Goal: Task Accomplishment & Management: Manage account settings

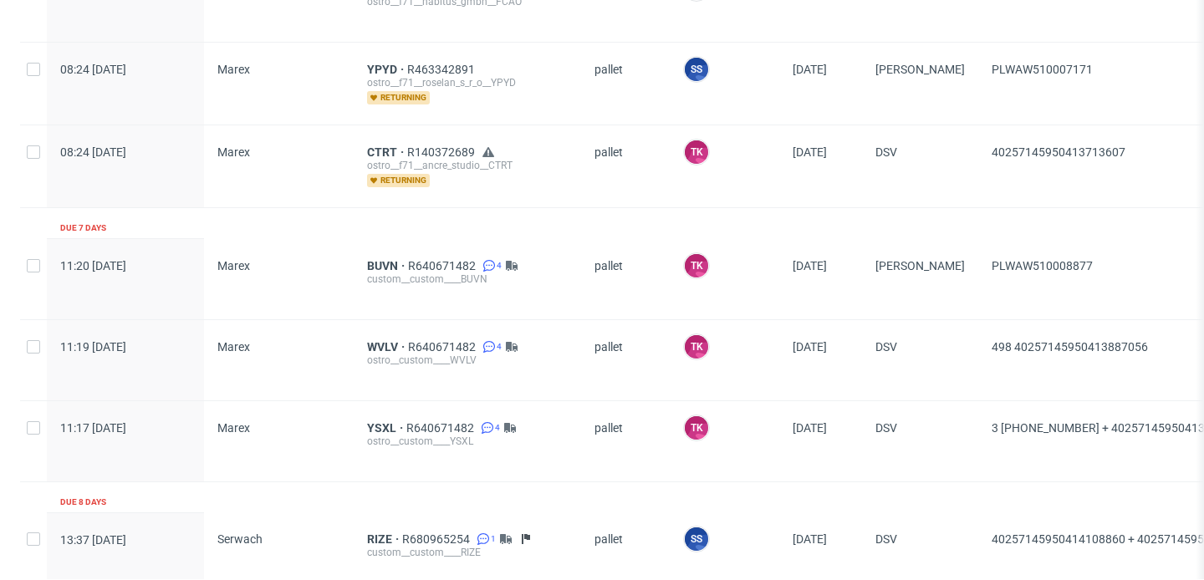
scroll to position [1415, 0]
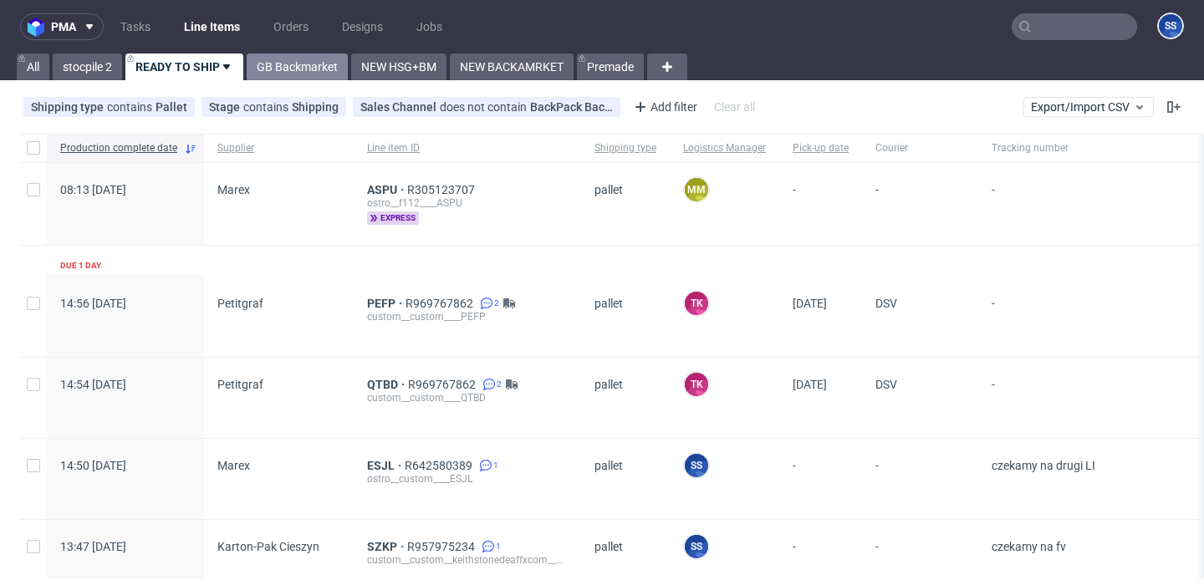
click at [284, 54] on link "GB Backmarket" at bounding box center [297, 67] width 101 height 27
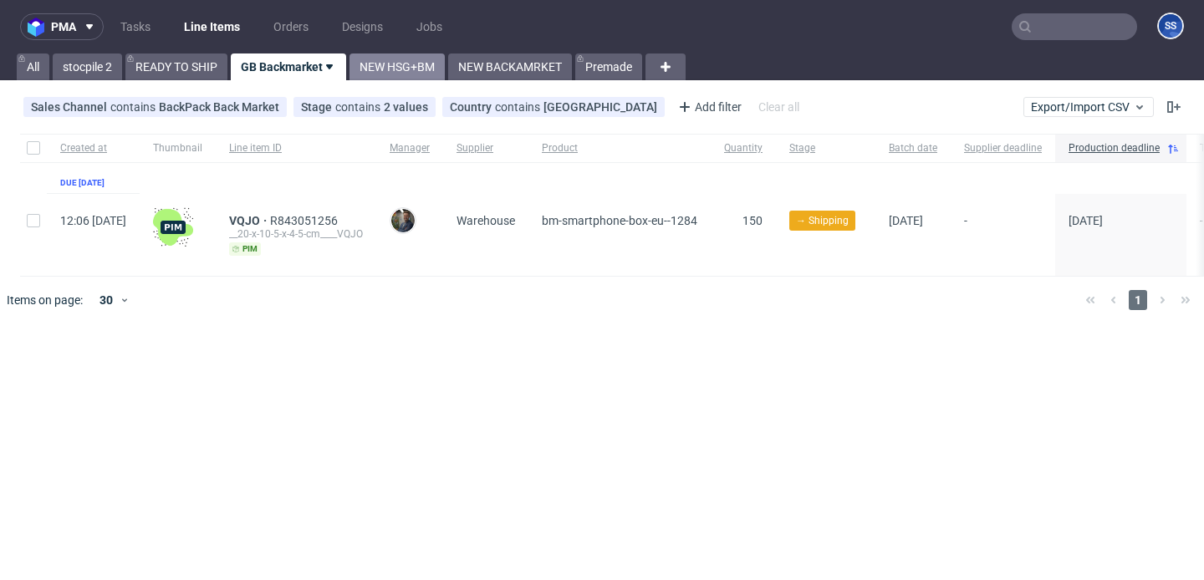
click at [414, 63] on link "NEW HSG+BM" at bounding box center [396, 67] width 95 height 27
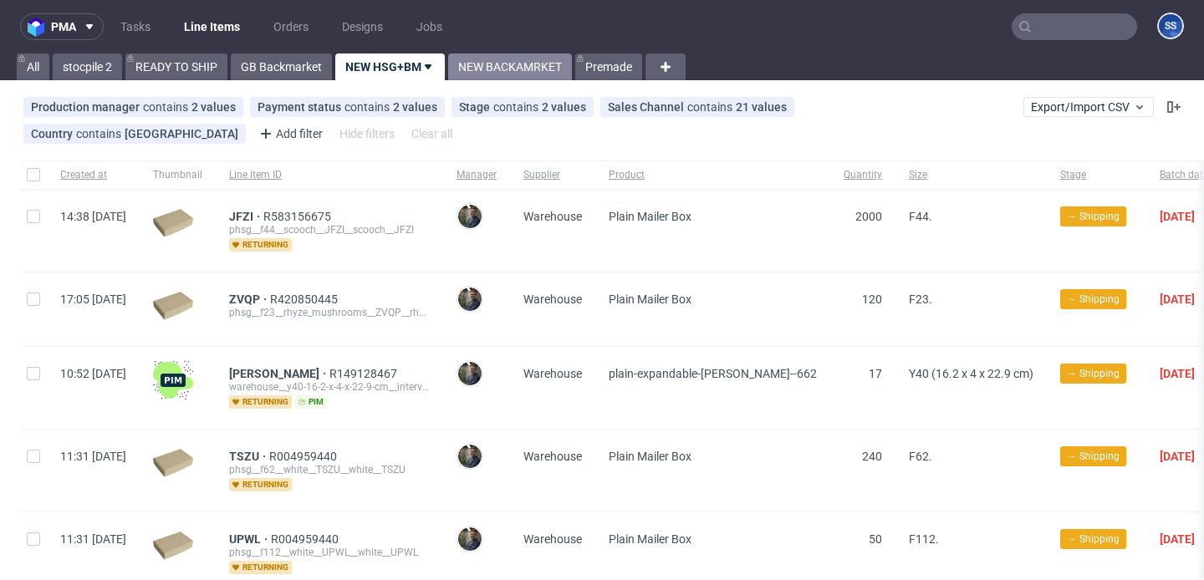
click at [492, 64] on link "NEW BACKAMRKET" at bounding box center [510, 67] width 124 height 27
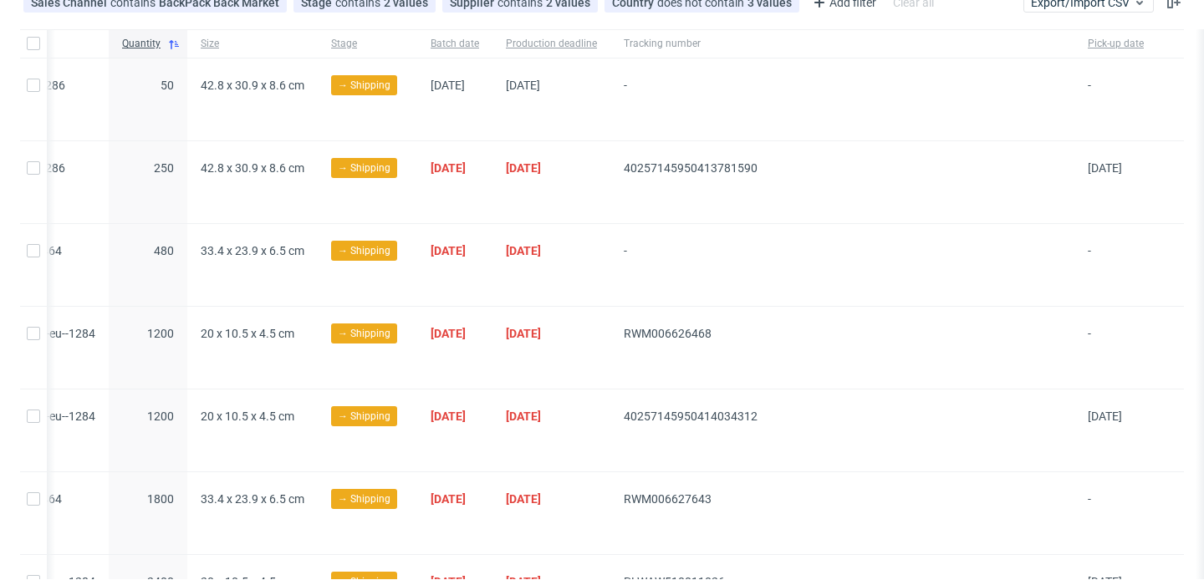
scroll to position [0, 581]
drag, startPoint x: 775, startPoint y: 167, endPoint x: 628, endPoint y: 166, distance: 147.1
click at [628, 166] on div "40257145950413781590" at bounding box center [842, 182] width 464 height 82
copy span "40257145950413781590"
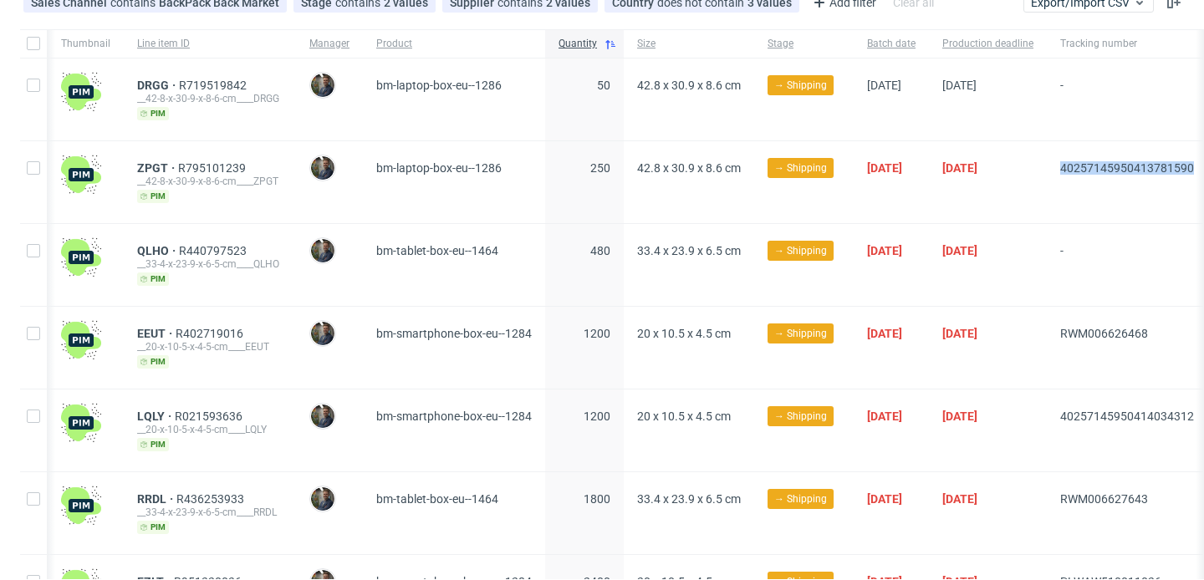
scroll to position [0, 0]
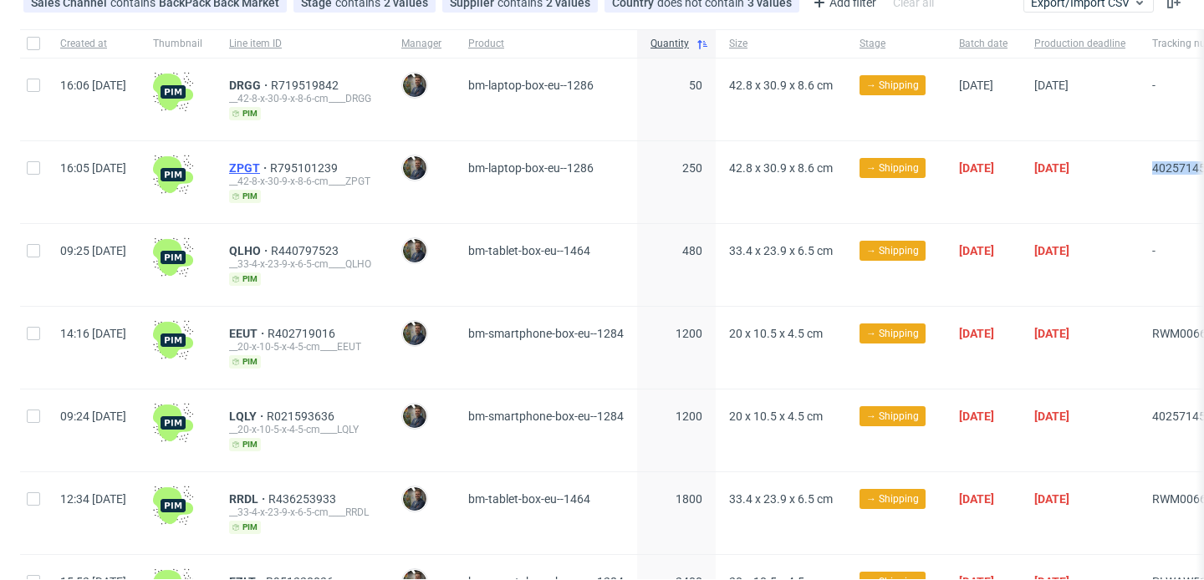
click at [270, 164] on span "ZPGT" at bounding box center [249, 167] width 41 height 13
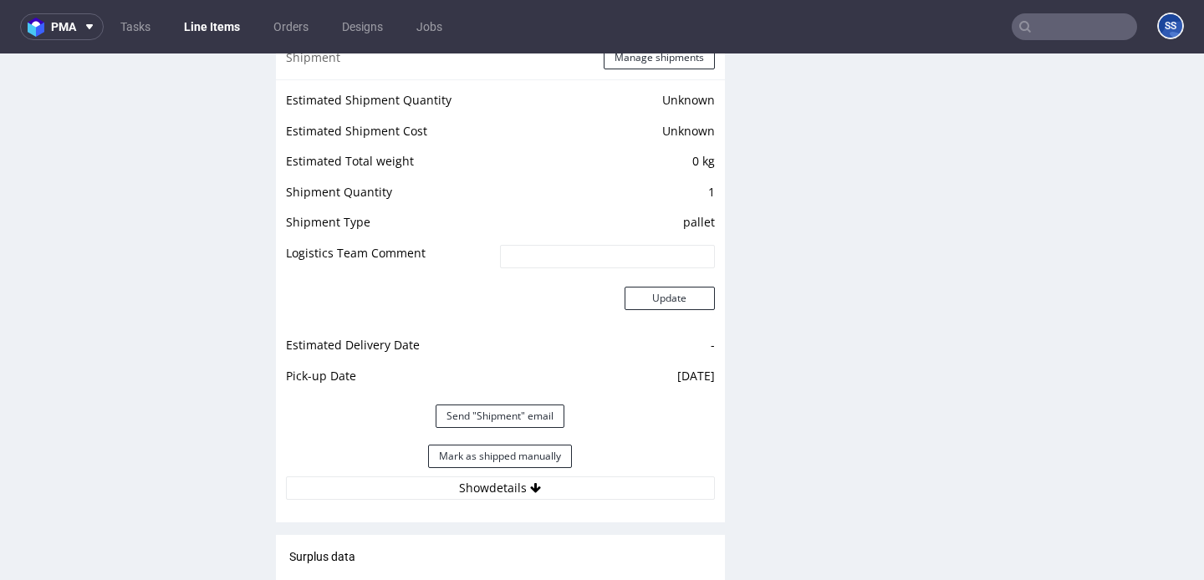
scroll to position [1384, 0]
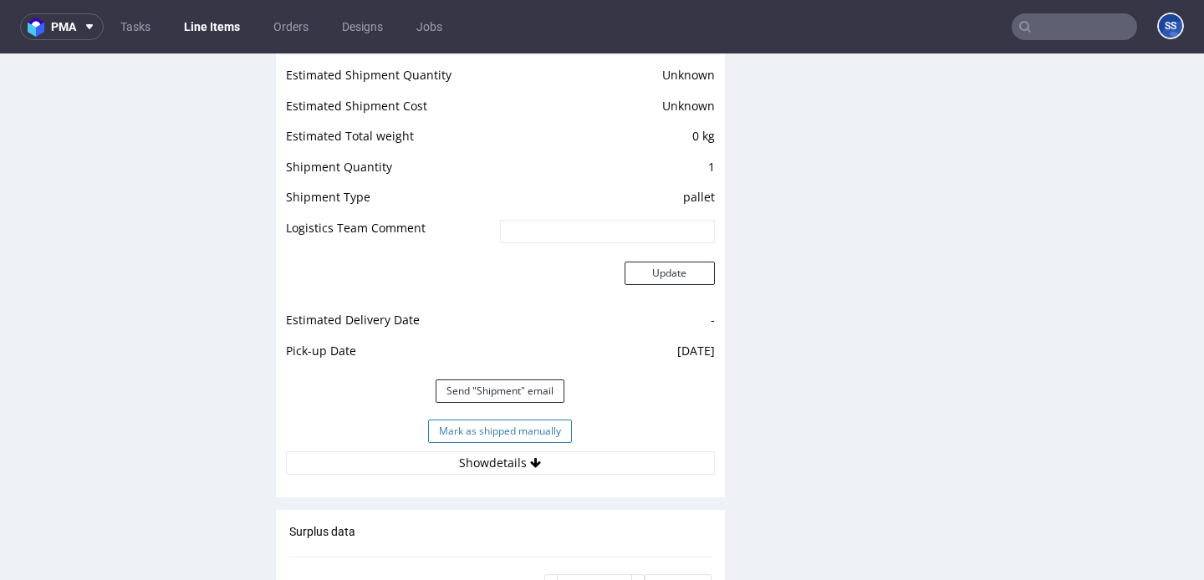
click at [536, 428] on button "Mark as shipped manually" at bounding box center [500, 431] width 144 height 23
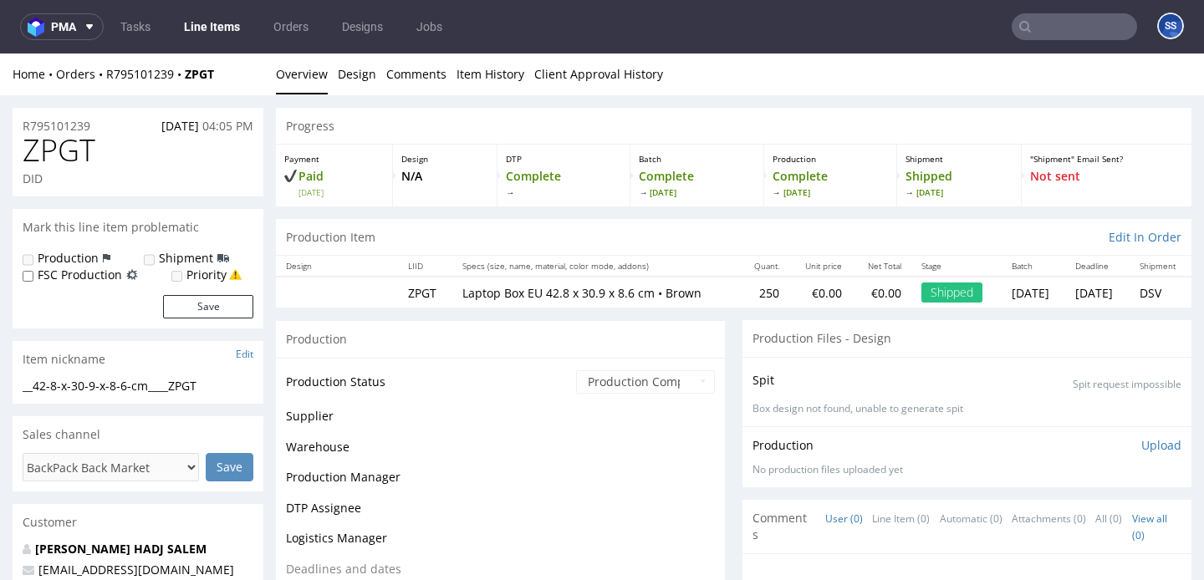
click at [220, 24] on link "Line Items" at bounding box center [212, 26] width 76 height 27
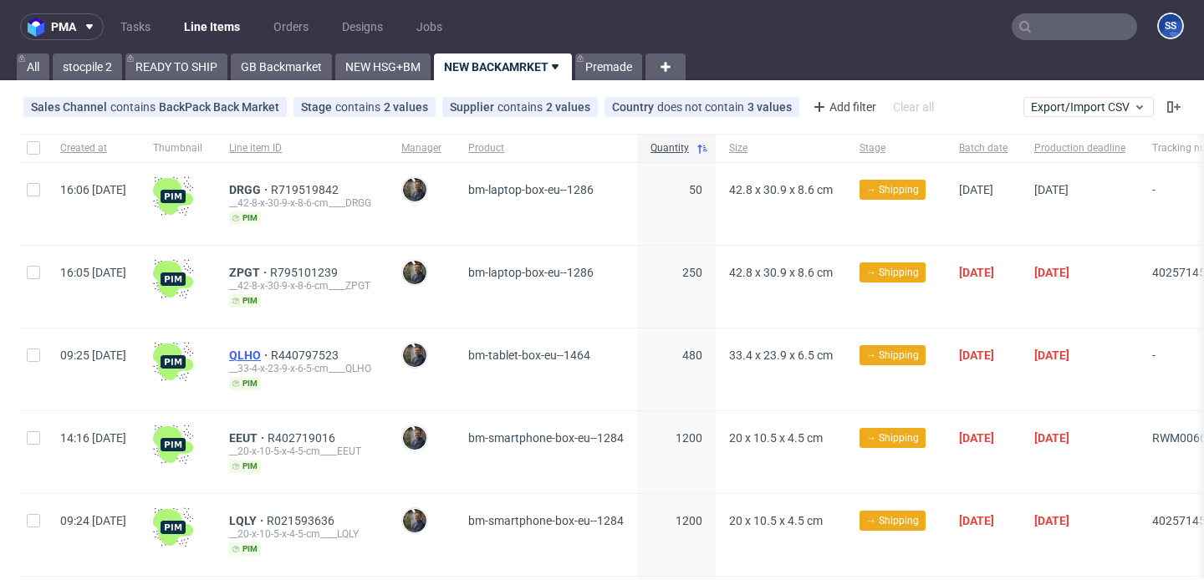
click at [271, 352] on span "QLHO" at bounding box center [250, 355] width 42 height 13
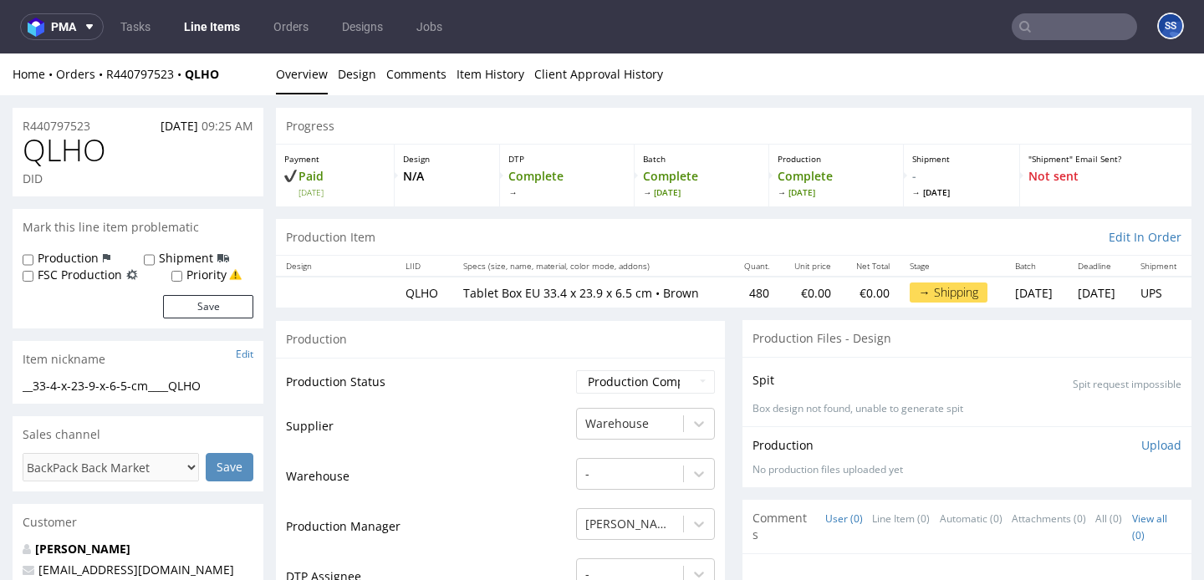
click at [226, 23] on link "Line Items" at bounding box center [212, 26] width 76 height 27
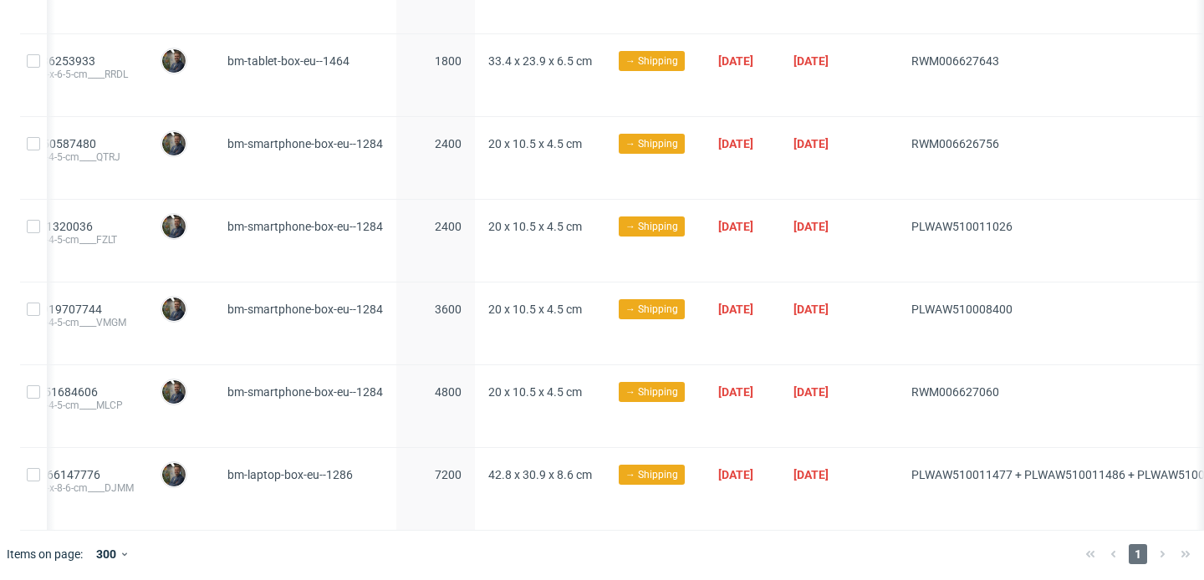
scroll to position [0, 385]
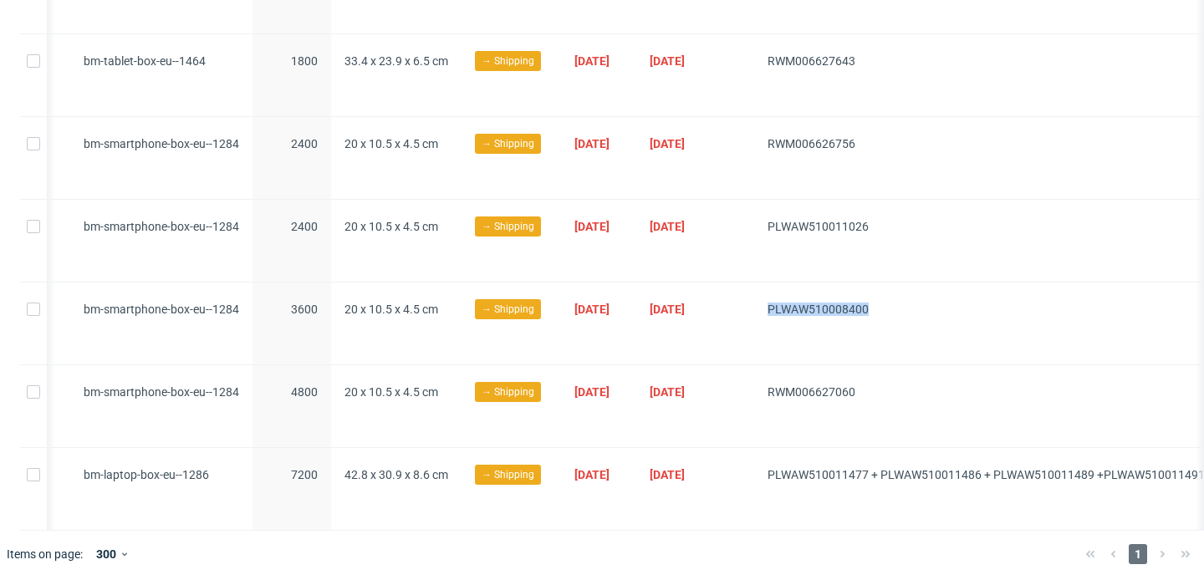
drag, startPoint x: 954, startPoint y: 307, endPoint x: 817, endPoint y: 303, distance: 137.2
click at [817, 303] on div "PLWAW510008400" at bounding box center [986, 324] width 464 height 82
copy span "PLWAW510008400"
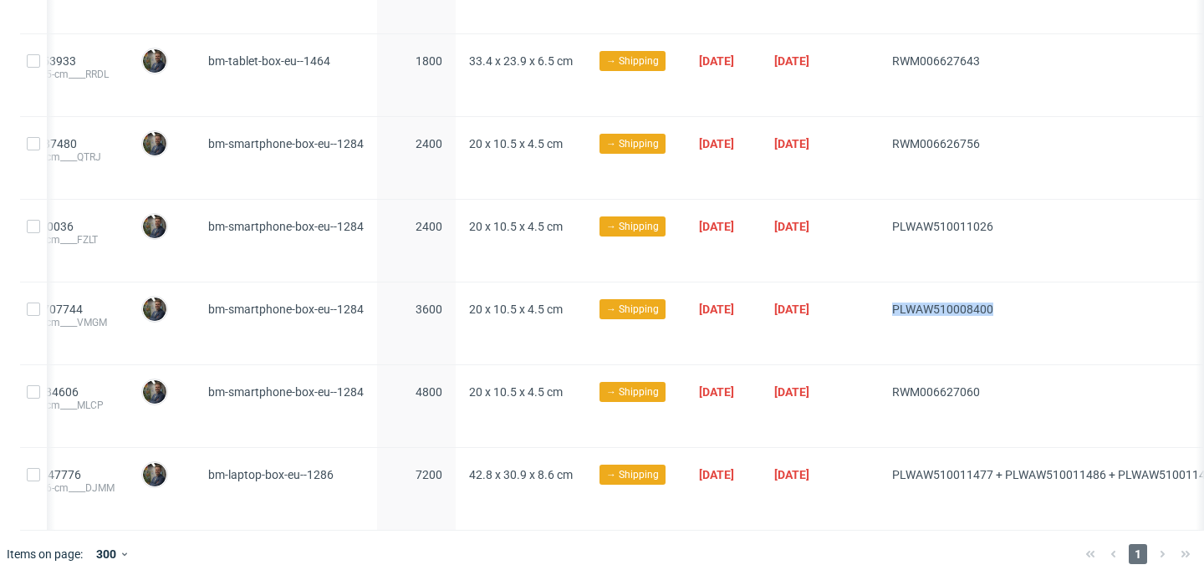
scroll to position [0, 0]
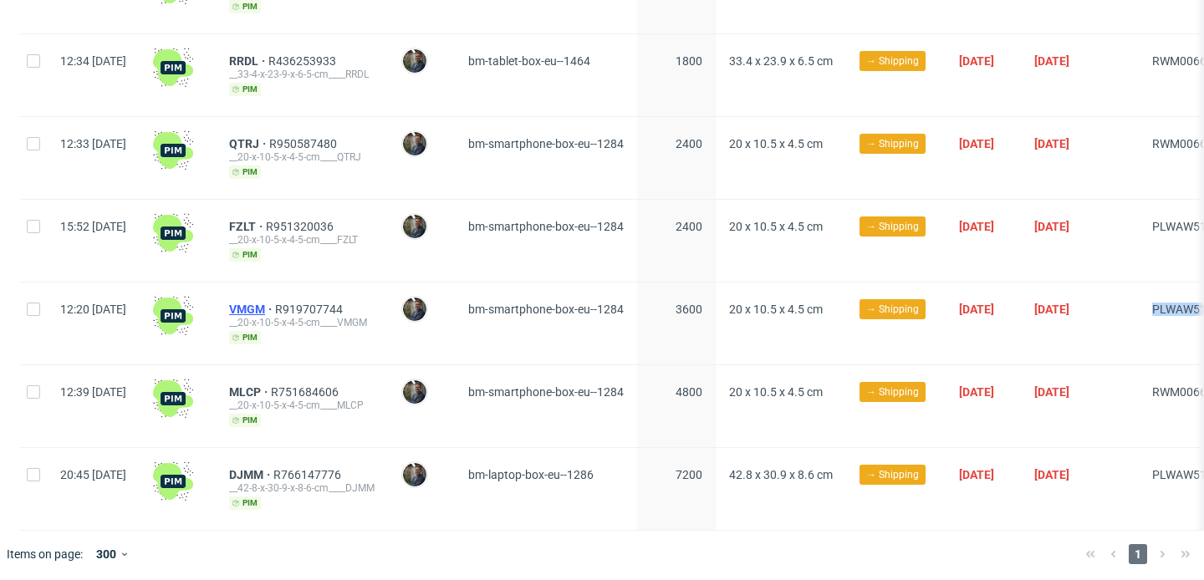
click at [275, 303] on span "VMGM" at bounding box center [252, 309] width 46 height 13
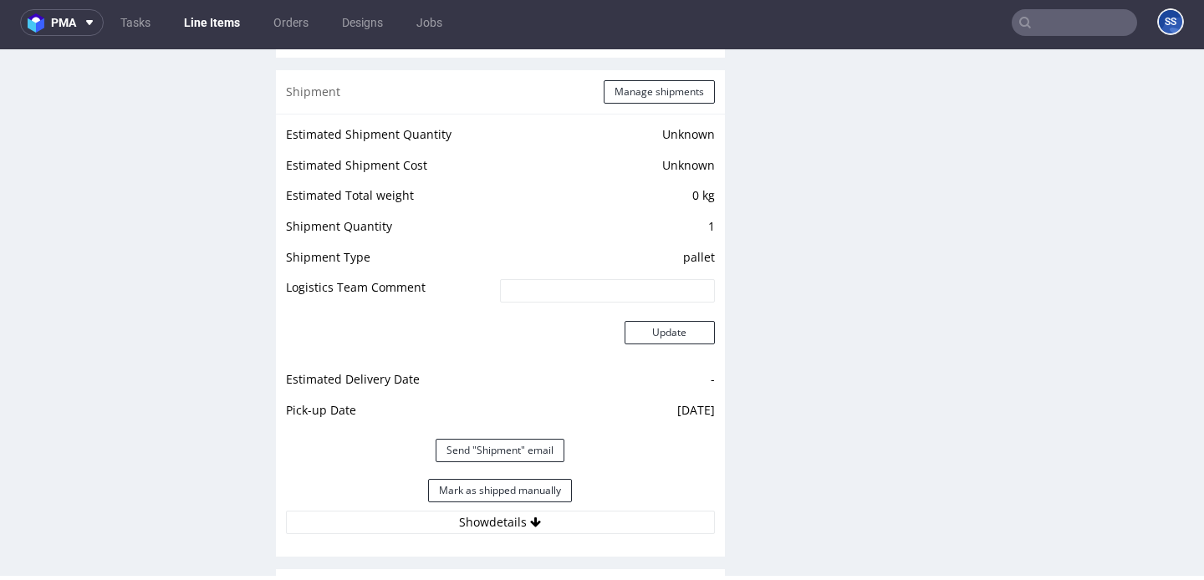
scroll to position [1443, 0]
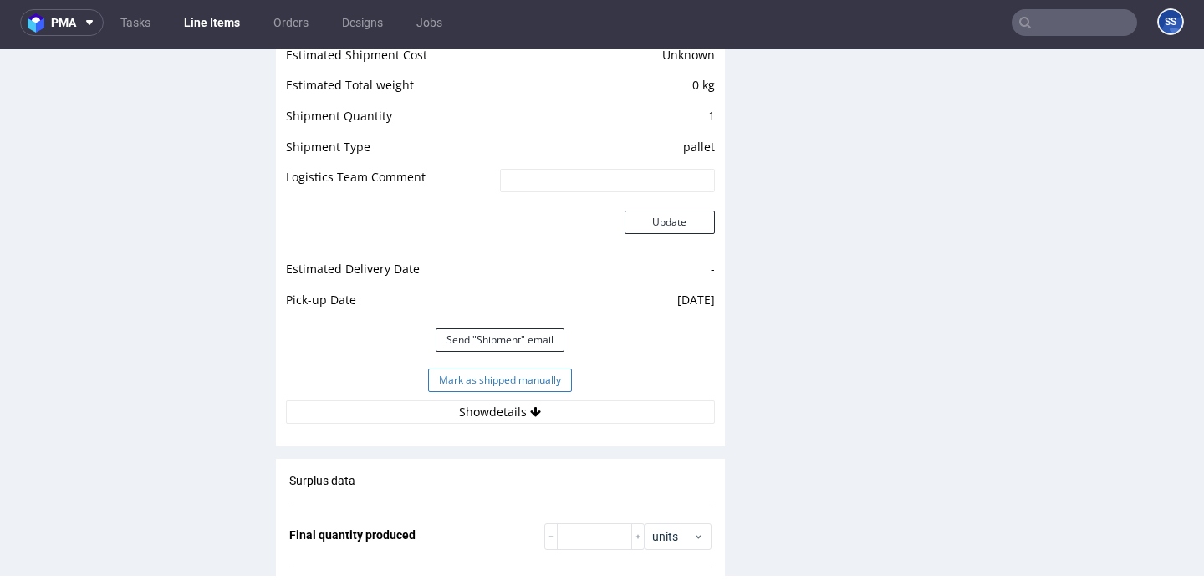
click at [487, 384] on button "Mark as shipped manually" at bounding box center [500, 380] width 144 height 23
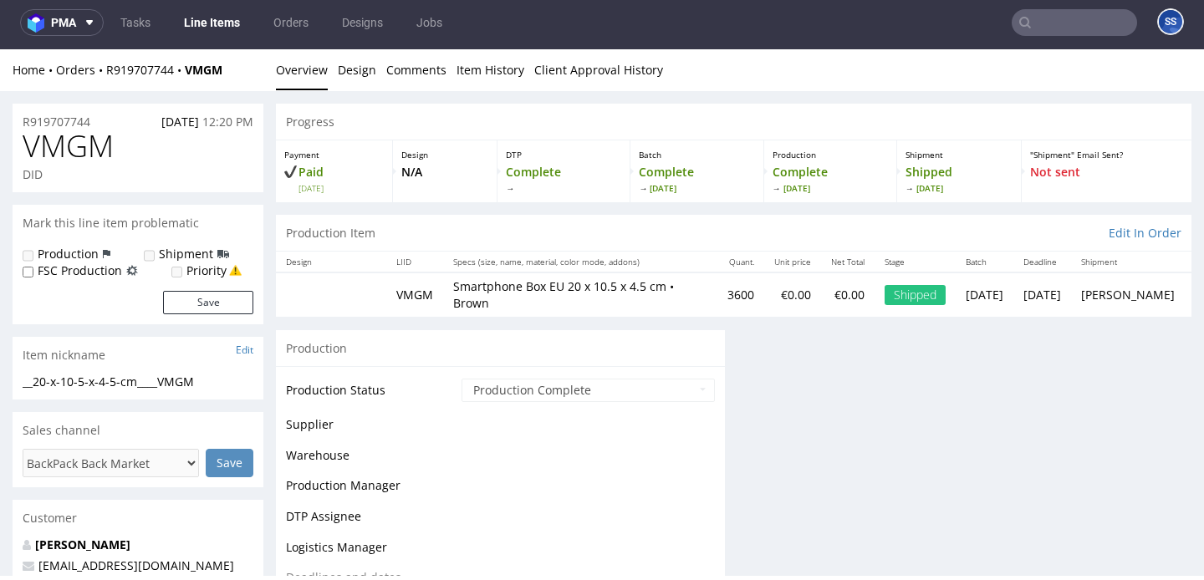
scroll to position [1277, 0]
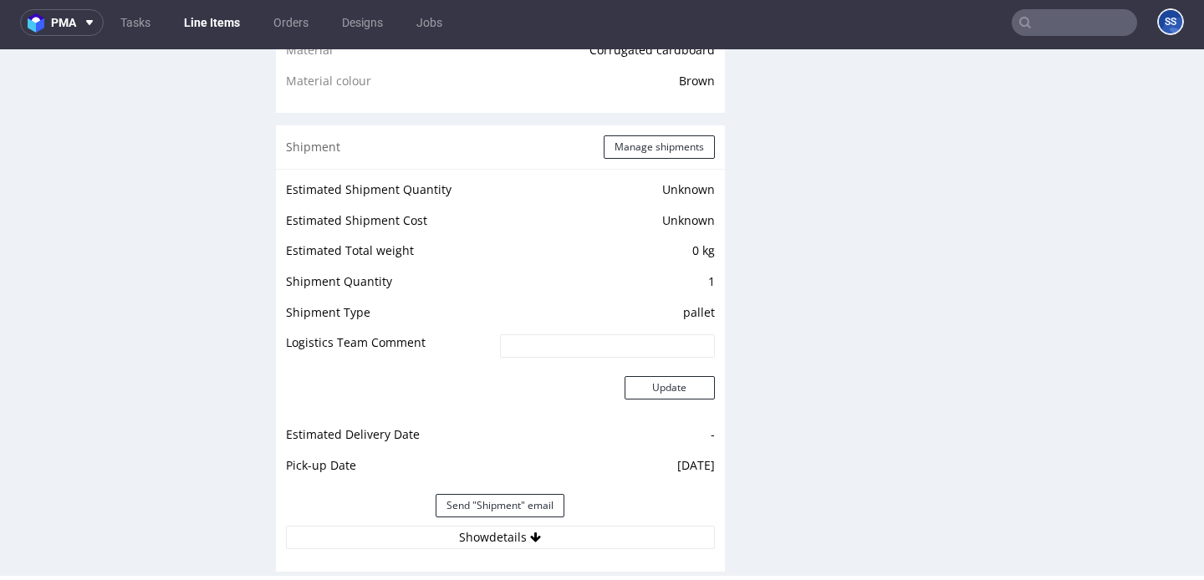
click at [186, 17] on link "Line Items" at bounding box center [212, 22] width 76 height 27
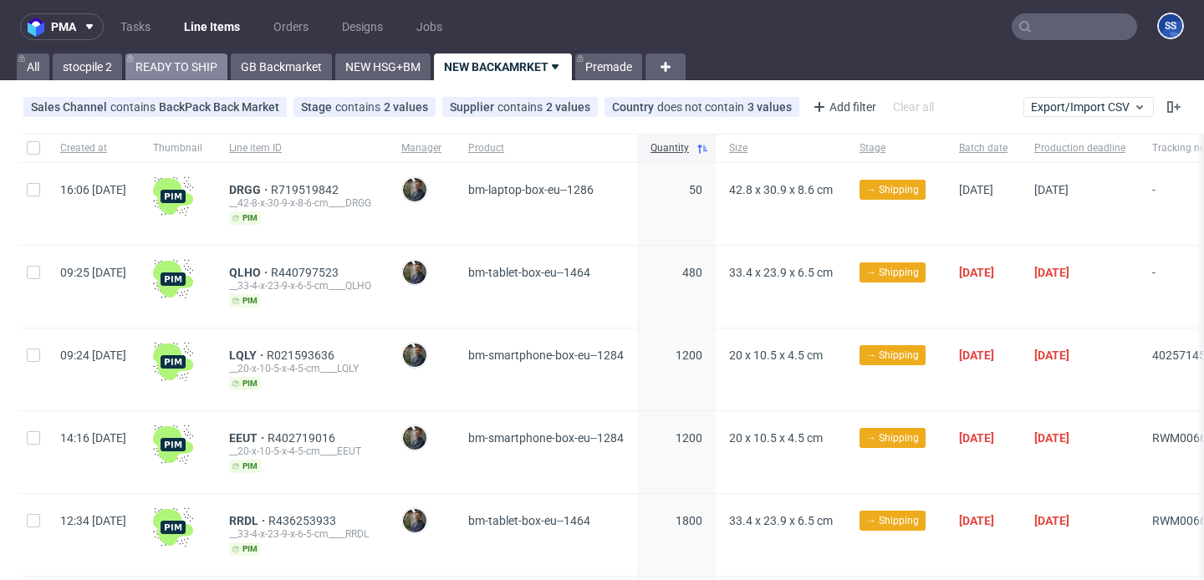
click at [169, 59] on link "READY TO SHIP" at bounding box center [176, 67] width 102 height 27
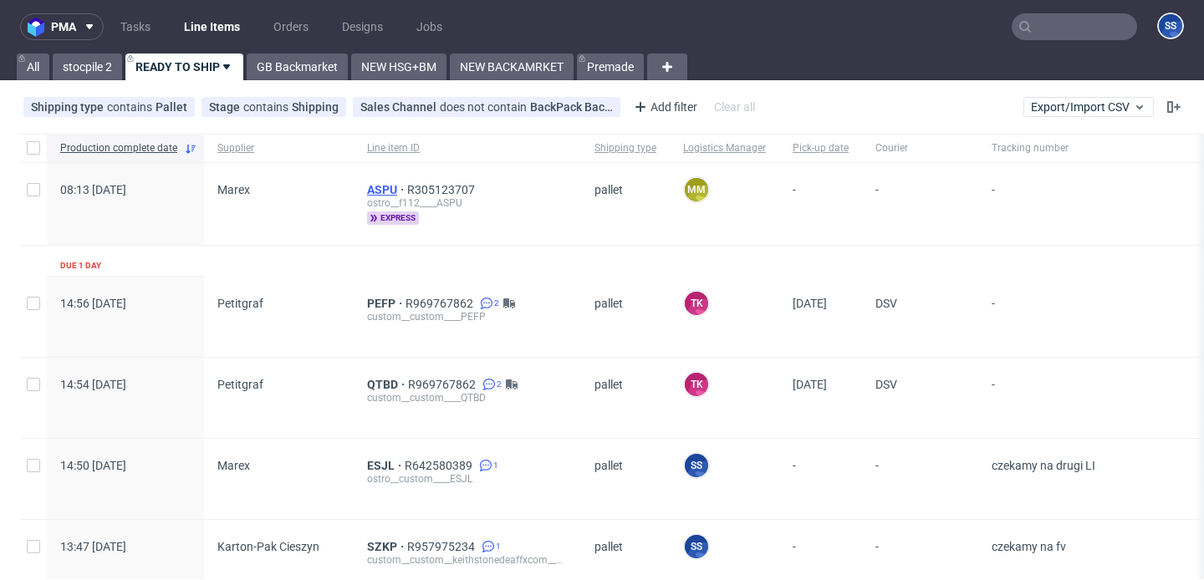
click at [372, 189] on span "ASPU" at bounding box center [387, 189] width 40 height 13
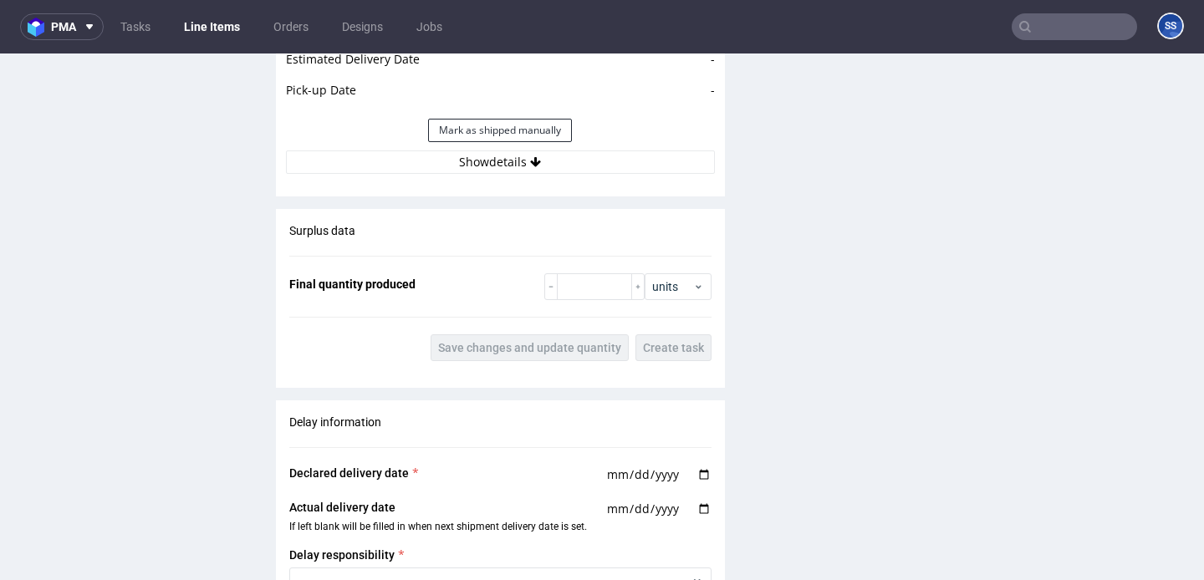
scroll to position [1952, 0]
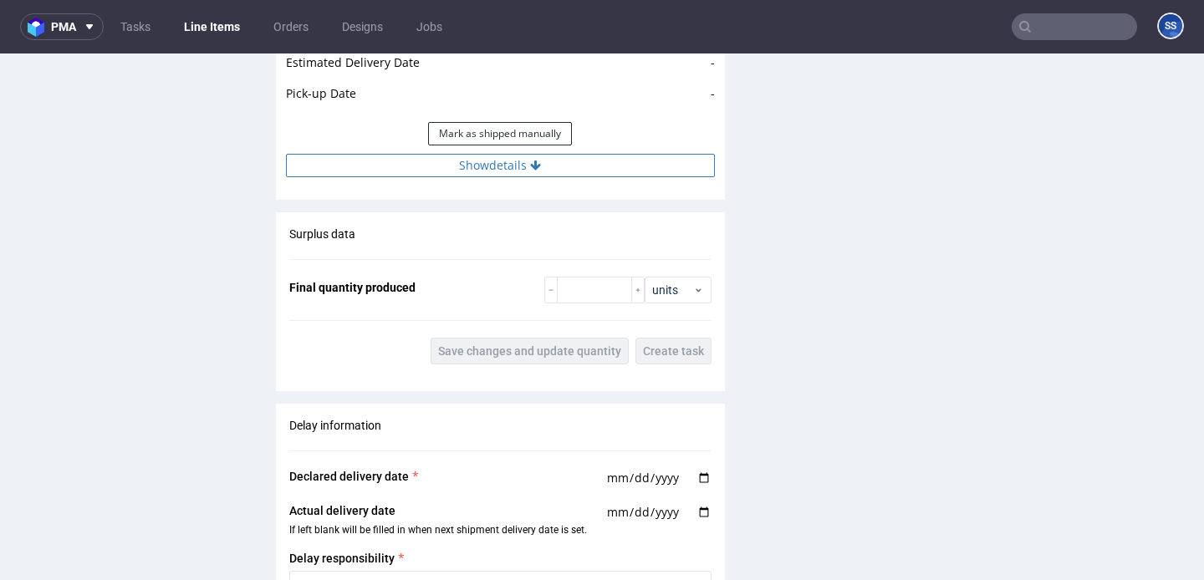
click at [549, 156] on button "Show details" at bounding box center [500, 165] width 429 height 23
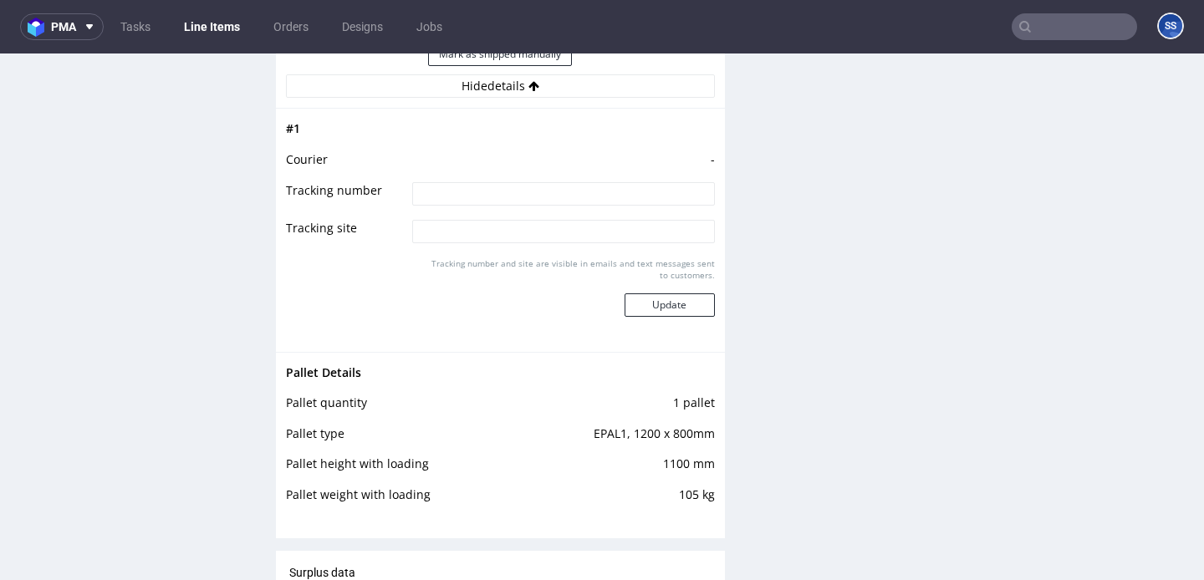
scroll to position [2040, 0]
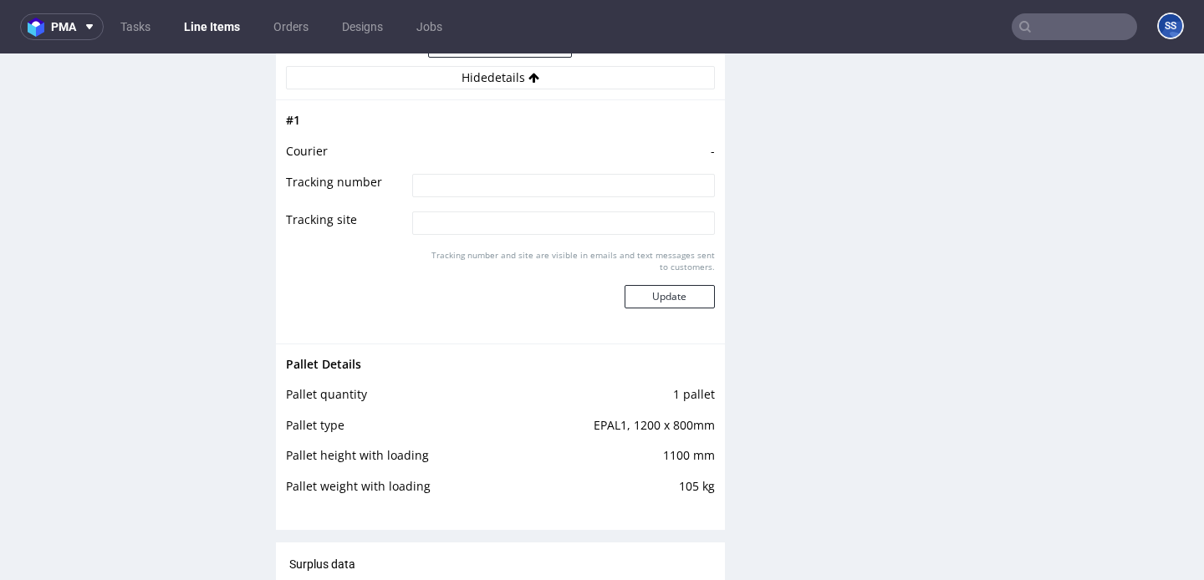
click at [205, 29] on link "Line Items" at bounding box center [212, 26] width 76 height 27
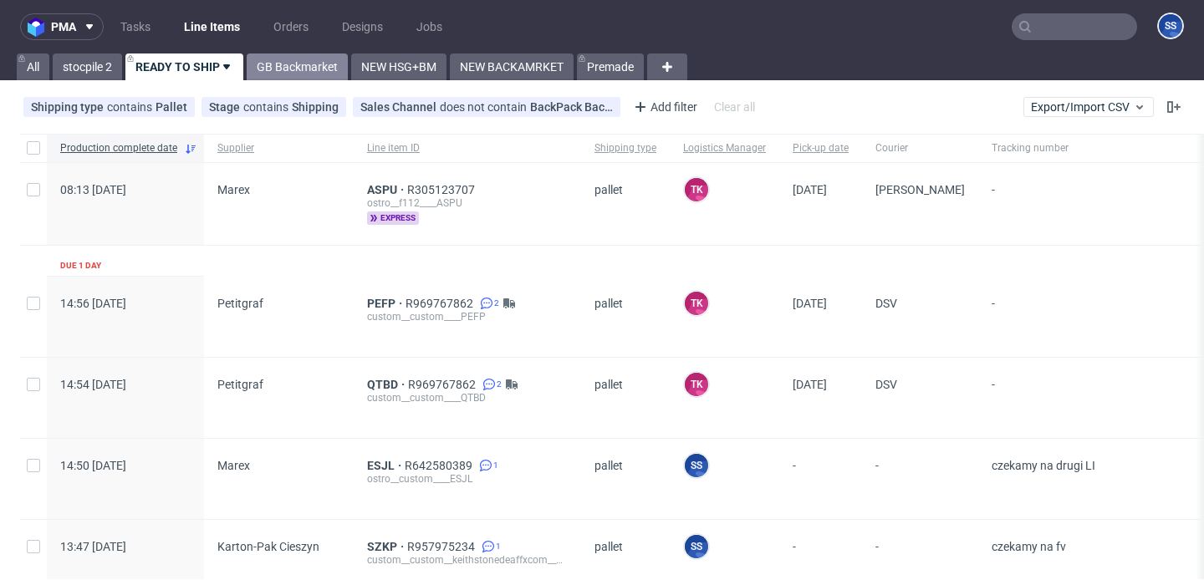
click at [279, 55] on link "GB Backmarket" at bounding box center [297, 67] width 101 height 27
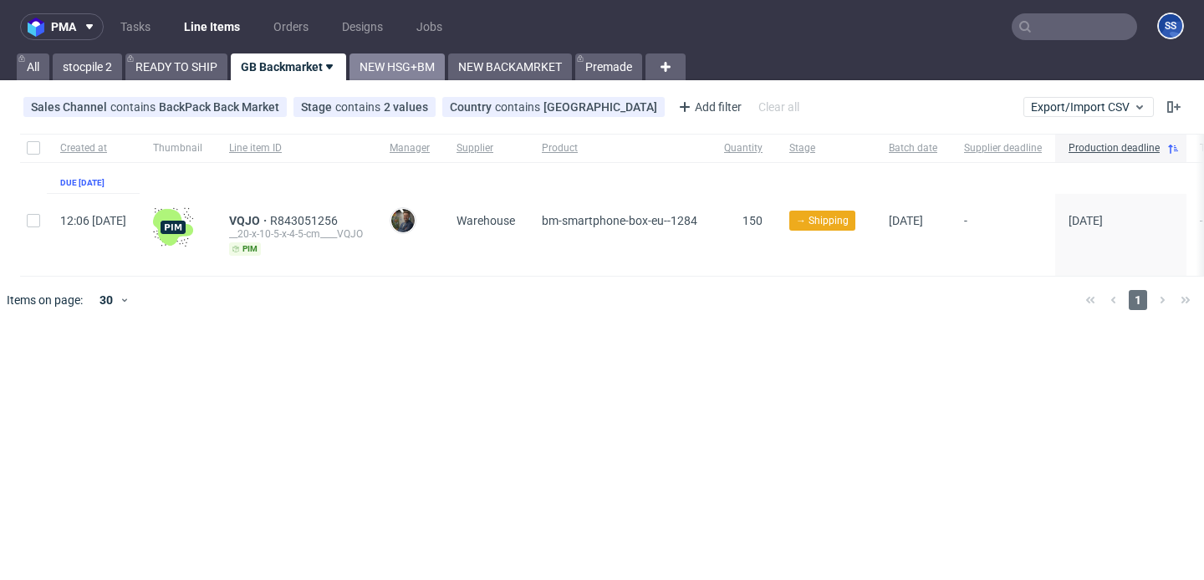
click at [426, 66] on link "NEW HSG+BM" at bounding box center [396, 67] width 95 height 27
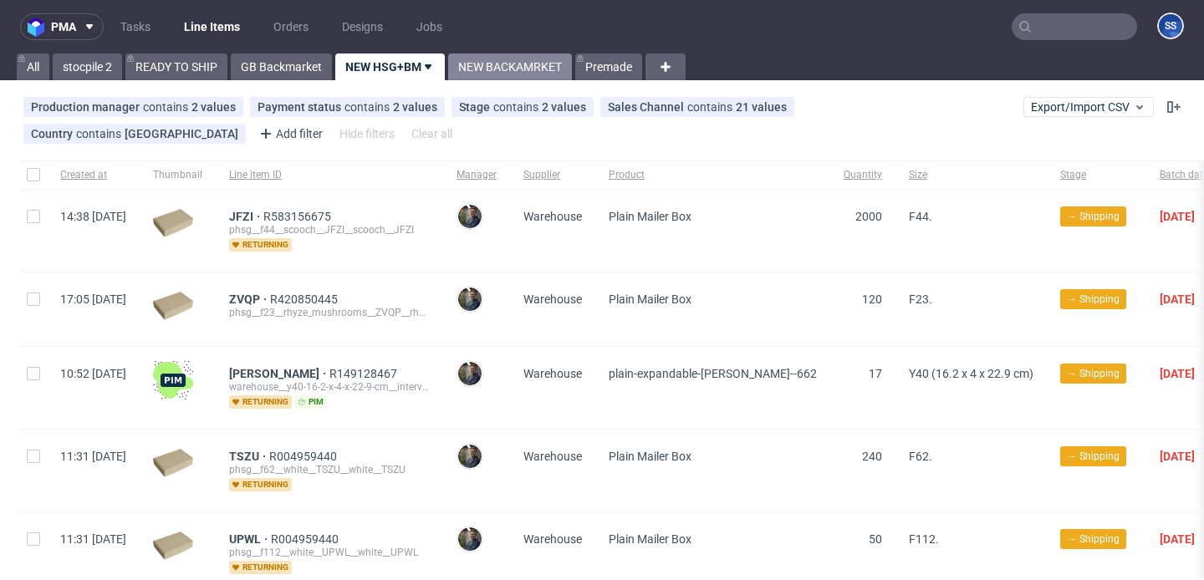
click at [506, 60] on link "NEW BACKAMRKET" at bounding box center [510, 67] width 124 height 27
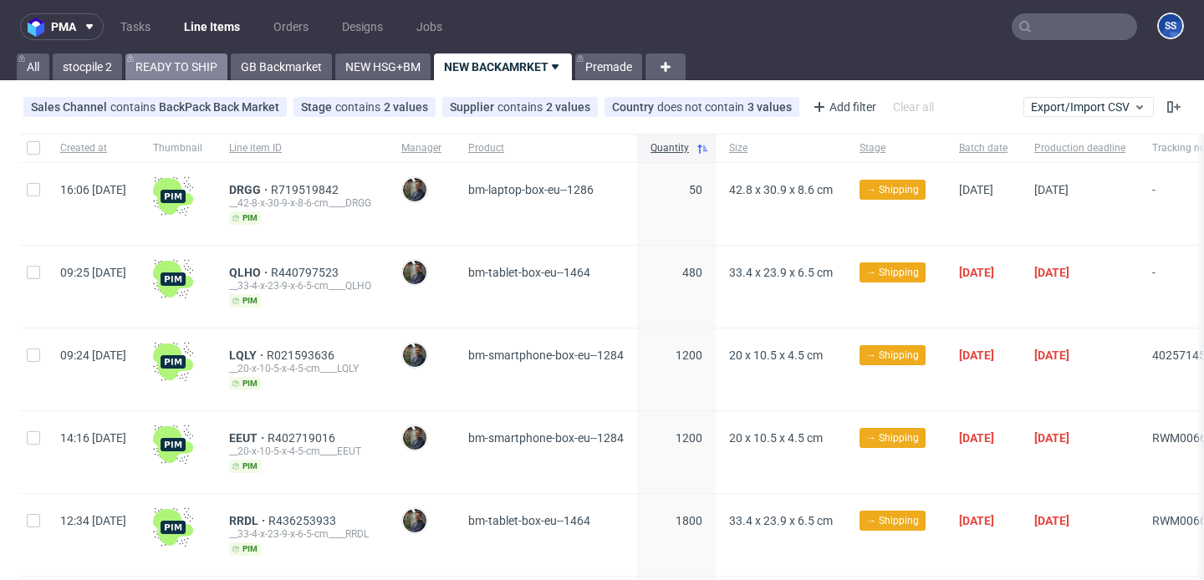
click at [207, 64] on link "READY TO SHIP" at bounding box center [176, 67] width 102 height 27
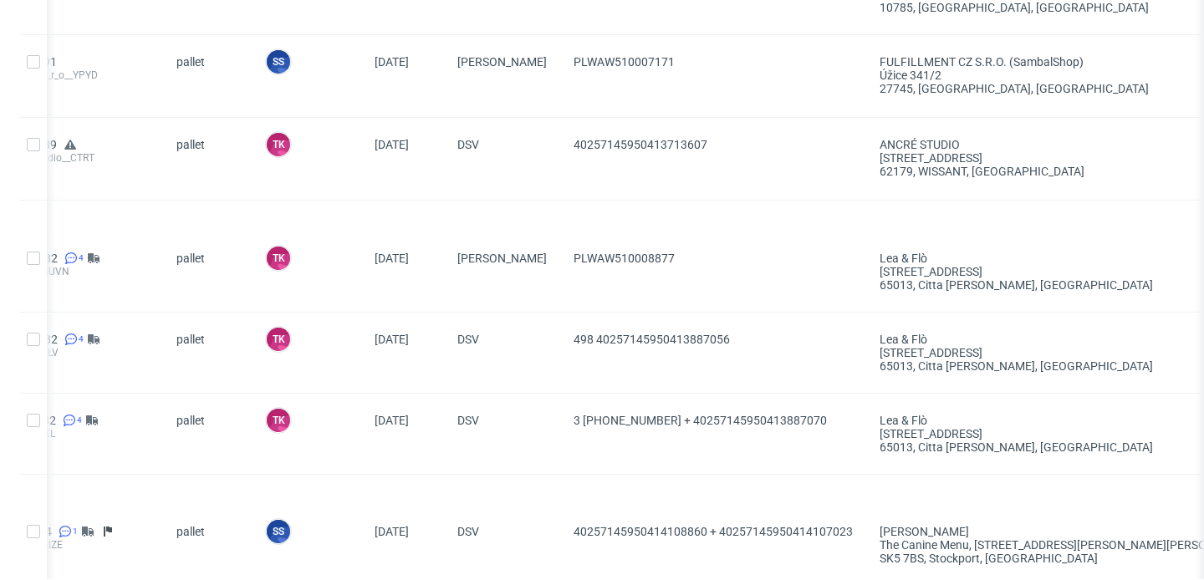
scroll to position [1717, 0]
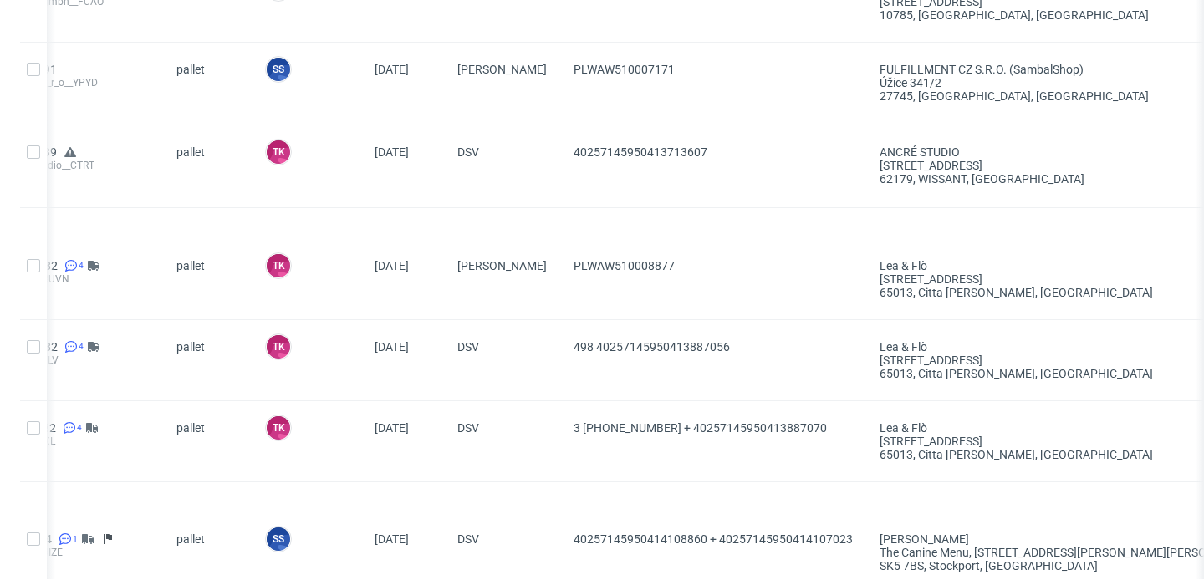
drag, startPoint x: 706, startPoint y: 267, endPoint x: 567, endPoint y: 260, distance: 138.9
click at [567, 260] on div "PLWAW510008877" at bounding box center [713, 279] width 306 height 80
copy span "PLWAW510008877"
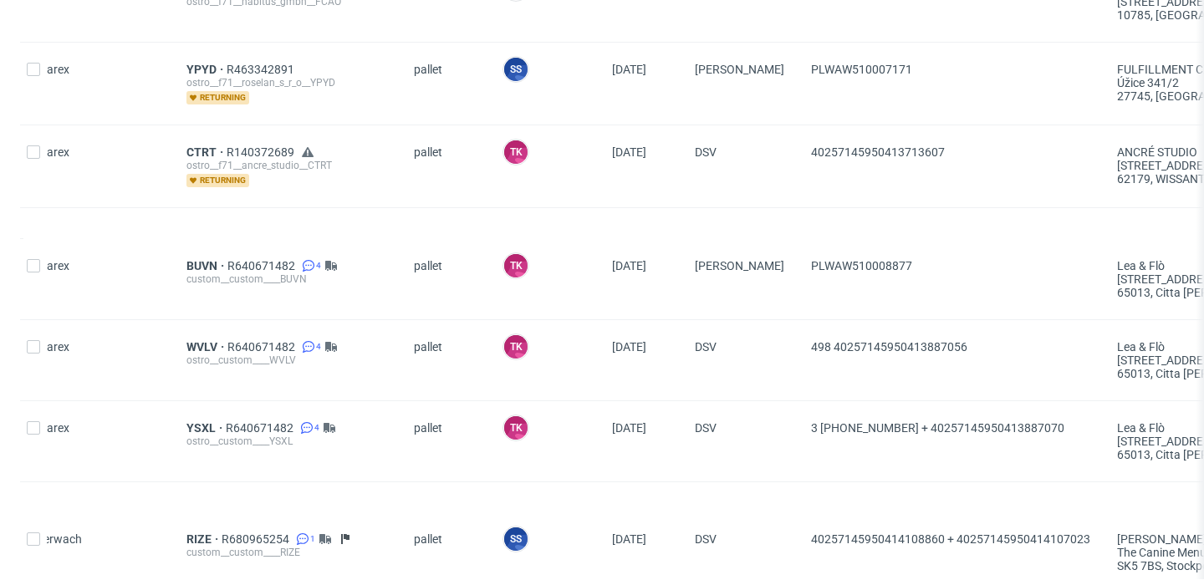
scroll to position [0, 0]
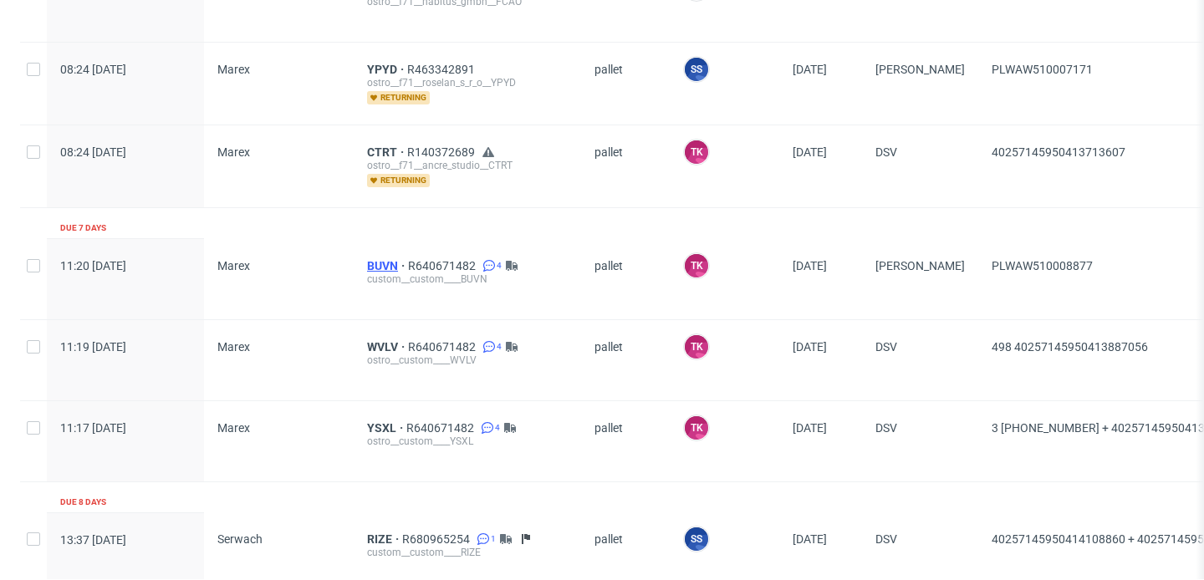
click at [376, 265] on span "BUVN" at bounding box center [387, 265] width 41 height 13
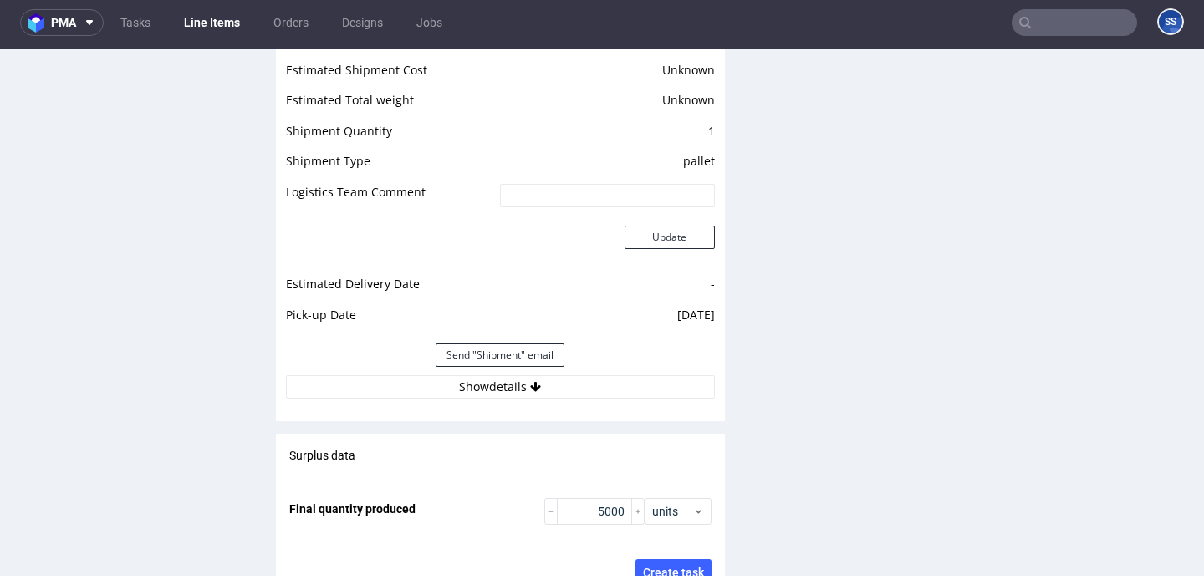
scroll to position [2457, 0]
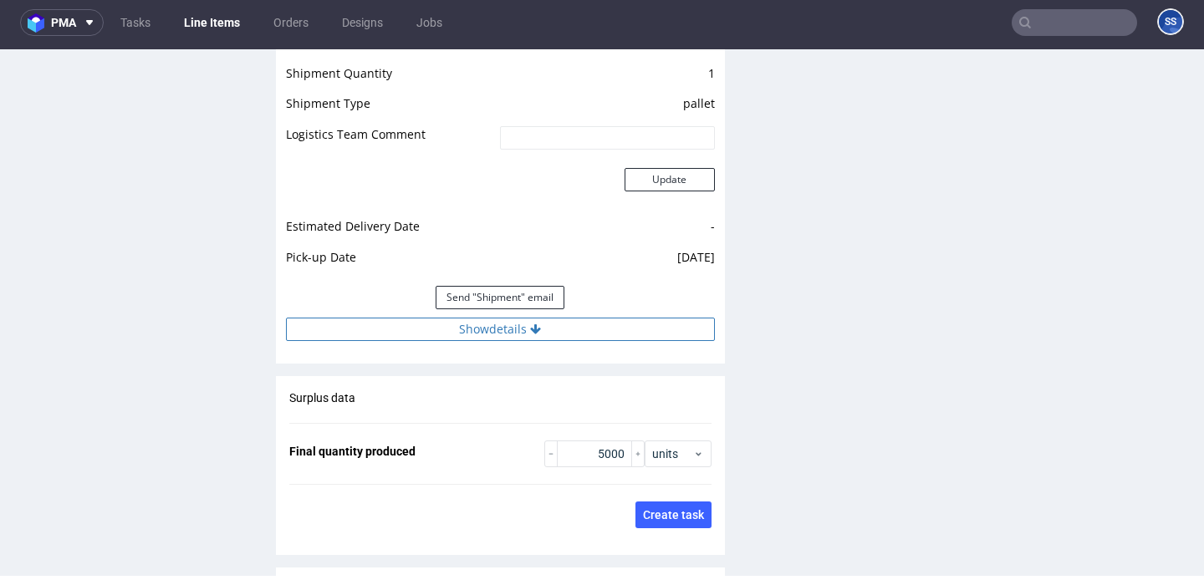
click at [518, 318] on button "Show details" at bounding box center [500, 329] width 429 height 23
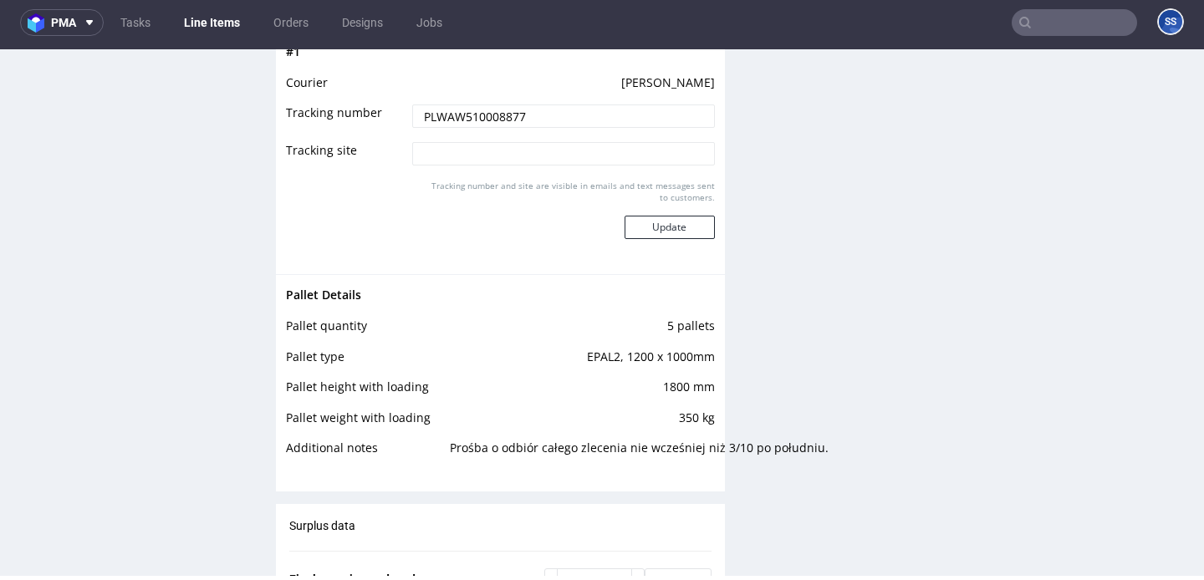
scroll to position [2779, 0]
click at [225, 33] on link "Line Items" at bounding box center [212, 22] width 76 height 27
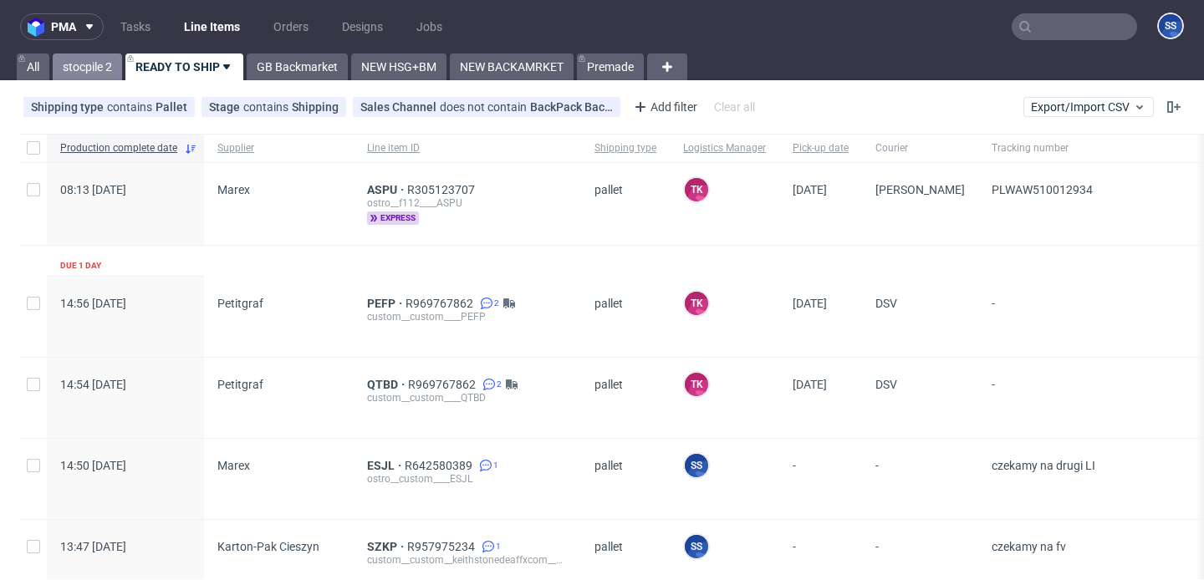
click at [105, 65] on link "stocpile 2" at bounding box center [87, 67] width 69 height 27
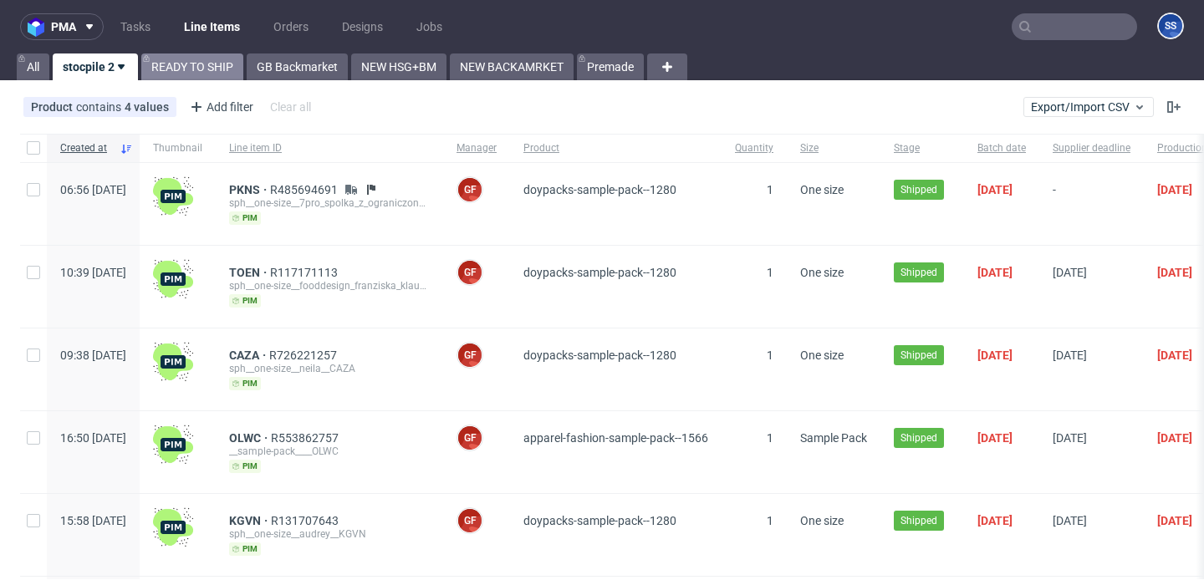
click at [176, 66] on link "READY TO SHIP" at bounding box center [192, 67] width 102 height 27
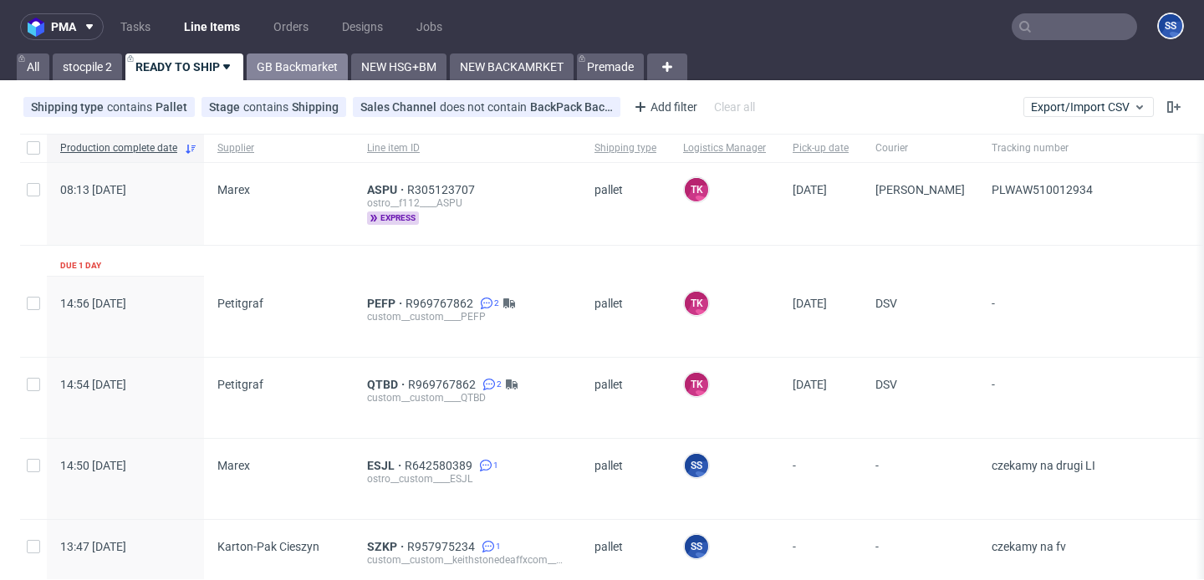
click at [314, 77] on link "GB Backmarket" at bounding box center [297, 67] width 101 height 27
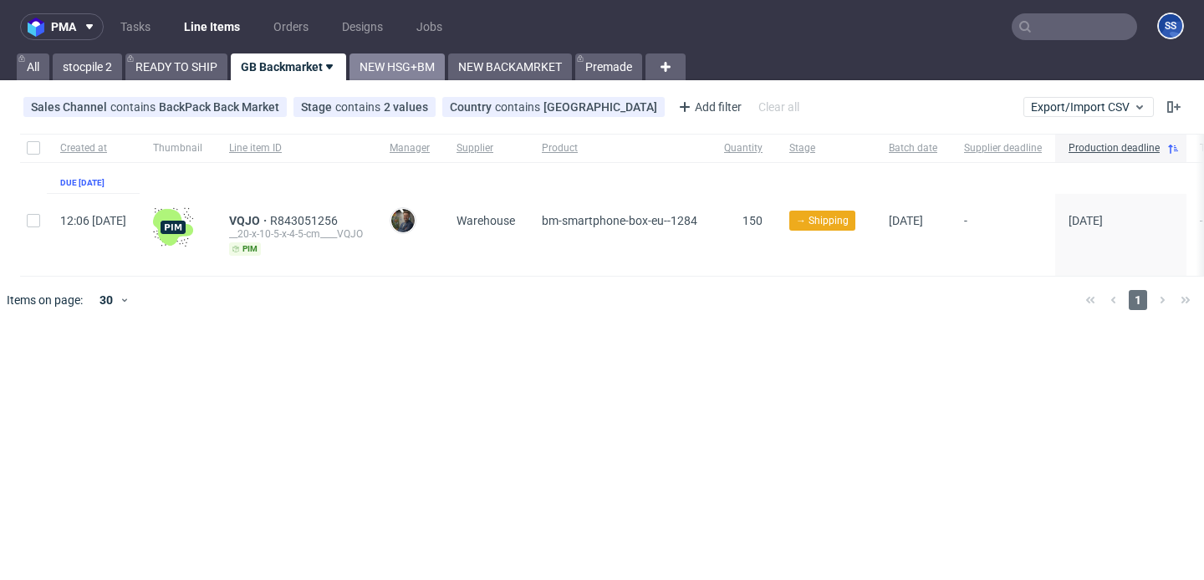
click at [385, 61] on link "NEW HSG+BM" at bounding box center [396, 67] width 95 height 27
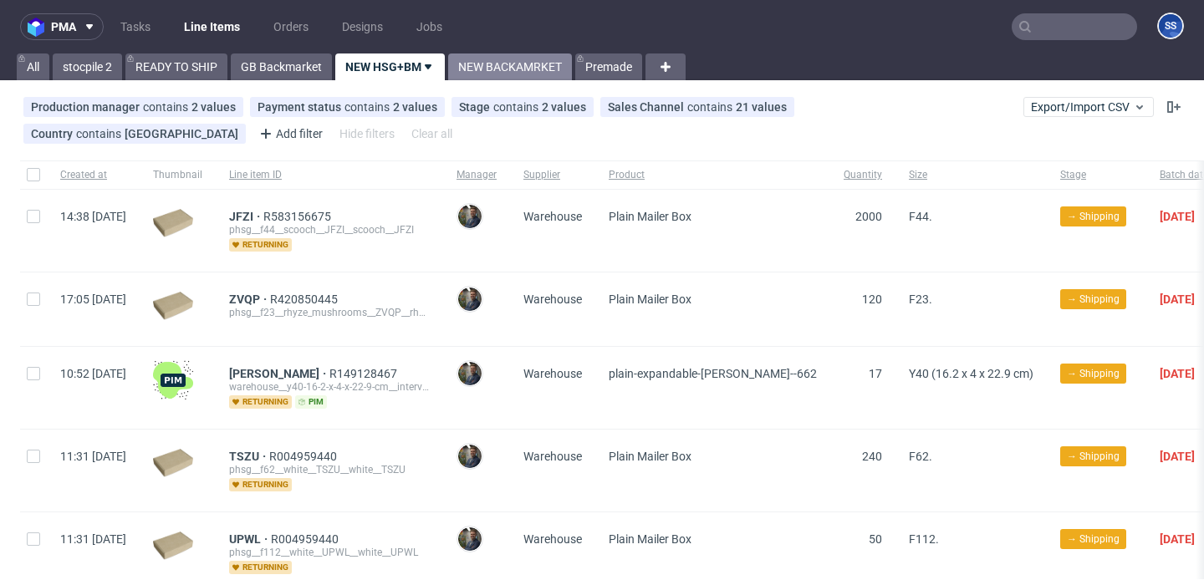
click at [477, 55] on link "NEW BACKAMRKET" at bounding box center [510, 67] width 124 height 27
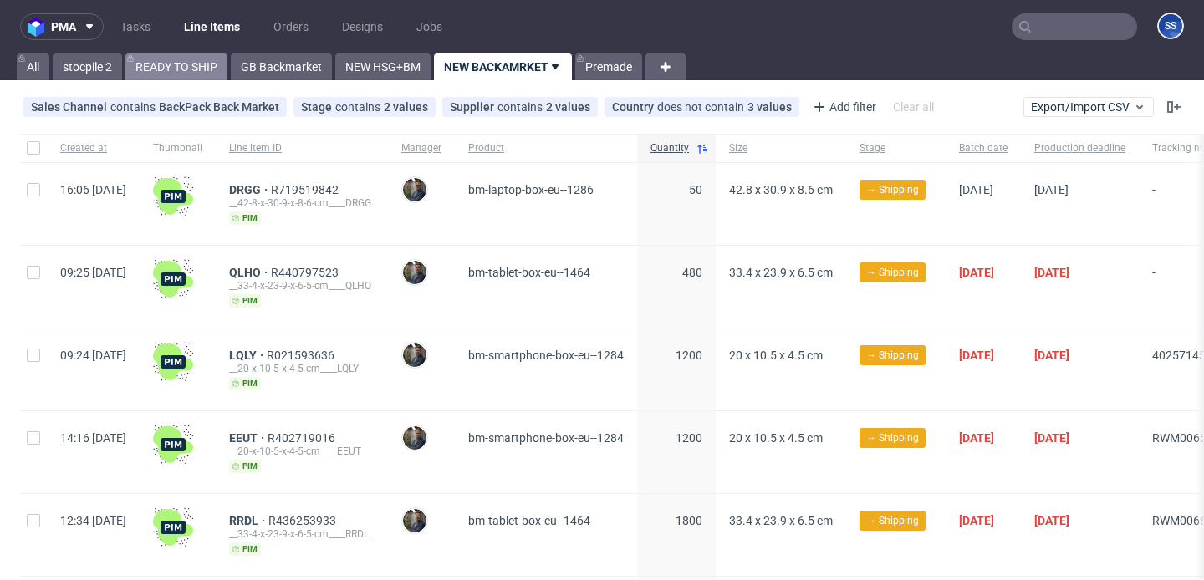
click at [171, 59] on link "READY TO SHIP" at bounding box center [176, 67] width 102 height 27
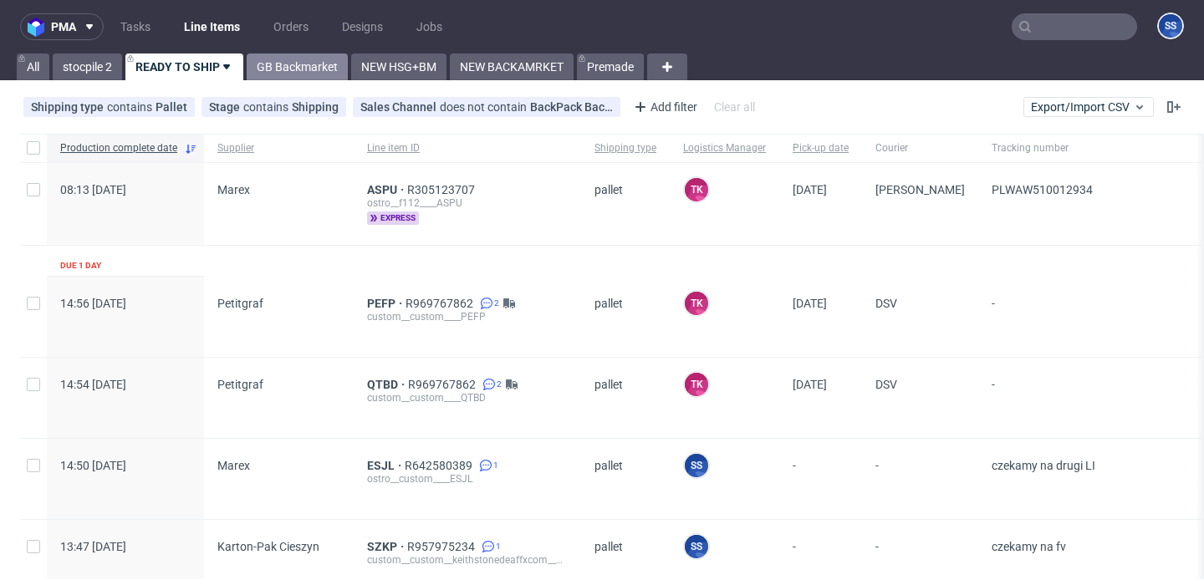
click at [295, 72] on link "GB Backmarket" at bounding box center [297, 67] width 101 height 27
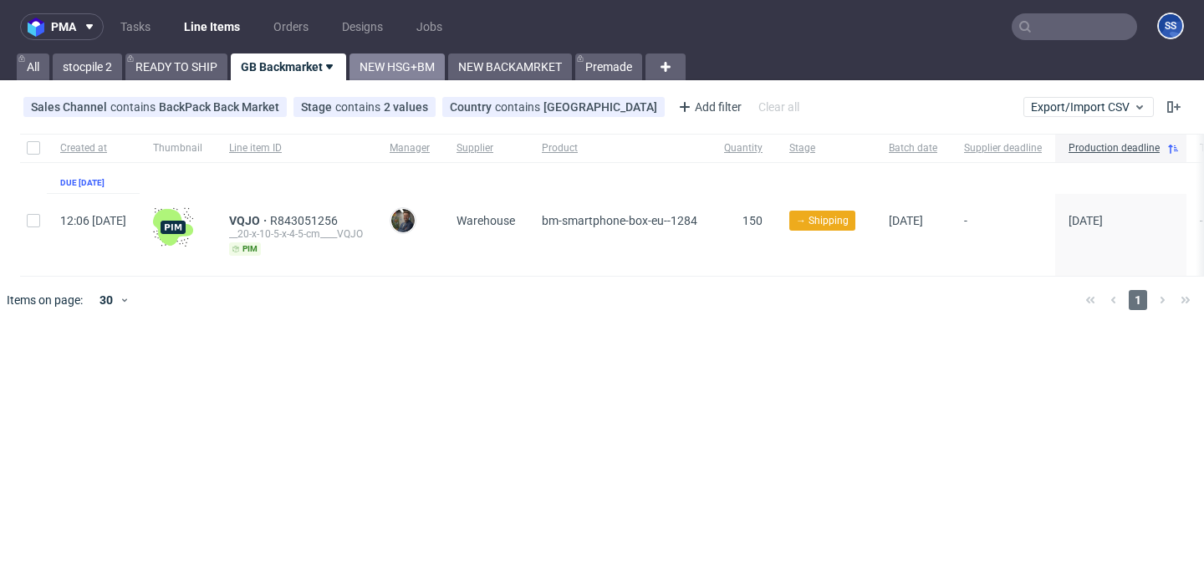
click at [426, 74] on link "NEW HSG+BM" at bounding box center [396, 67] width 95 height 27
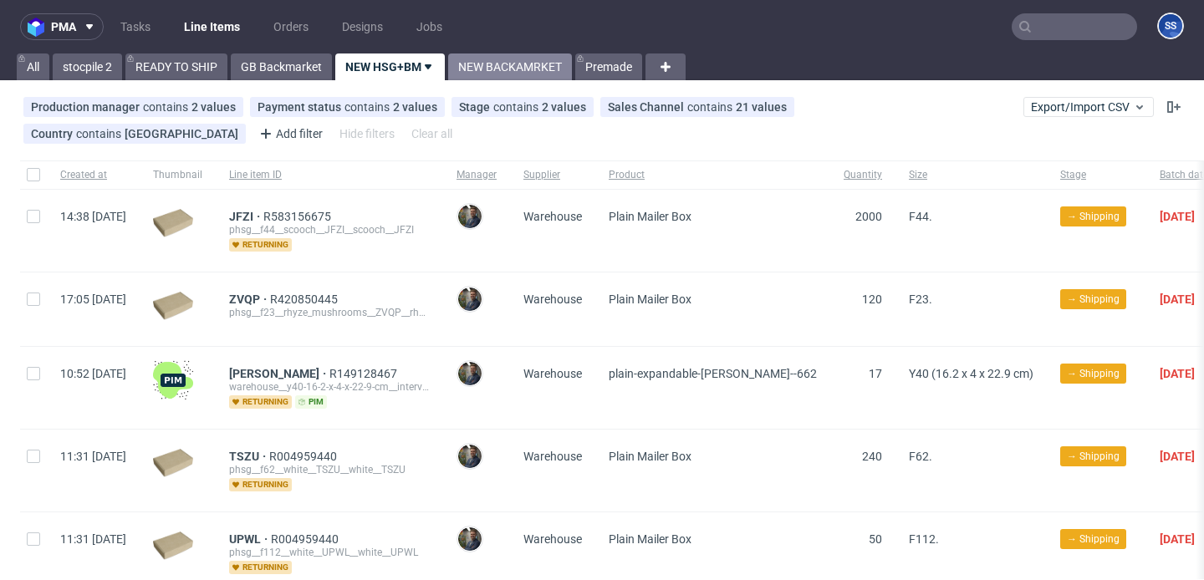
click at [512, 69] on link "NEW BACKAMRKET" at bounding box center [510, 67] width 124 height 27
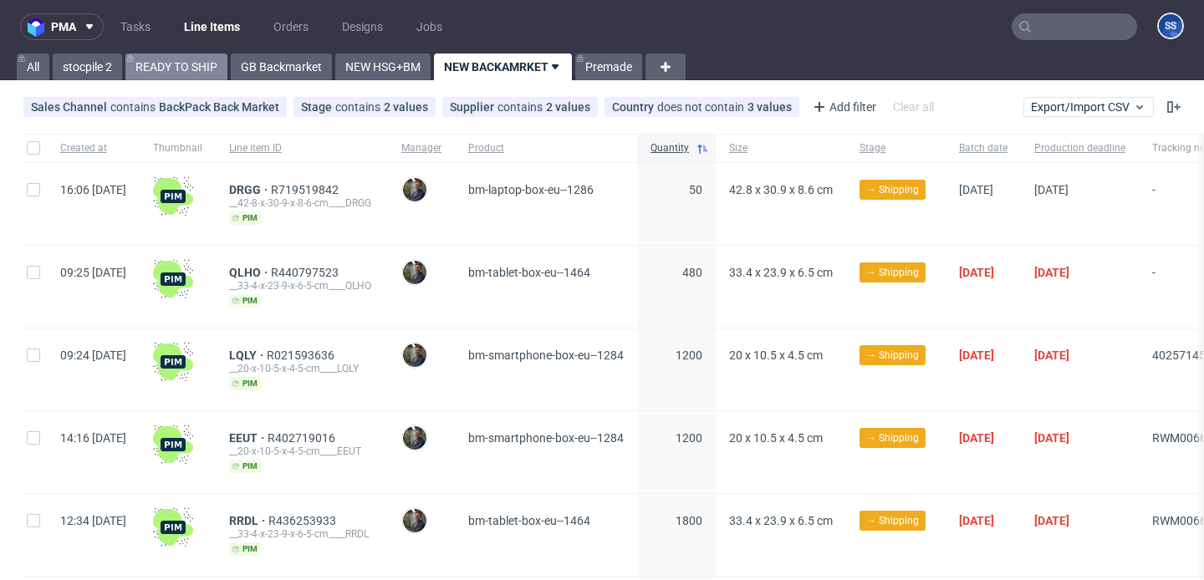
click at [190, 59] on link "READY TO SHIP" at bounding box center [176, 67] width 102 height 27
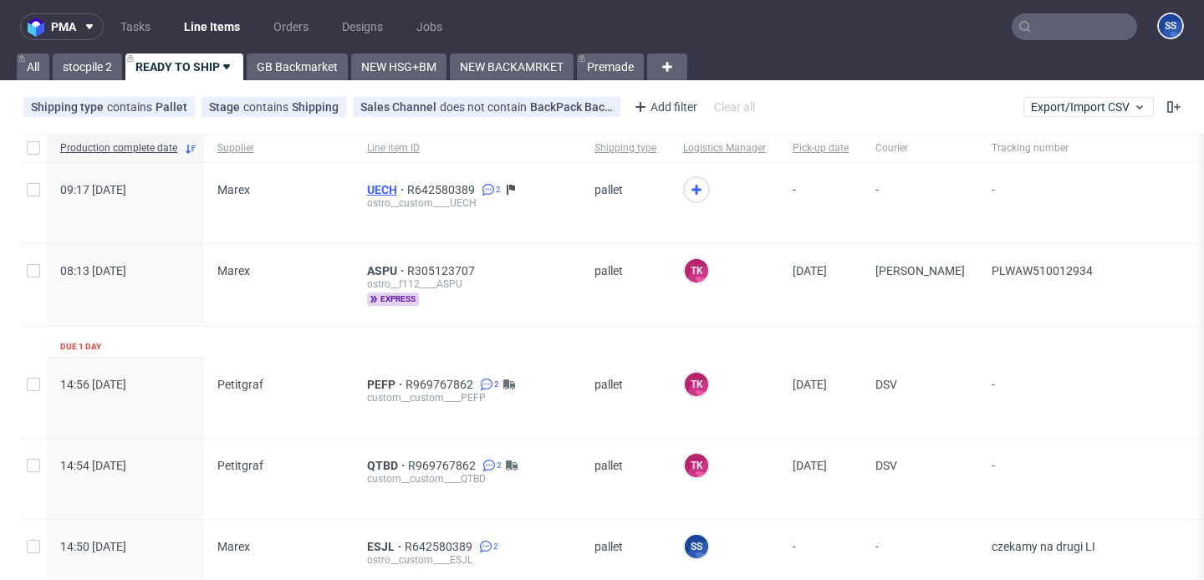
click at [374, 189] on span "UECH" at bounding box center [387, 189] width 40 height 13
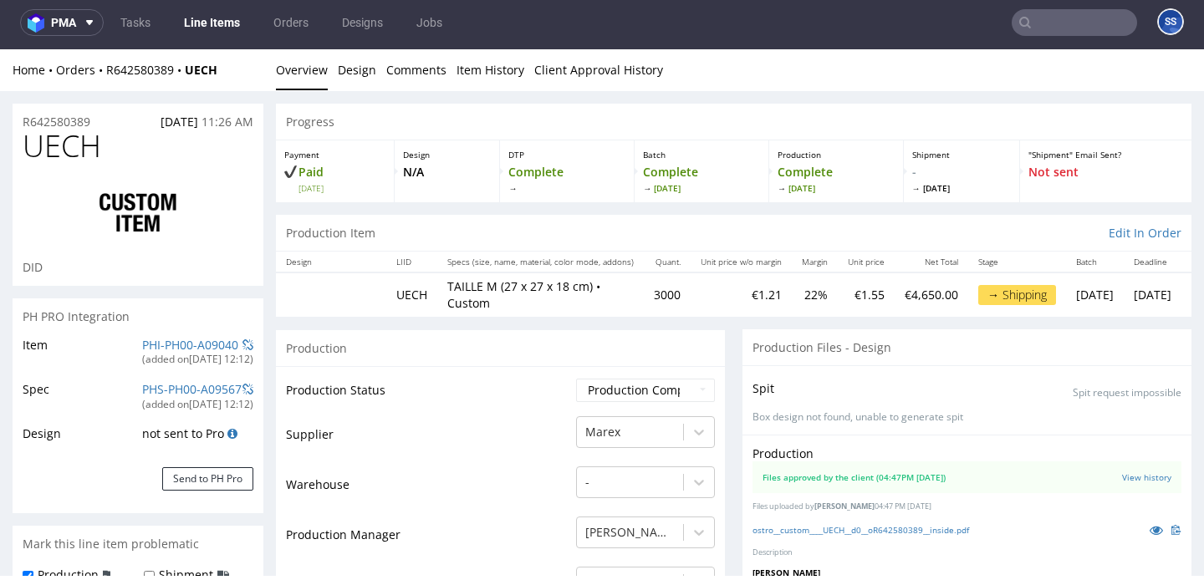
drag, startPoint x: 231, startPoint y: 75, endPoint x: 183, endPoint y: 79, distance: 47.8
click at [183, 79] on div "Home Orders R642580389 UECH Overview Design Comments Item History Client Approv…" at bounding box center [602, 70] width 1204 height 42
drag, startPoint x: 233, startPoint y: 69, endPoint x: 191, endPoint y: 71, distance: 41.8
click at [191, 71] on div "Home Orders R642580389 UECH" at bounding box center [138, 70] width 251 height 17
copy strong "UECH"
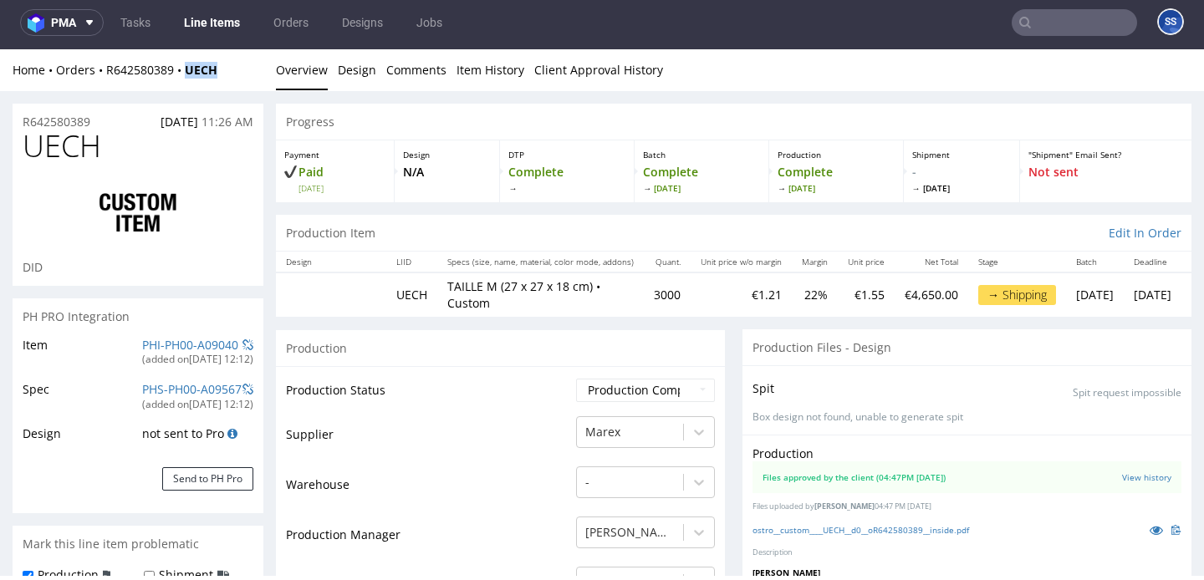
click at [227, 24] on link "Line Items" at bounding box center [212, 22] width 76 height 27
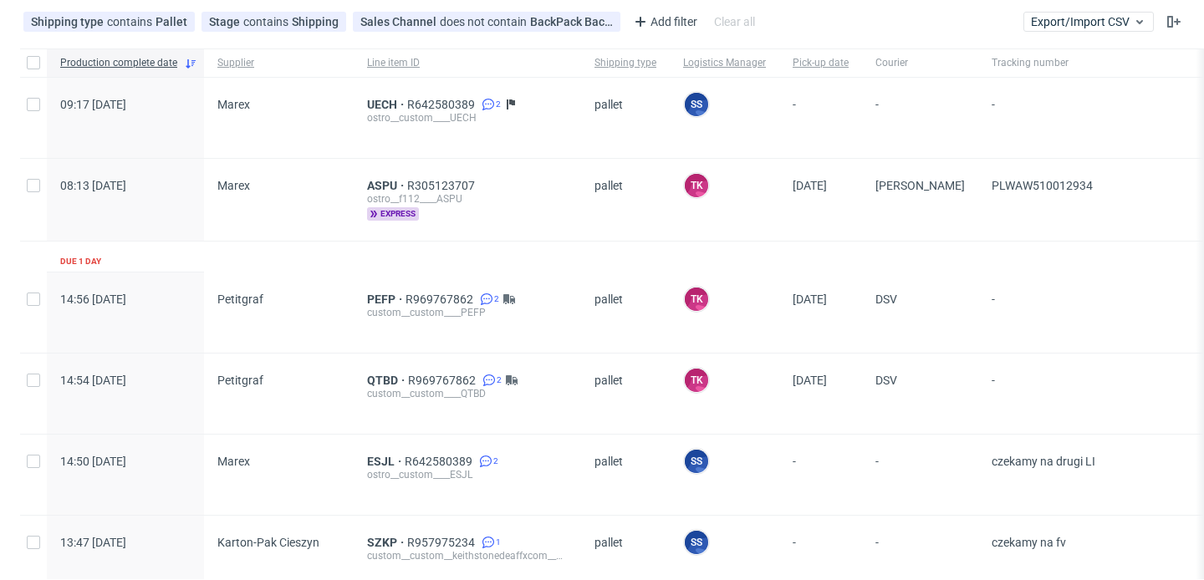
scroll to position [84, 0]
click at [391, 461] on span "ESJL" at bounding box center [386, 462] width 38 height 13
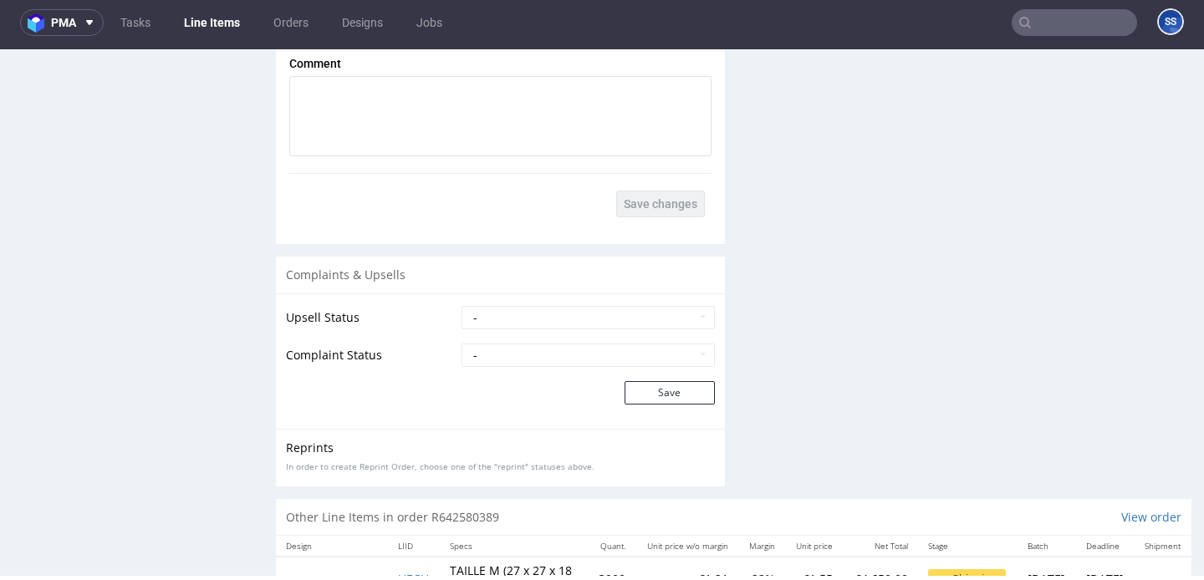
scroll to position [3096, 0]
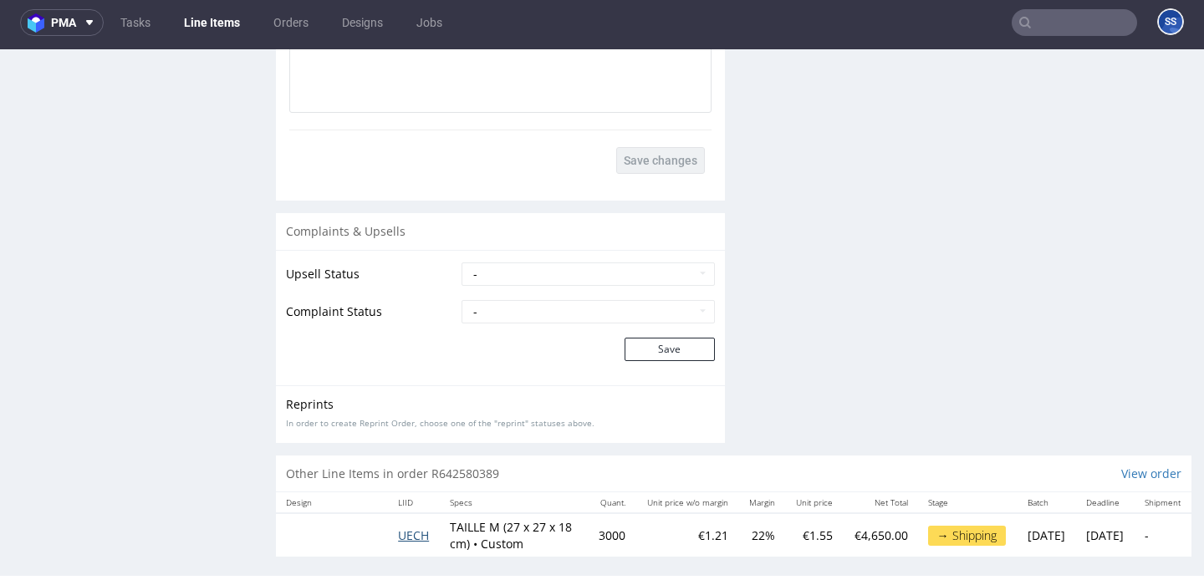
click at [412, 528] on span "UECH" at bounding box center [413, 536] width 31 height 16
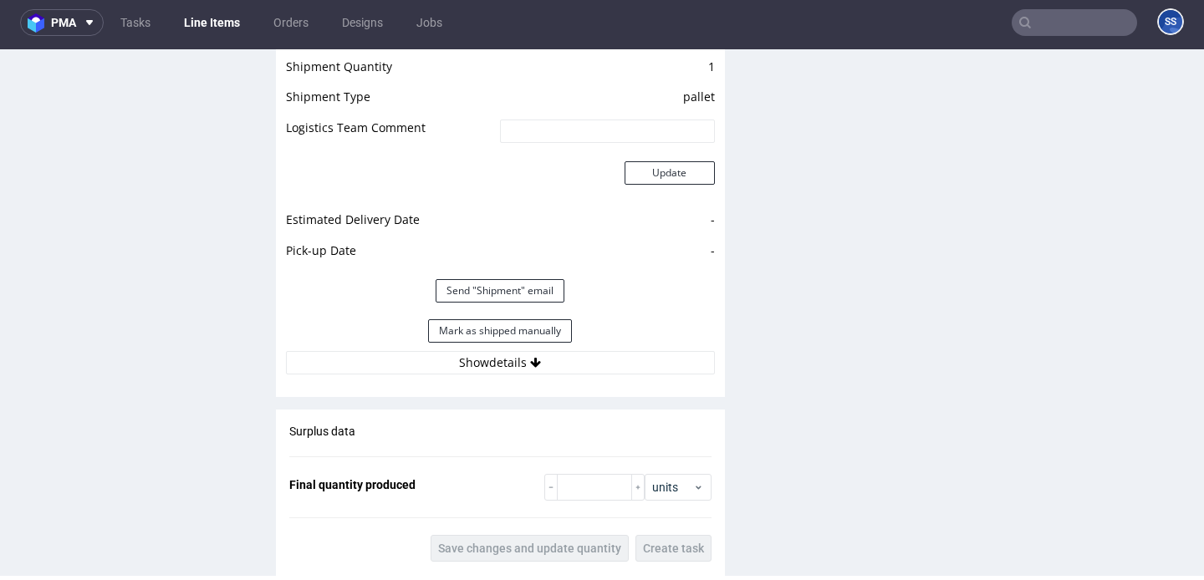
scroll to position [2287, 0]
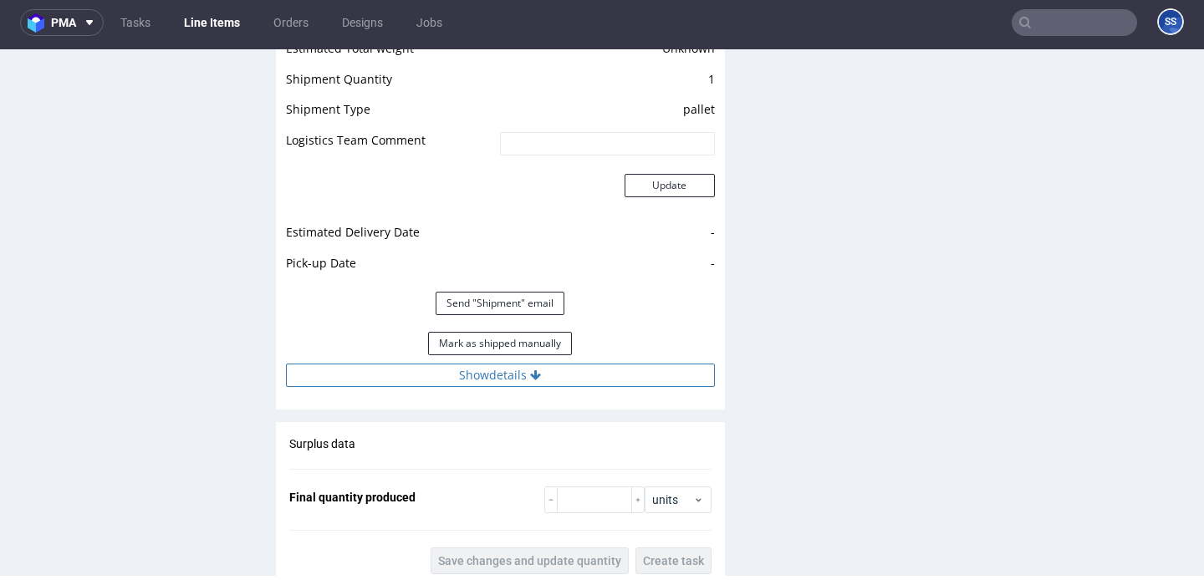
click at [419, 364] on button "Show details" at bounding box center [500, 375] width 429 height 23
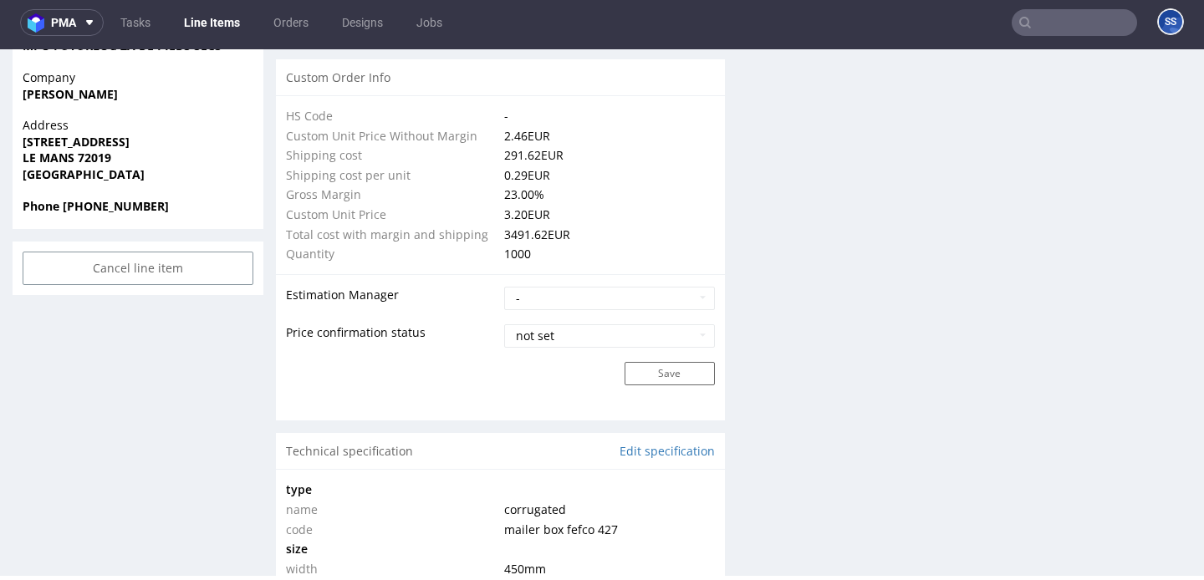
scroll to position [1202, 0]
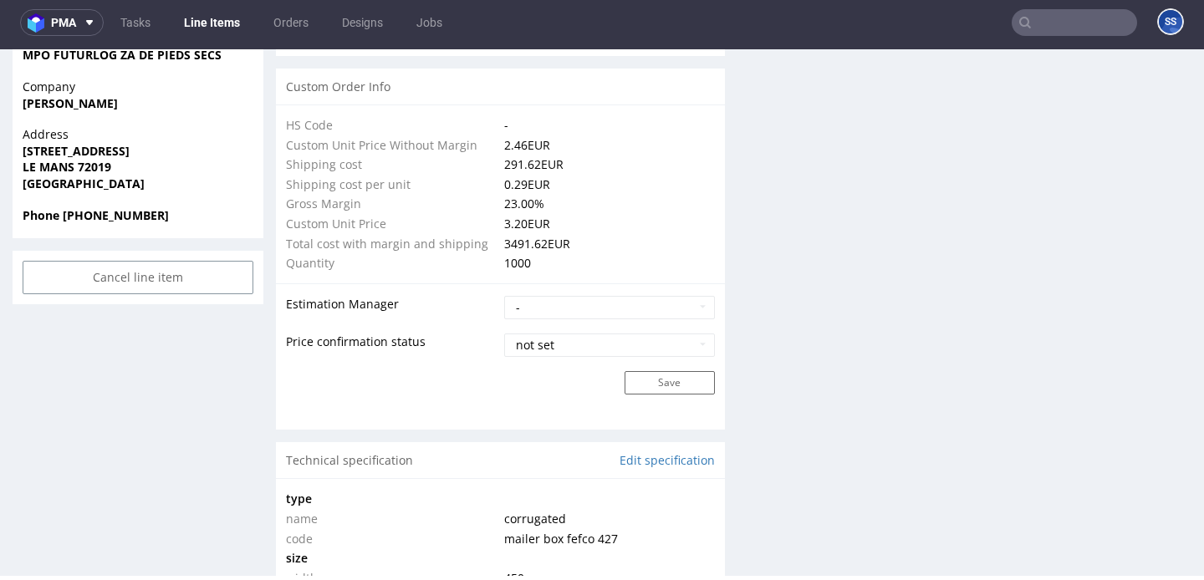
drag, startPoint x: 115, startPoint y: 168, endPoint x: 19, endPoint y: 174, distance: 96.3
click at [19, 174] on div "Address 1 RUE DE LA FOUCAUDIERE LE MANS 72019 France" at bounding box center [138, 166] width 251 height 80
copy strong "LE MANS 72019"
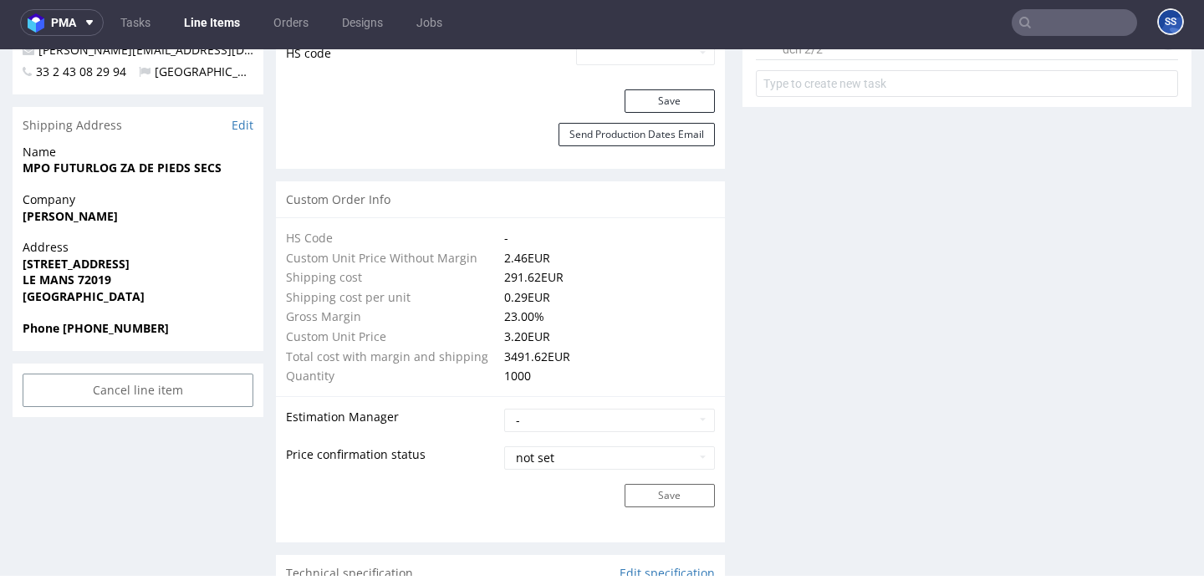
scroll to position [1053, 0]
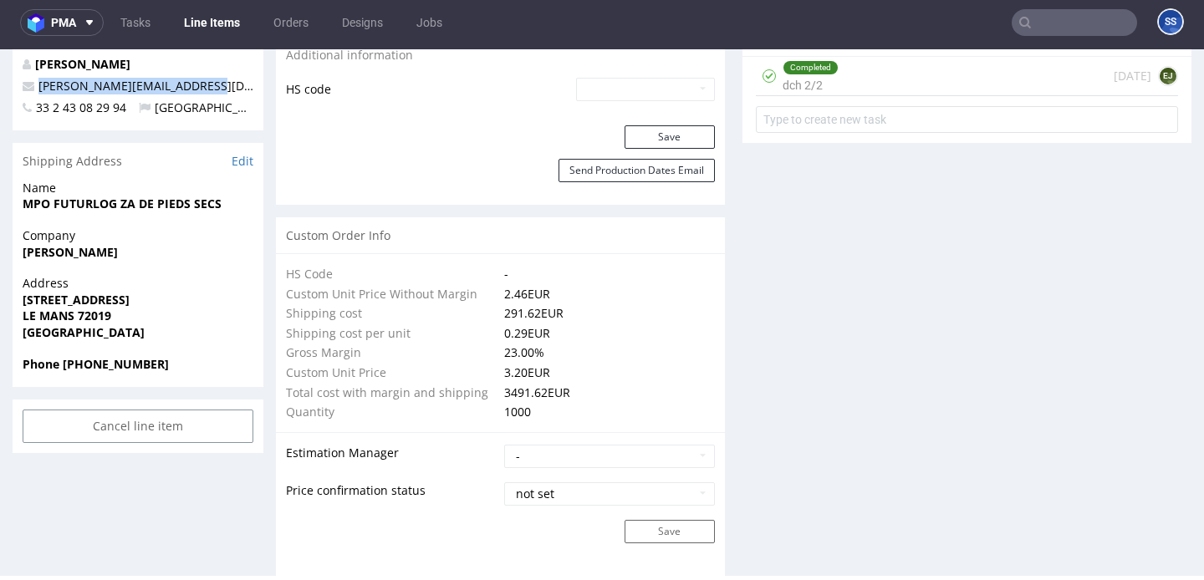
drag, startPoint x: 186, startPoint y: 85, endPoint x: 28, endPoint y: 90, distance: 157.3
click at [28, 90] on p "francois@richardorlinski.fr" at bounding box center [138, 86] width 231 height 17
copy span "francois@richardorlinski.fr"
drag, startPoint x: 60, startPoint y: 365, endPoint x: 179, endPoint y: 367, distance: 118.7
click at [179, 367] on span "Phone 33 2 43 08 29 94" at bounding box center [138, 364] width 231 height 17
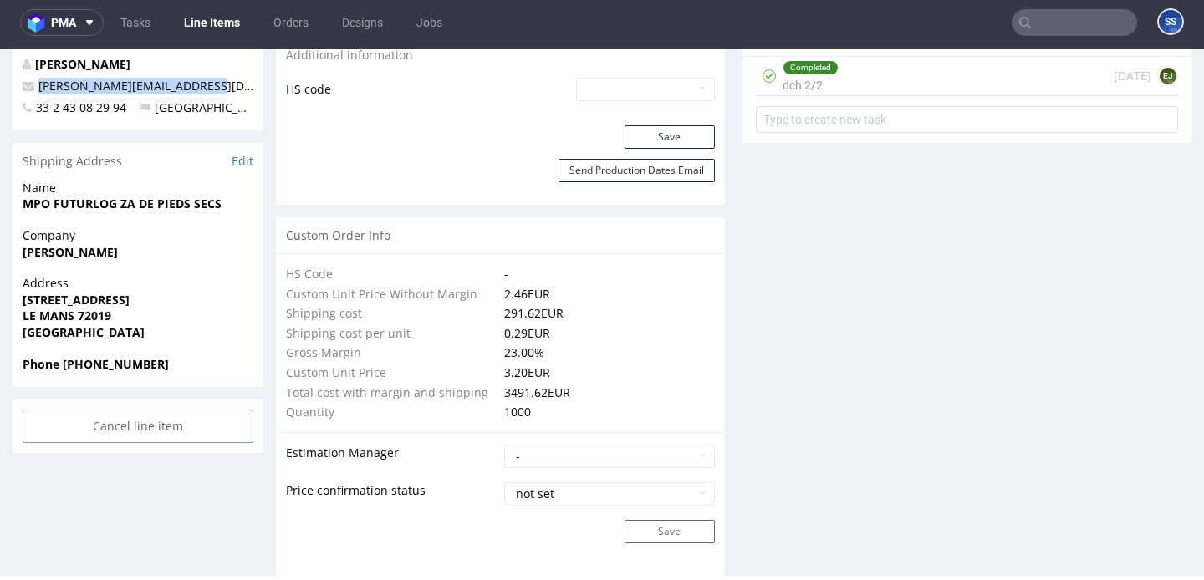
copy strong "33 2 43 08 29 94"
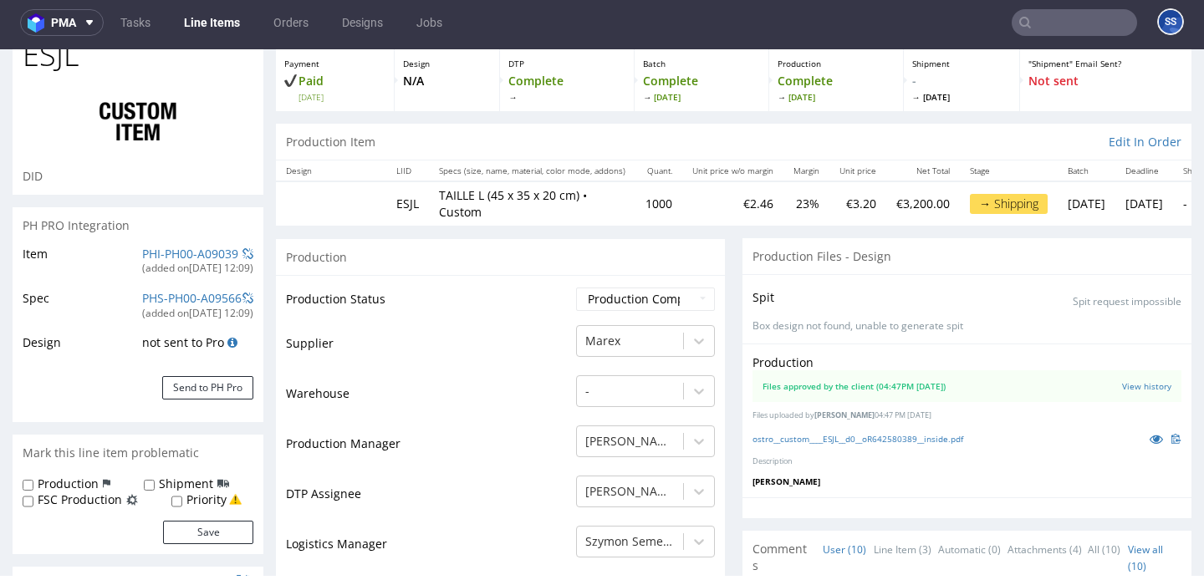
scroll to position [0, 0]
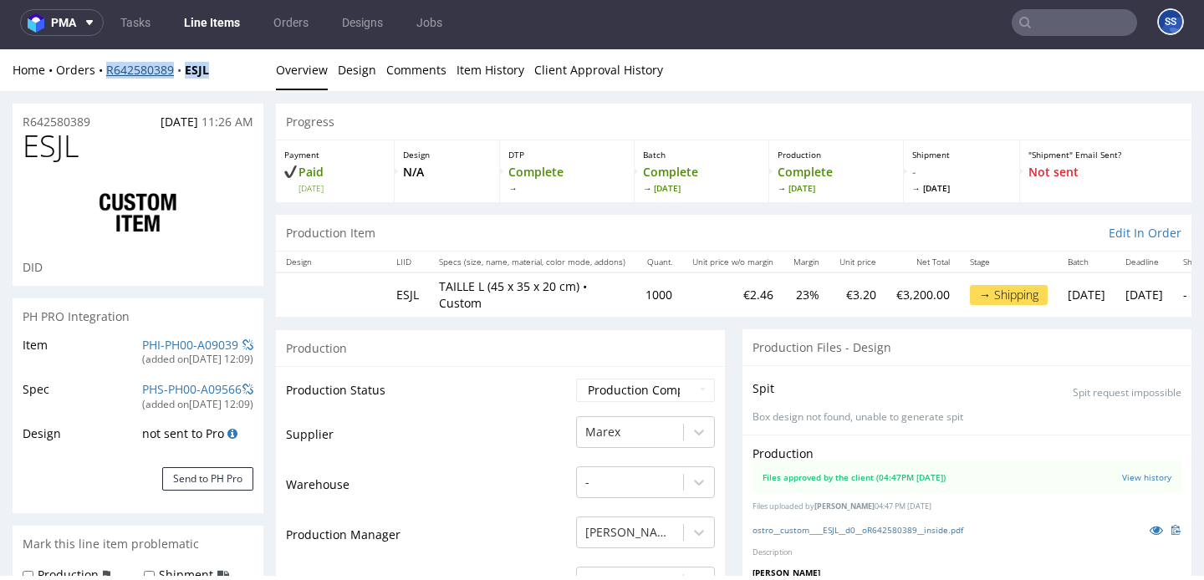
copy div "R642580389 ESJL"
drag, startPoint x: 228, startPoint y: 73, endPoint x: 106, endPoint y: 76, distance: 122.1
click at [106, 76] on div "Home Orders R642580389 ESJL" at bounding box center [138, 70] width 251 height 17
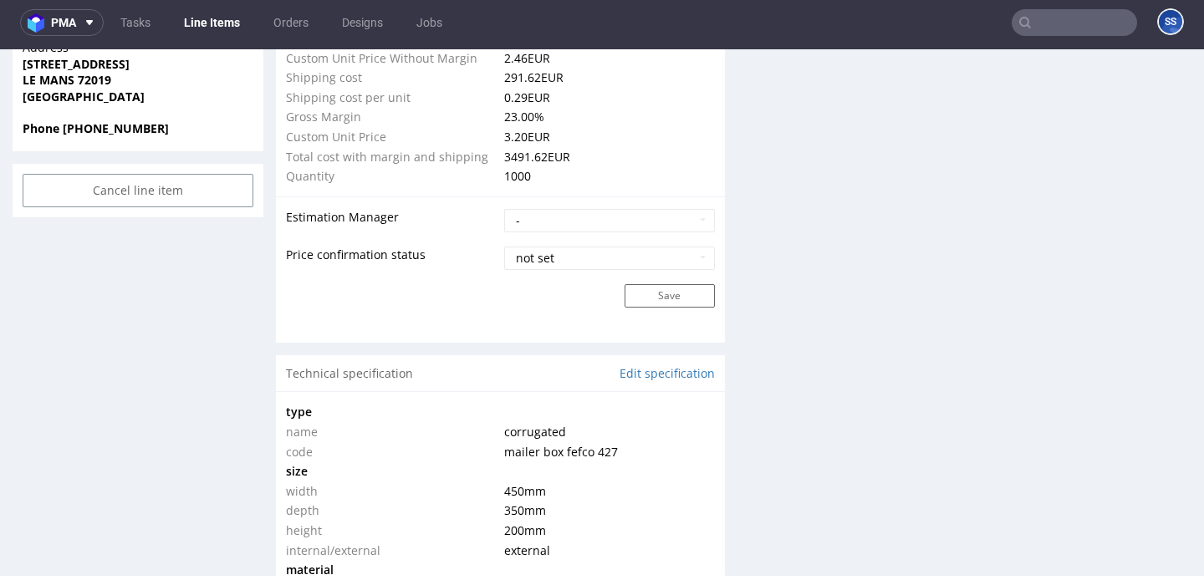
scroll to position [951, 0]
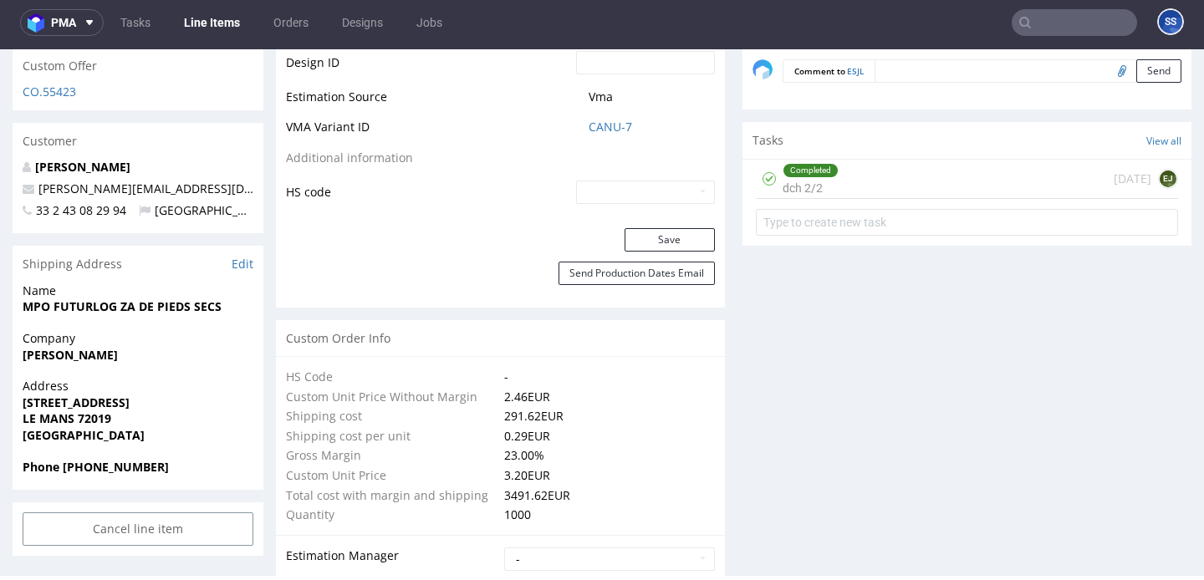
click at [201, 28] on link "Line Items" at bounding box center [212, 22] width 76 height 27
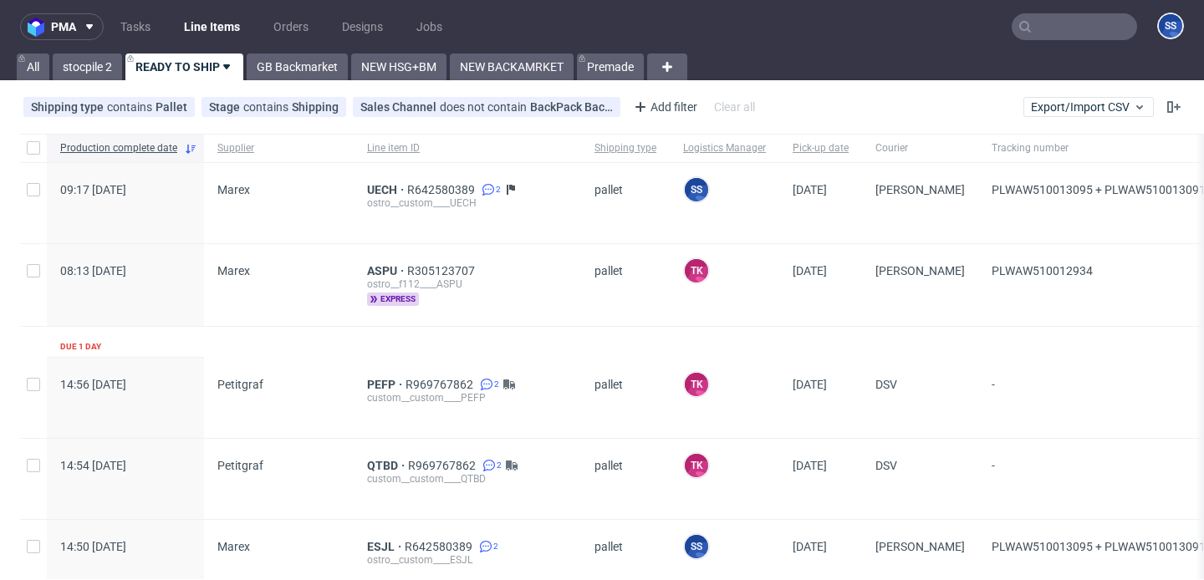
click at [1045, 24] on input "text" at bounding box center [1074, 26] width 125 height 27
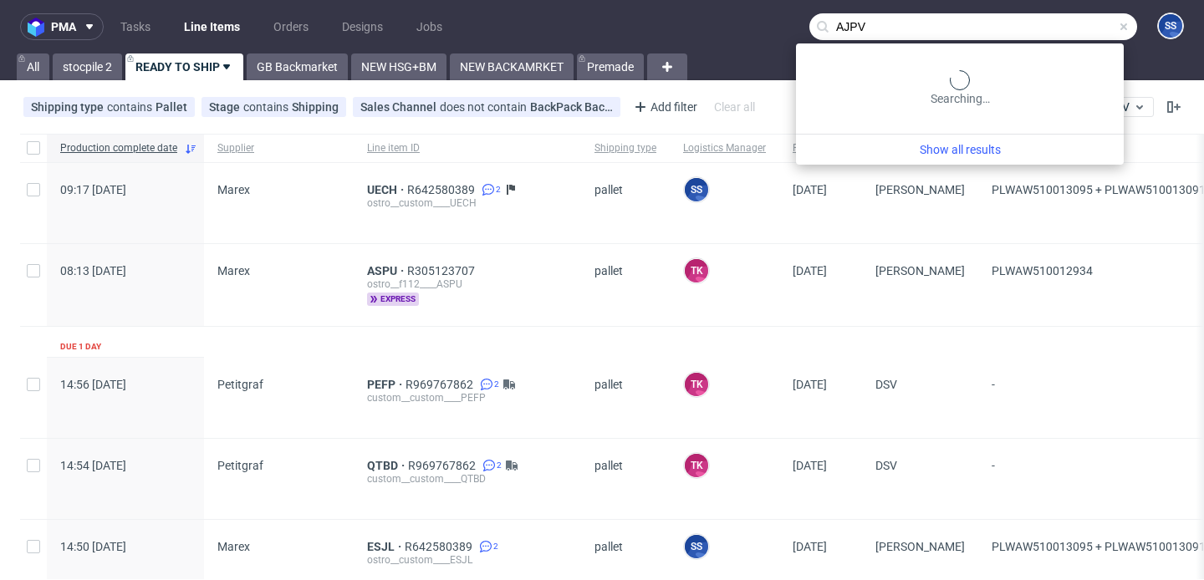
type input "AJPV"
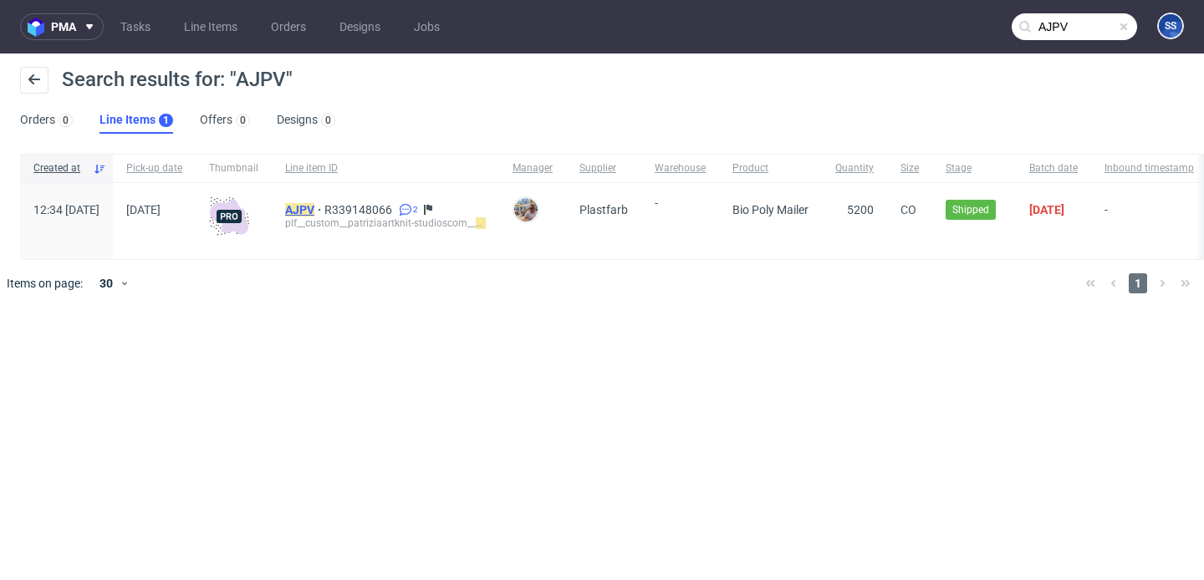
click at [314, 206] on mark "AJPV" at bounding box center [299, 209] width 29 height 13
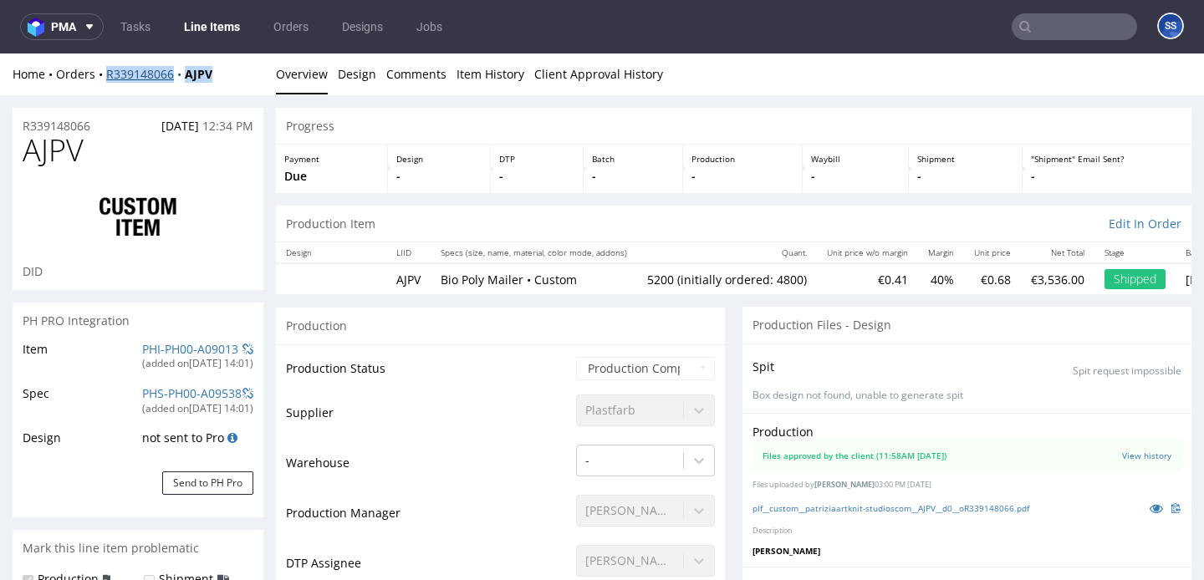
drag, startPoint x: 227, startPoint y: 79, endPoint x: 106, endPoint y: 78, distance: 120.4
click at [106, 78] on div "Home Orders R339148066 AJPV" at bounding box center [138, 74] width 251 height 17
copy div "R339148066 AJPV"
click at [199, 33] on link "Line Items" at bounding box center [212, 26] width 76 height 27
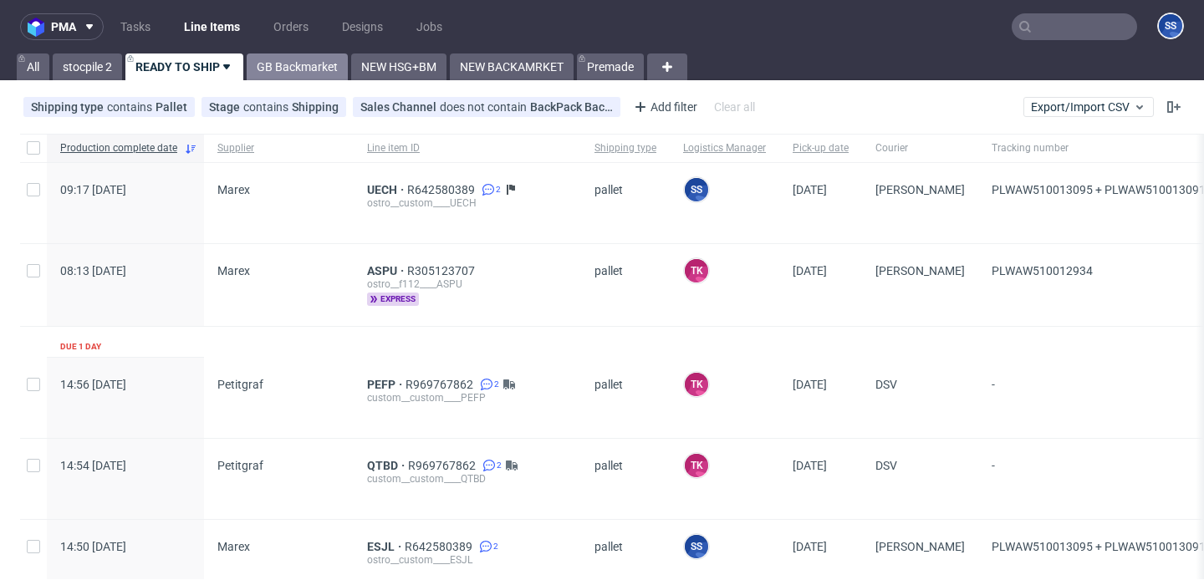
click at [292, 71] on link "GB Backmarket" at bounding box center [297, 67] width 101 height 27
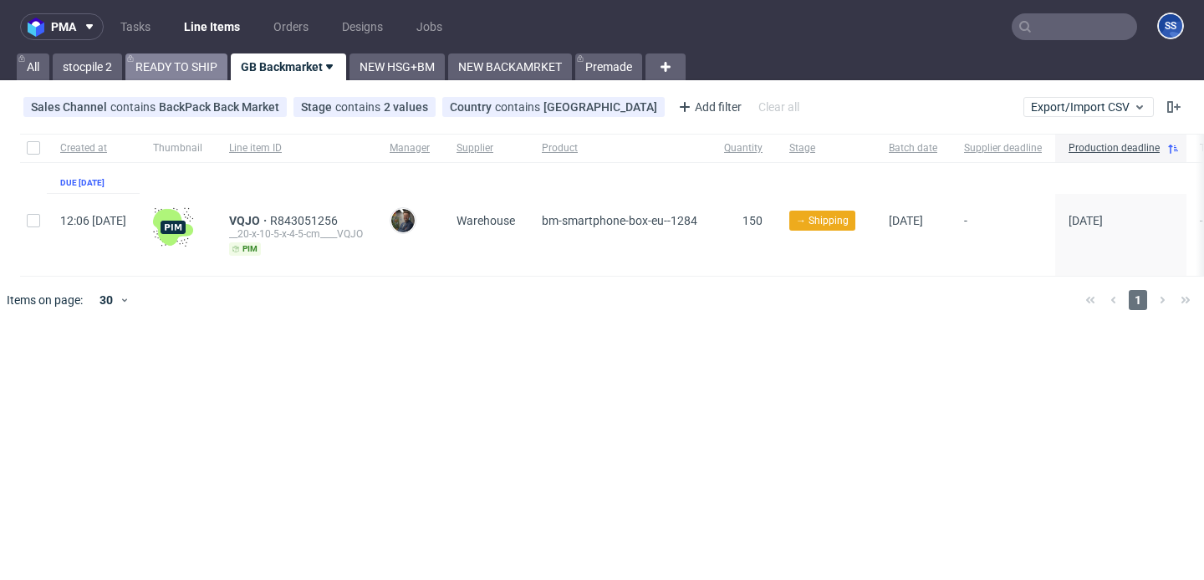
click at [181, 70] on link "READY TO SHIP" at bounding box center [176, 67] width 102 height 27
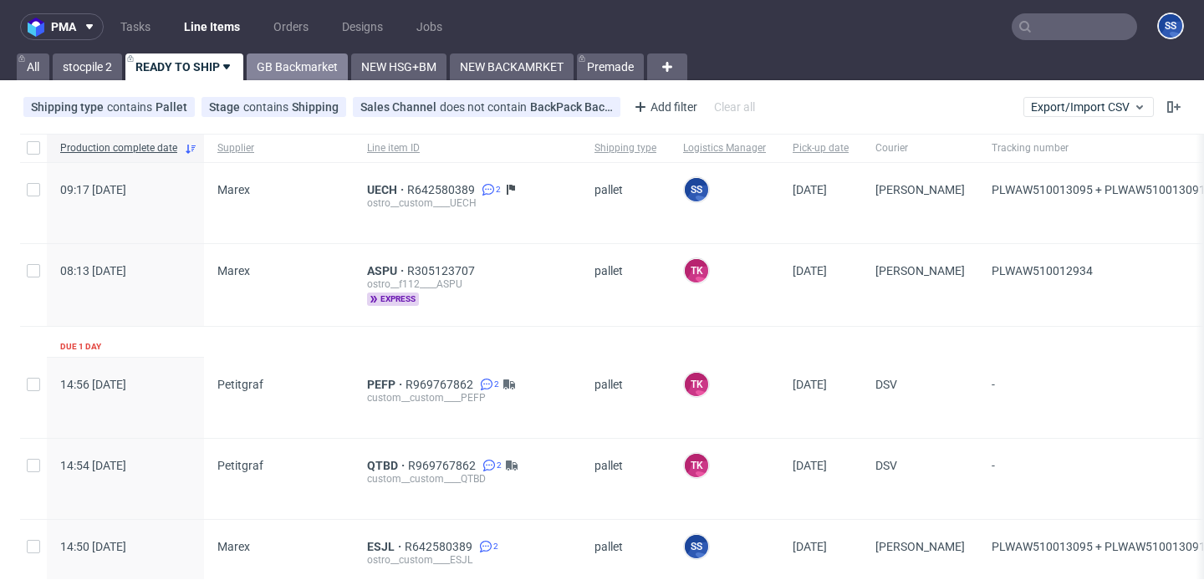
click at [292, 69] on link "GB Backmarket" at bounding box center [297, 67] width 101 height 27
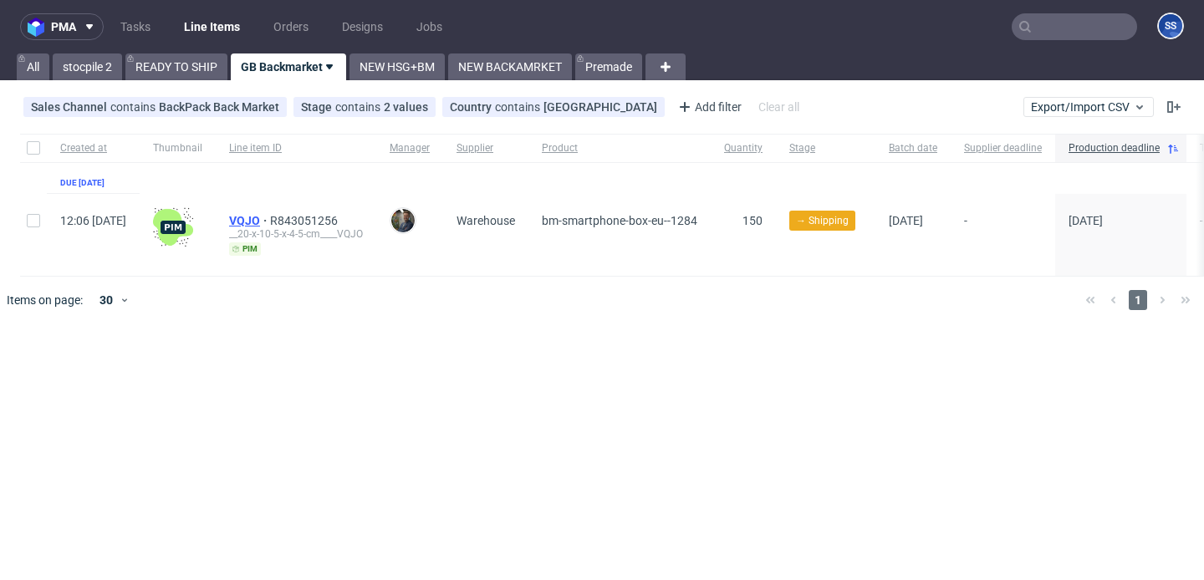
click at [270, 218] on span "VQJO" at bounding box center [249, 220] width 41 height 13
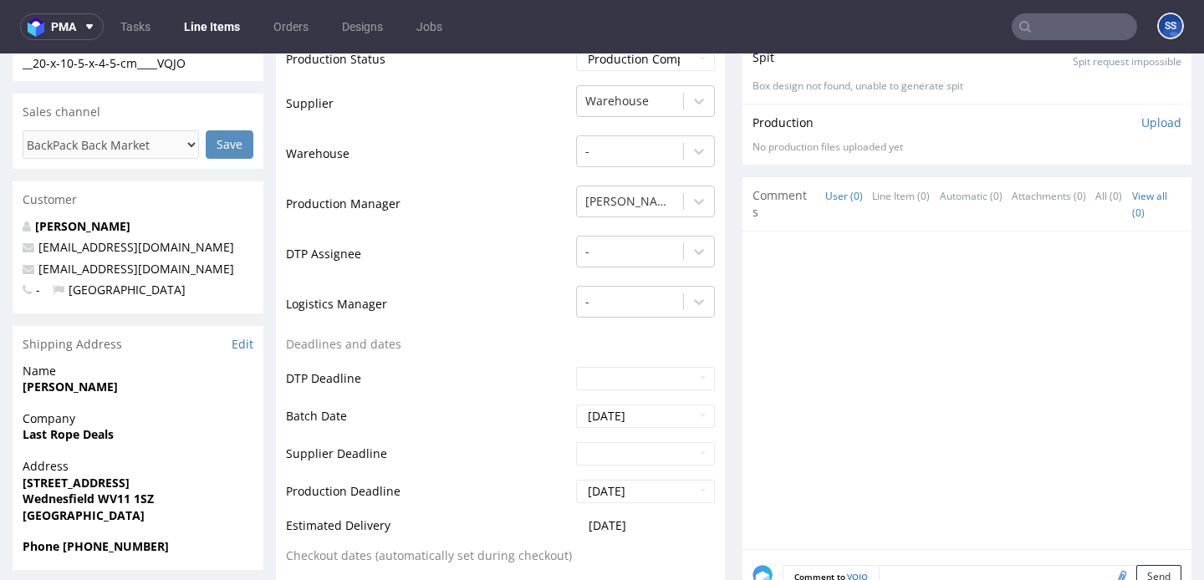
scroll to position [329, 0]
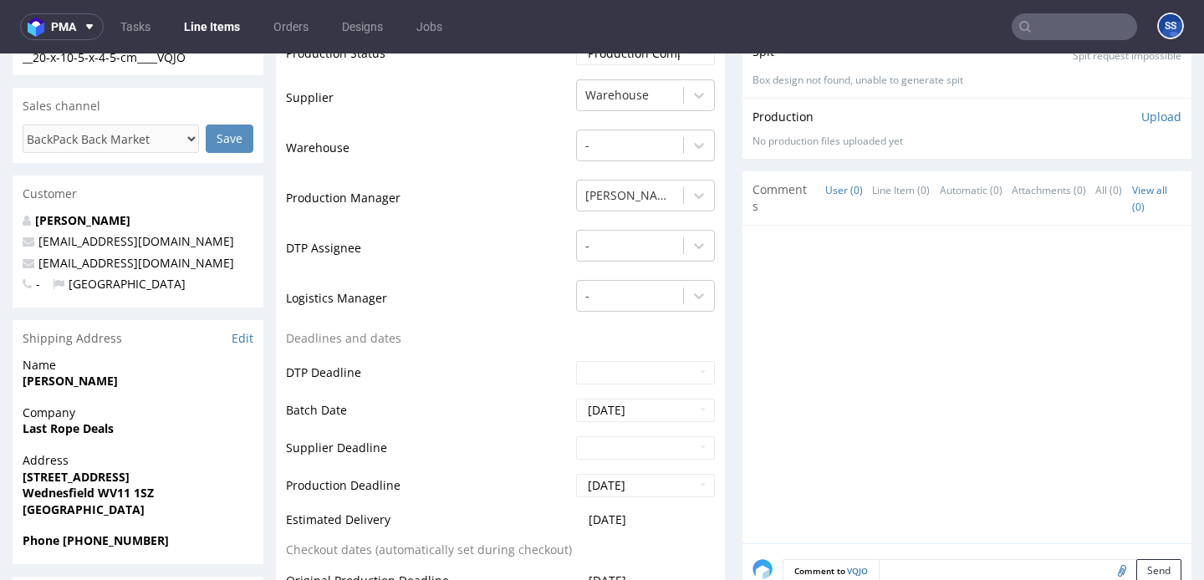
click at [75, 430] on strong "Last Rope Deals" at bounding box center [68, 429] width 91 height 16
copy strong "Last Rope Deals"
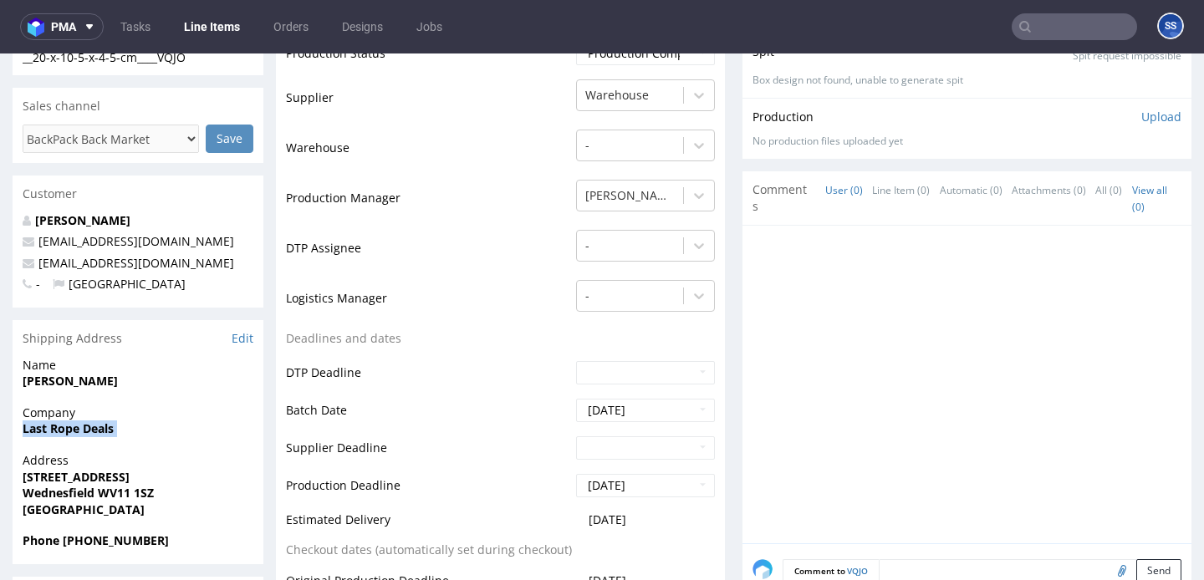
scroll to position [0, 0]
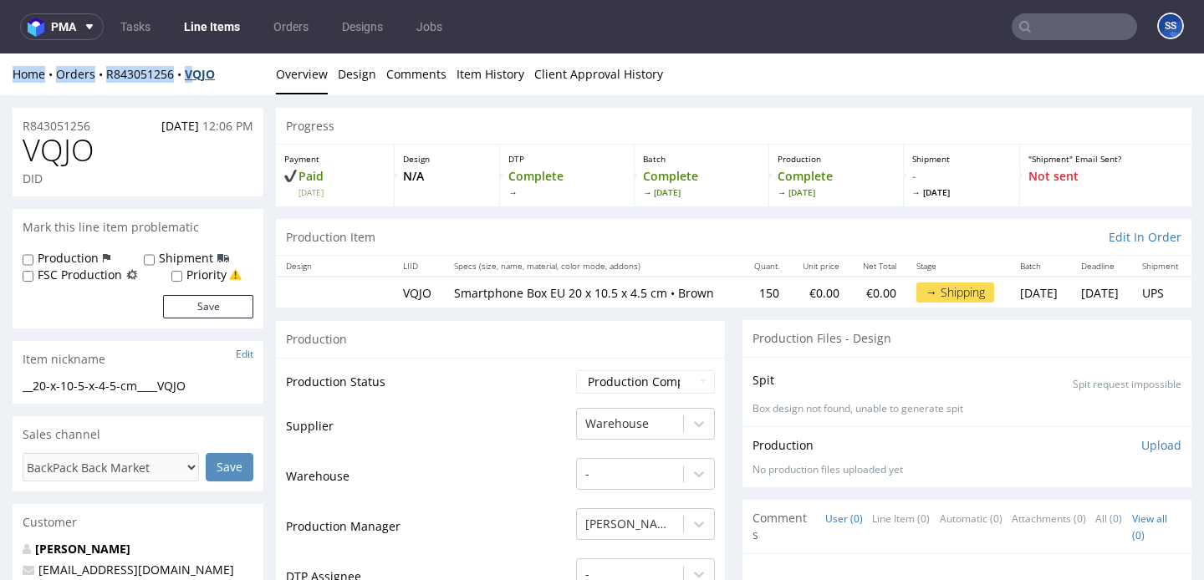
drag, startPoint x: 241, startPoint y: 63, endPoint x: 200, endPoint y: 74, distance: 42.4
click at [200, 74] on div "Home Orders R843051256 VQJO Overview Design Comments Item History Client Approv…" at bounding box center [602, 75] width 1204 height 42
click at [242, 71] on div "Home Orders R843051256 VQJO" at bounding box center [138, 74] width 251 height 17
drag, startPoint x: 242, startPoint y: 71, endPoint x: 199, endPoint y: 76, distance: 43.8
click at [199, 76] on div "Home Orders R843051256 VQJO" at bounding box center [138, 74] width 251 height 17
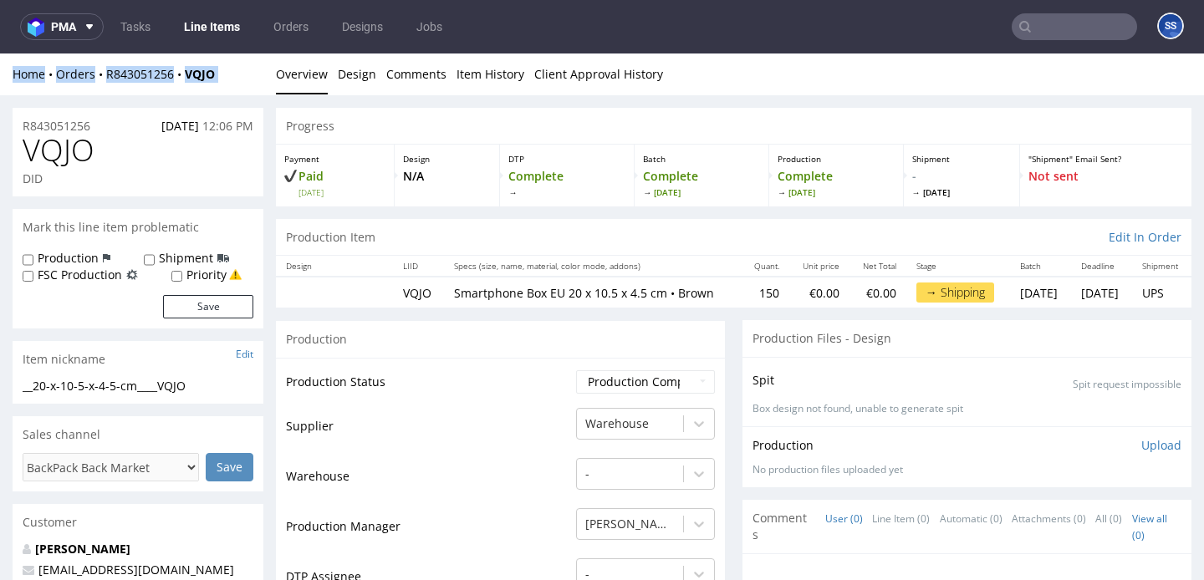
click at [234, 76] on div "Home Orders R843051256 VQJO" at bounding box center [138, 74] width 251 height 17
drag, startPoint x: 234, startPoint y: 76, endPoint x: 195, endPoint y: 78, distance: 39.3
click at [195, 78] on div "Home Orders R843051256 VQJO" at bounding box center [138, 74] width 251 height 17
drag, startPoint x: 109, startPoint y: 160, endPoint x: 28, endPoint y: 158, distance: 80.3
click at [28, 158] on h1 "VQJO" at bounding box center [138, 150] width 231 height 33
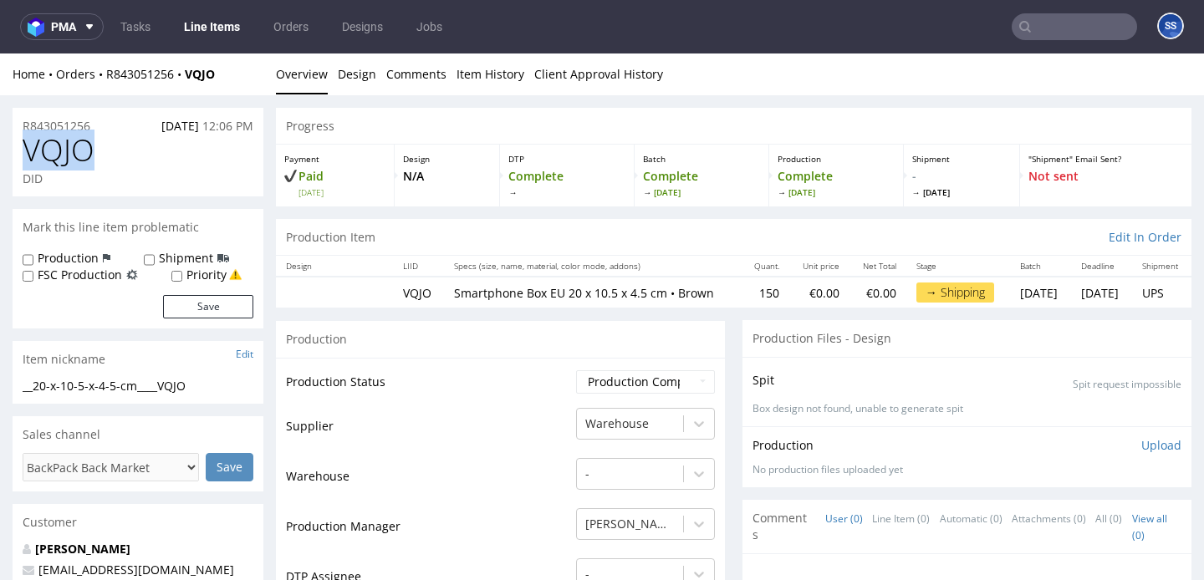
copy span "VQJO"
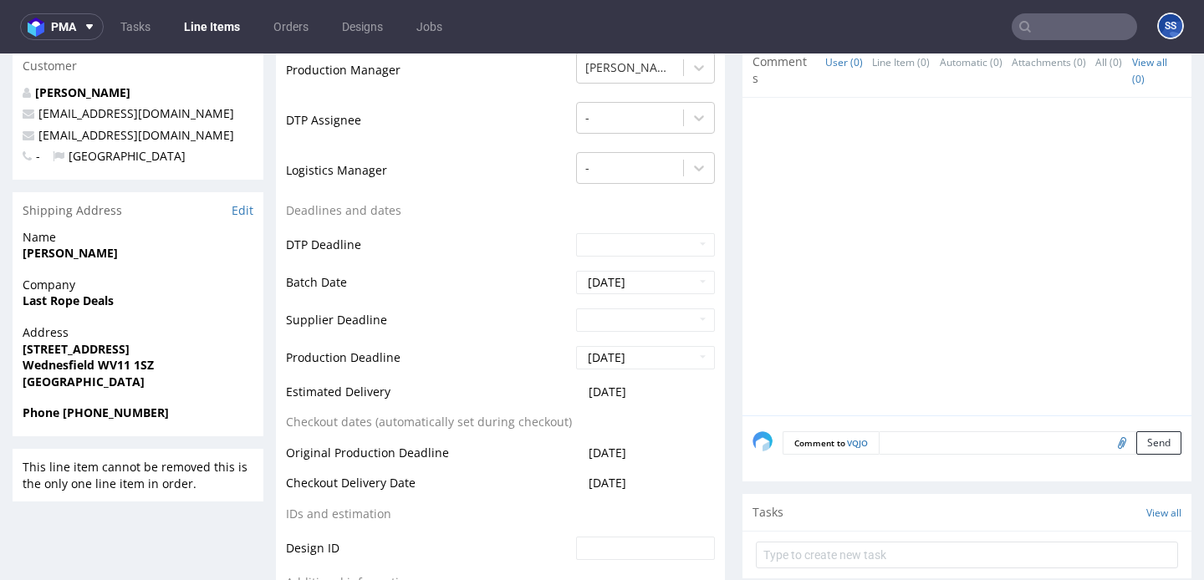
scroll to position [466, 0]
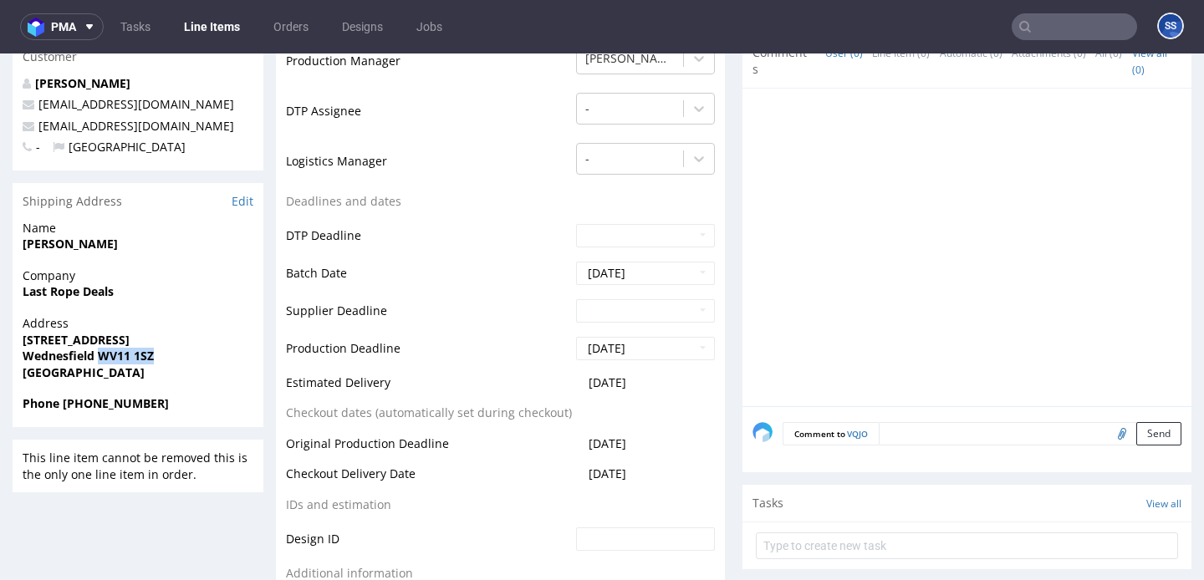
drag, startPoint x: 99, startPoint y: 354, endPoint x: 175, endPoint y: 355, distance: 76.1
click at [175, 355] on span "Wednesfield WV11 1SZ" at bounding box center [138, 356] width 231 height 17
copy strong "WV11 1SZ"
click at [78, 337] on strong "98A High Street" at bounding box center [76, 340] width 107 height 16
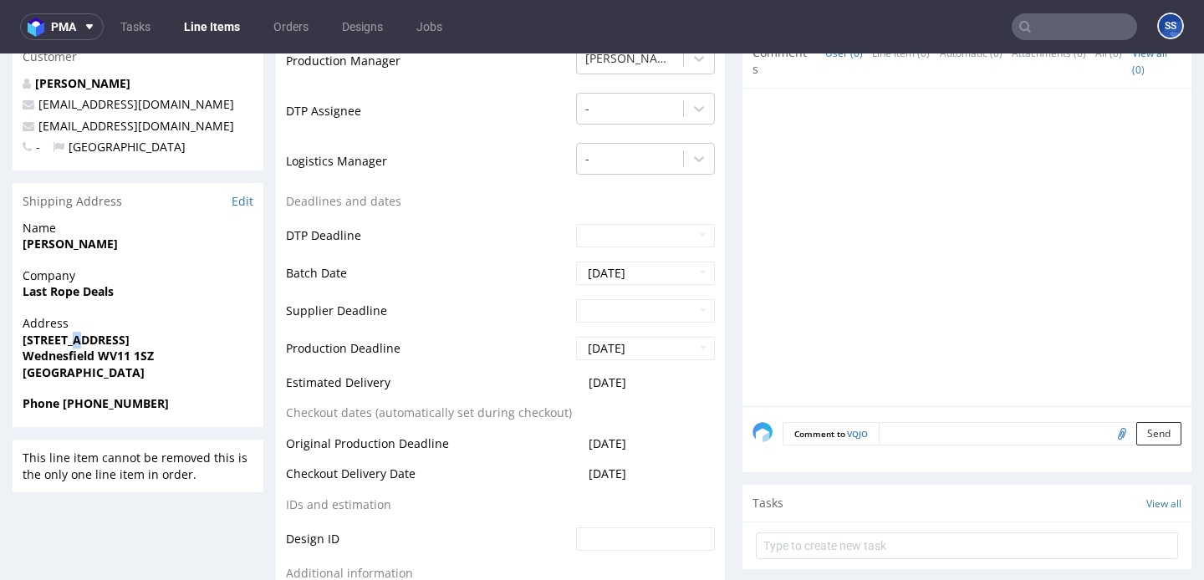
click at [78, 337] on strong "98A High Street" at bounding box center [76, 340] width 107 height 16
click at [44, 362] on strong "Wednesfield WV11 1SZ" at bounding box center [88, 356] width 131 height 16
click at [43, 243] on strong "Apeksha Patel" at bounding box center [70, 244] width 95 height 16
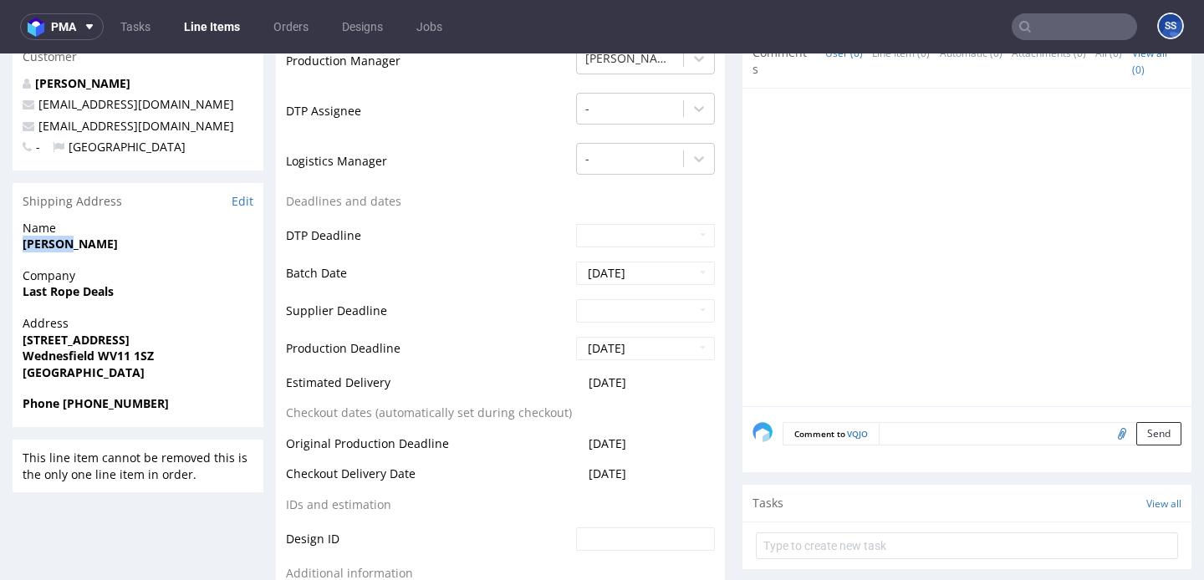
click at [43, 243] on strong "Apeksha Patel" at bounding box center [70, 244] width 95 height 16
drag, startPoint x: 62, startPoint y: 404, endPoint x: 192, endPoint y: 400, distance: 130.5
click at [192, 400] on span "Phone +44 07378 319433" at bounding box center [138, 403] width 231 height 17
drag, startPoint x: 192, startPoint y: 126, endPoint x: 37, endPoint y: 125, distance: 155.5
click at [37, 125] on p "lastropelimited@gmail.com" at bounding box center [138, 126] width 231 height 17
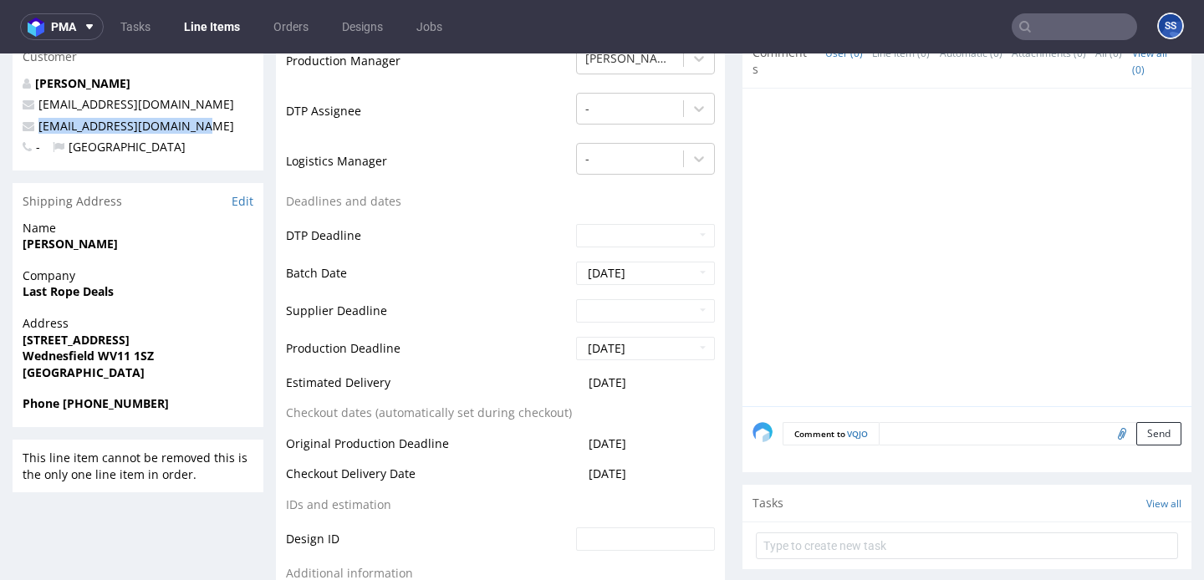
click at [189, 28] on link "Line Items" at bounding box center [212, 26] width 76 height 27
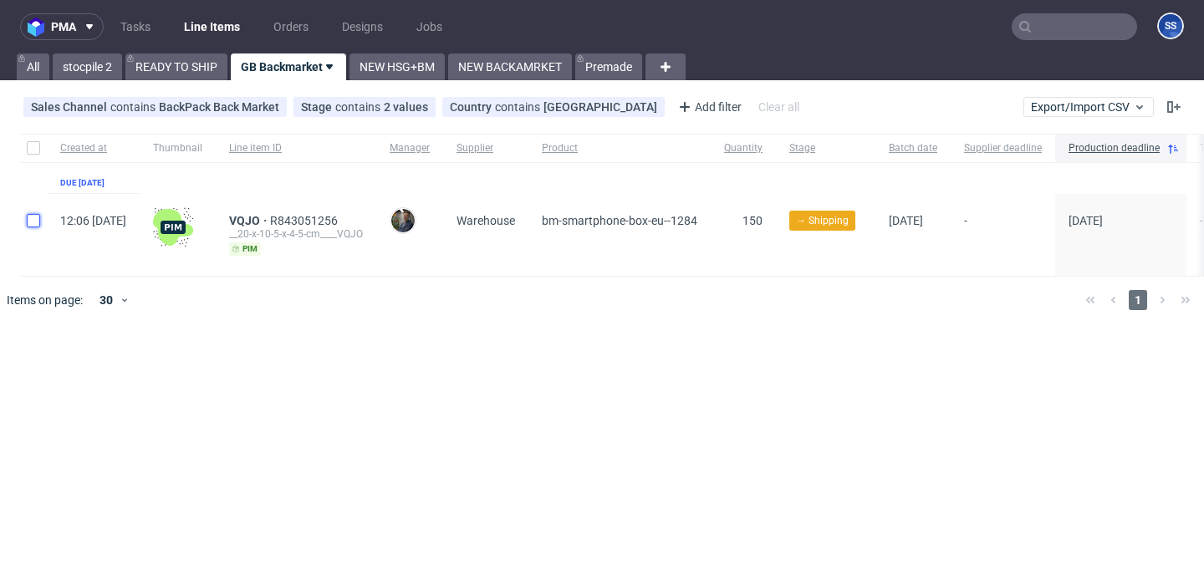
click at [37, 225] on input "checkbox" at bounding box center [33, 220] width 13 height 13
checkbox input "true"
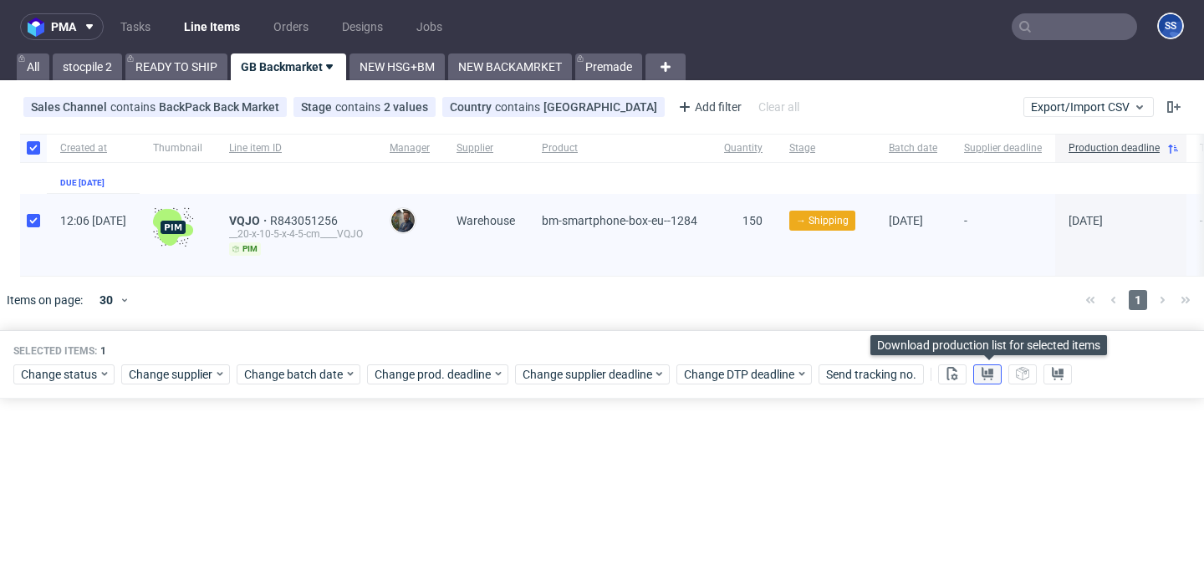
click at [980, 375] on button at bounding box center [987, 375] width 28 height 20
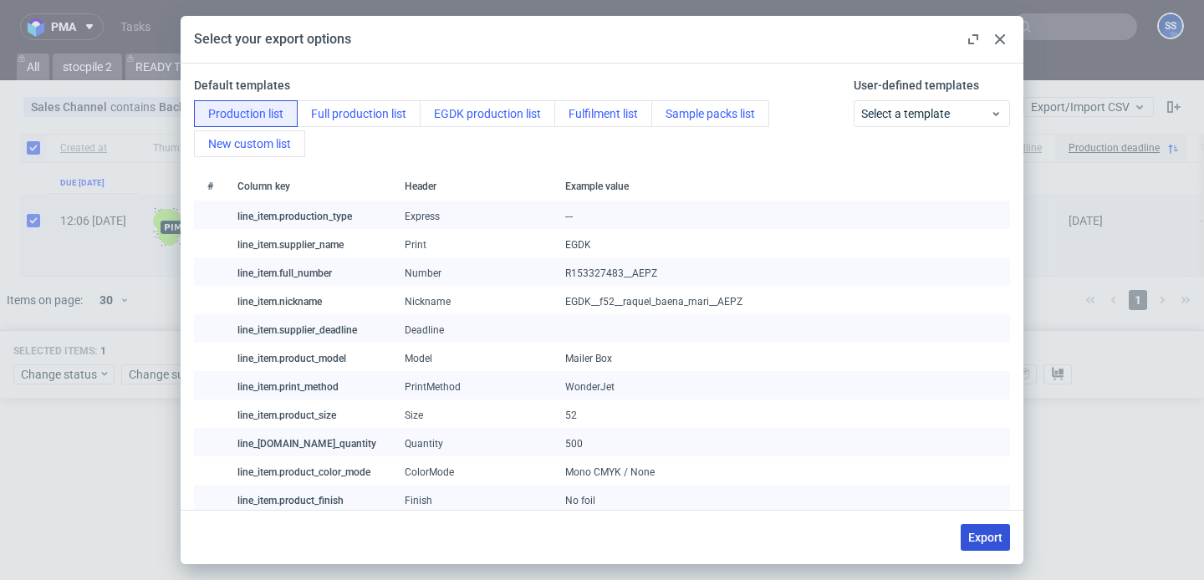
click at [995, 536] on span "Export" at bounding box center [985, 538] width 34 height 12
checkbox input "false"
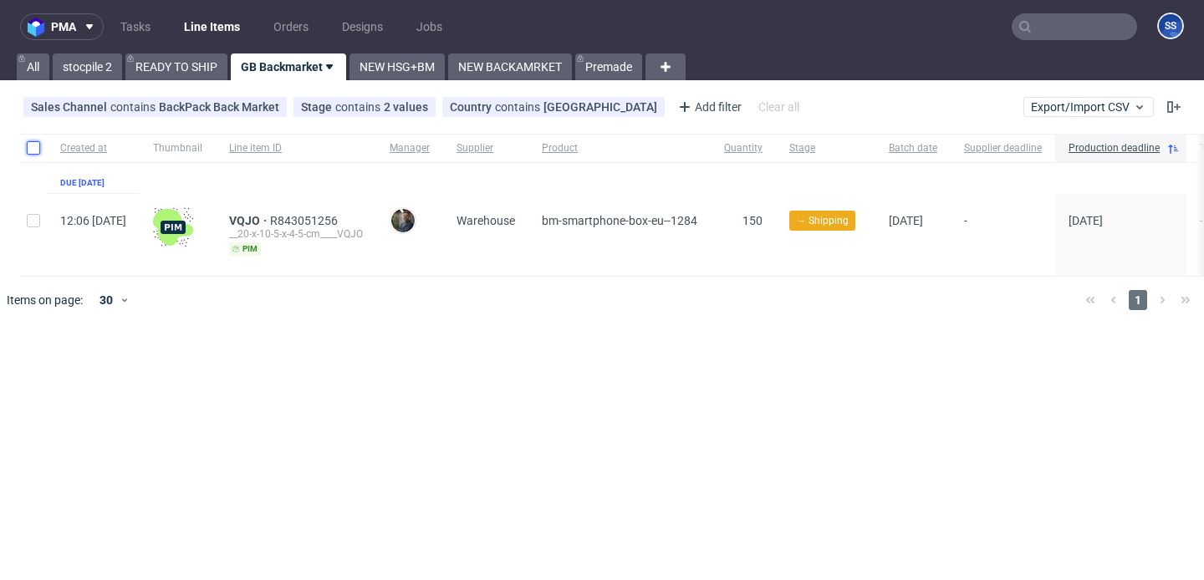
click at [29, 153] on input "checkbox" at bounding box center [33, 147] width 13 height 13
checkbox input "true"
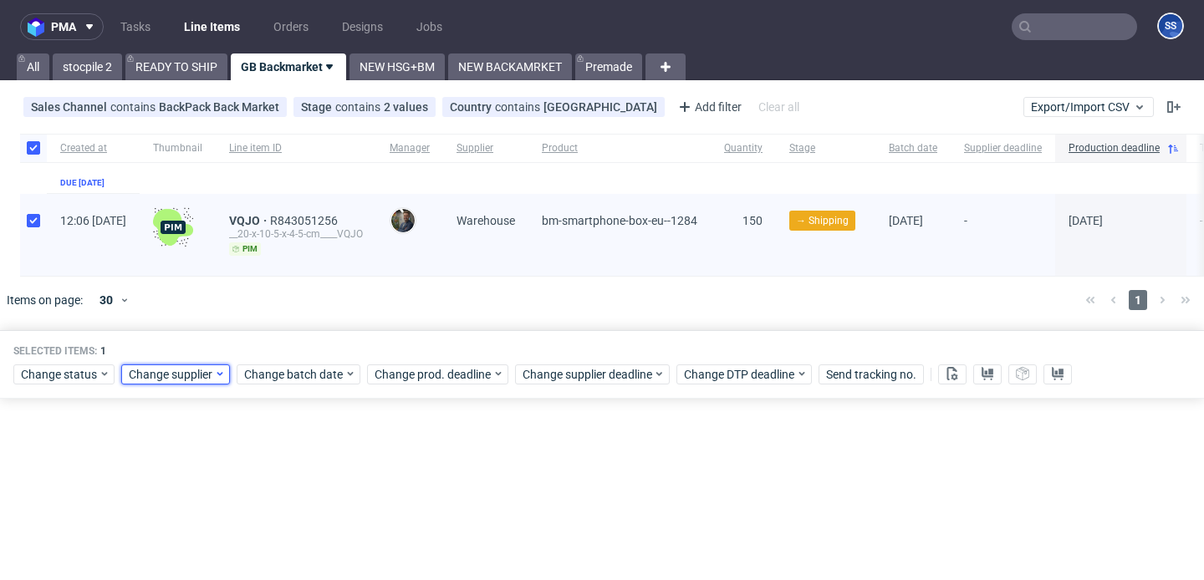
click at [164, 380] on span "Change supplier" at bounding box center [171, 374] width 85 height 17
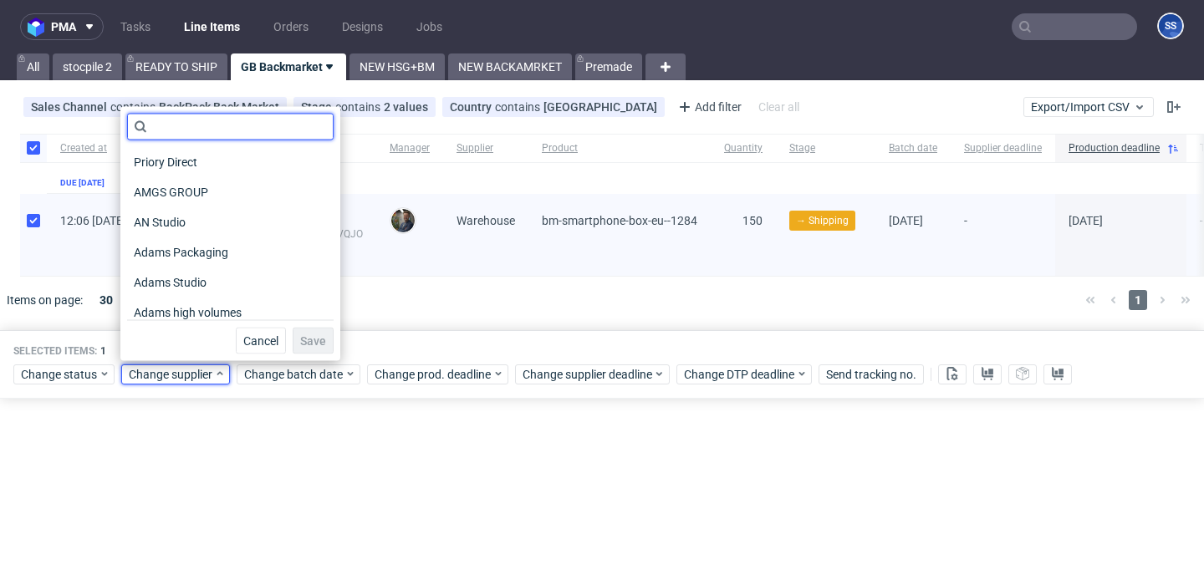
click at [214, 131] on input "text" at bounding box center [230, 127] width 207 height 27
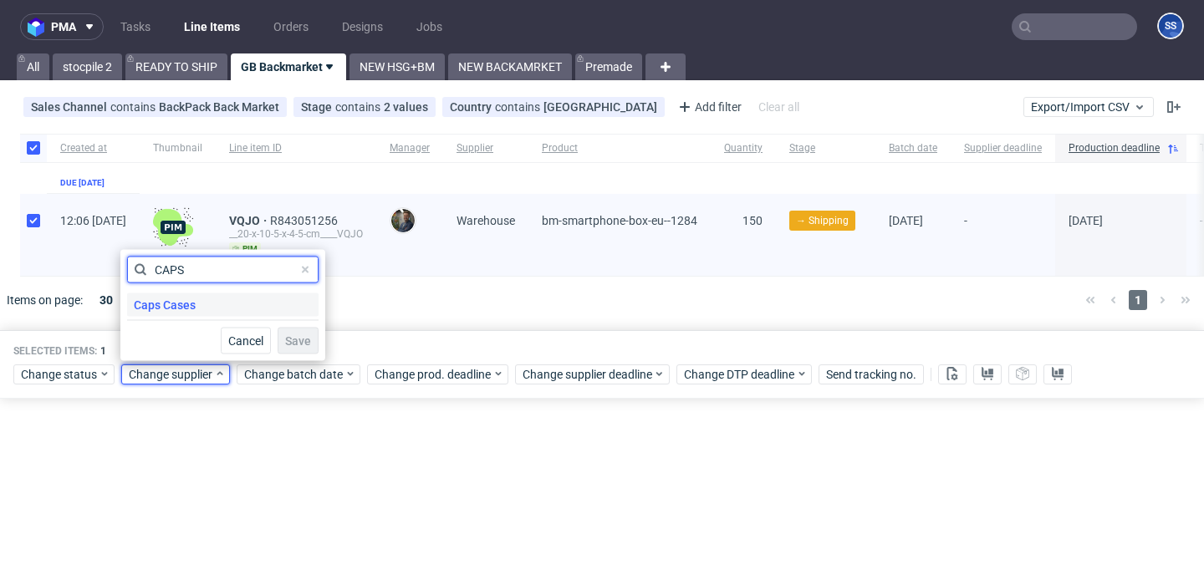
type input "CAPS"
click at [154, 302] on span "Caps Cases" at bounding box center [164, 304] width 75 height 23
click at [289, 347] on span "Save" at bounding box center [298, 341] width 26 height 12
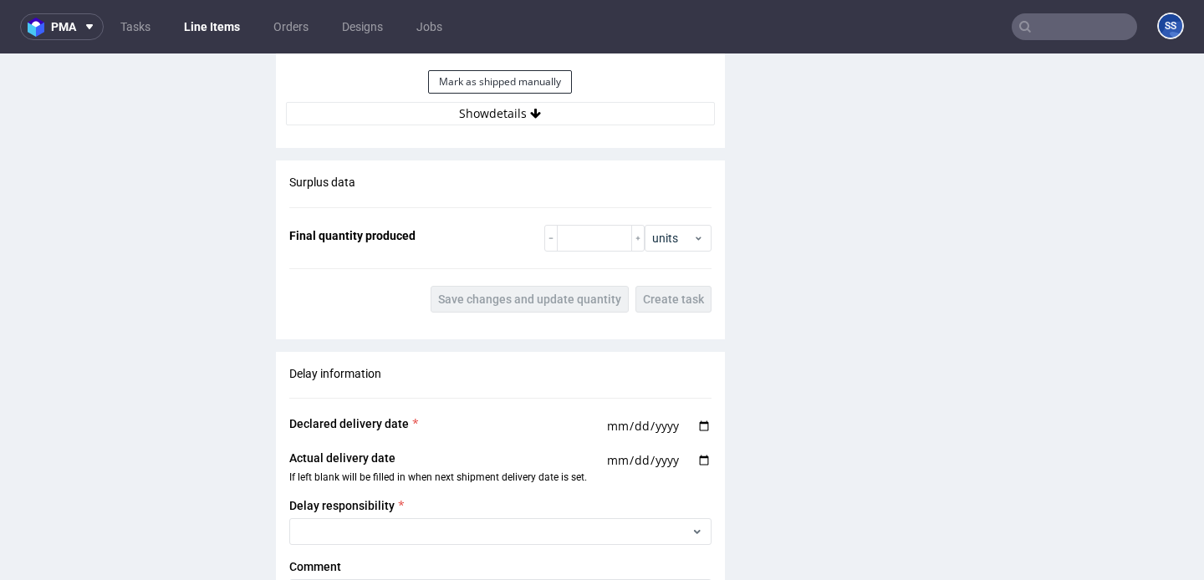
scroll to position [2536, 0]
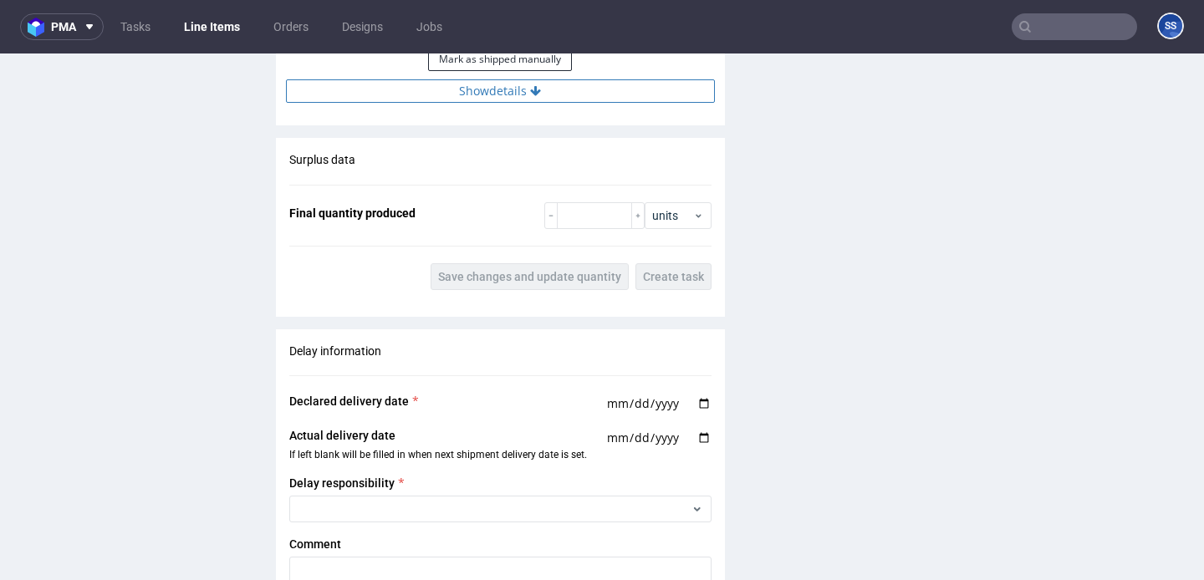
click at [516, 79] on button "Show details" at bounding box center [500, 90] width 429 height 23
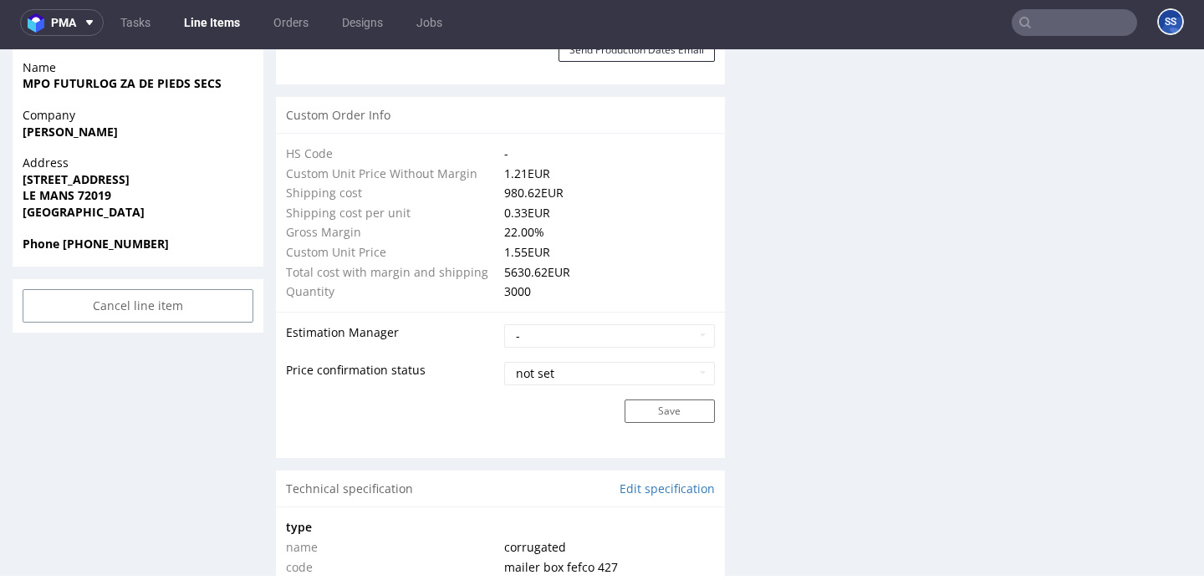
scroll to position [1150, 0]
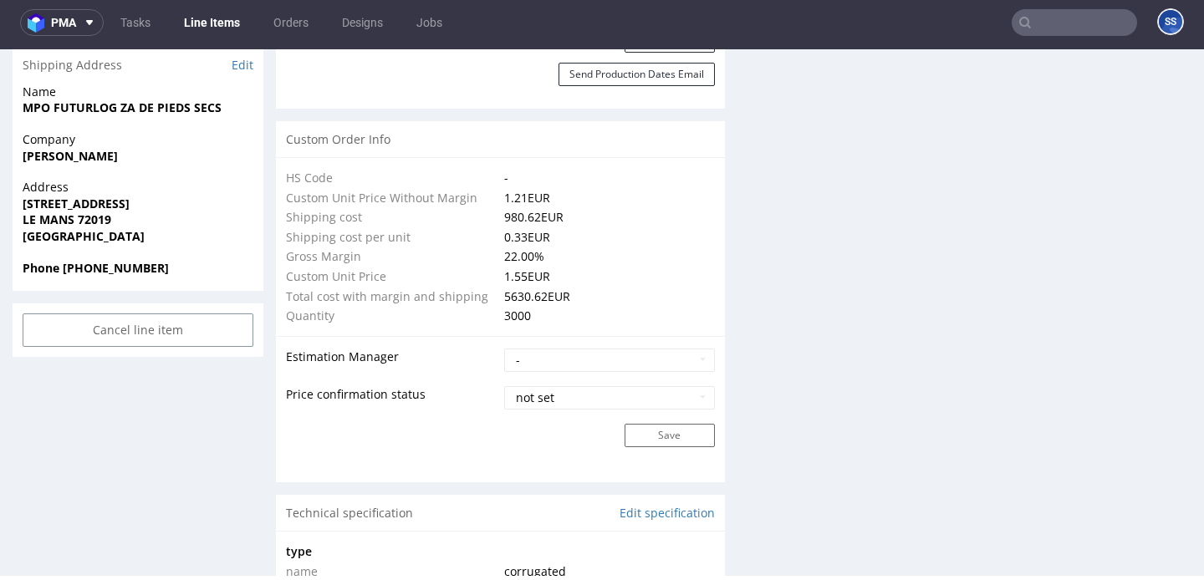
click at [54, 219] on strong "LE MANS 72019" at bounding box center [67, 220] width 89 height 16
click at [63, 160] on strong "[PERSON_NAME]" at bounding box center [70, 156] width 95 height 16
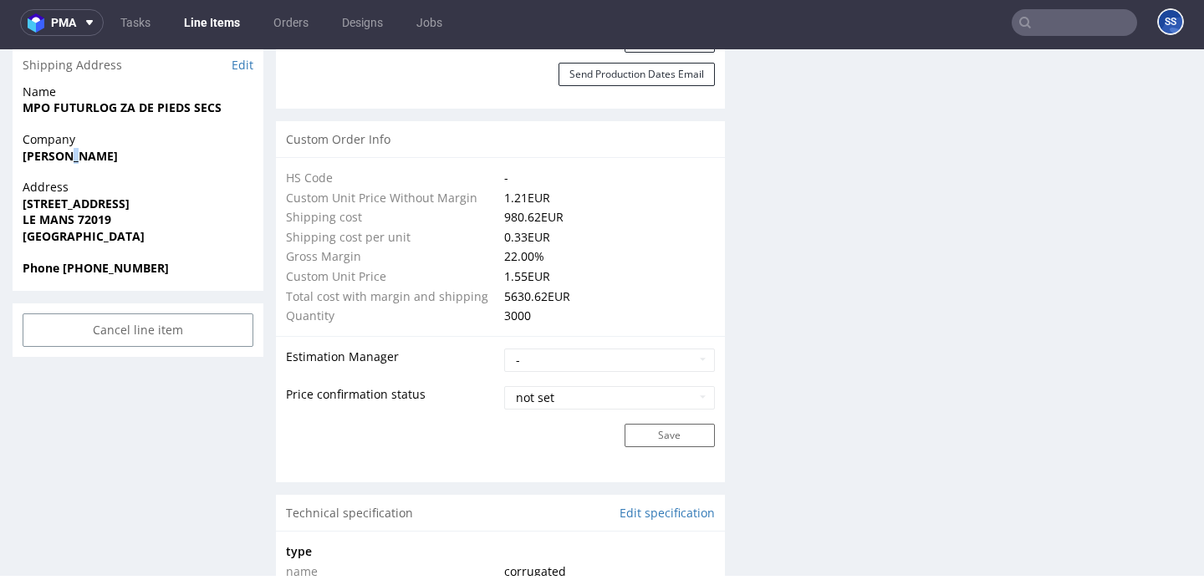
click at [63, 160] on strong "[PERSON_NAME]" at bounding box center [70, 156] width 95 height 16
copy strong "[PERSON_NAME]"
click at [108, 99] on span "MPO FUTURLOG ZA DE PIEDS SECS" at bounding box center [138, 107] width 231 height 17
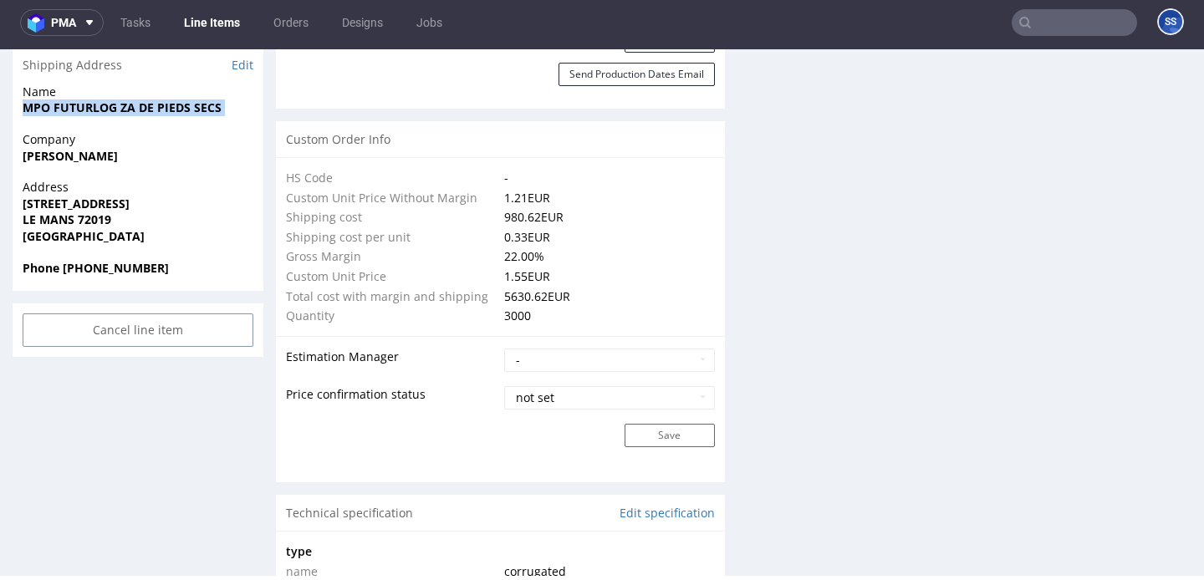
click at [108, 99] on span "MPO FUTURLOG ZA DE PIEDS SECS" at bounding box center [138, 107] width 231 height 17
copy strong "MPO FUTURLOG ZA DE PIEDS SECS"
click at [101, 217] on strong "LE MANS 72019" at bounding box center [67, 220] width 89 height 16
copy strong "72019"
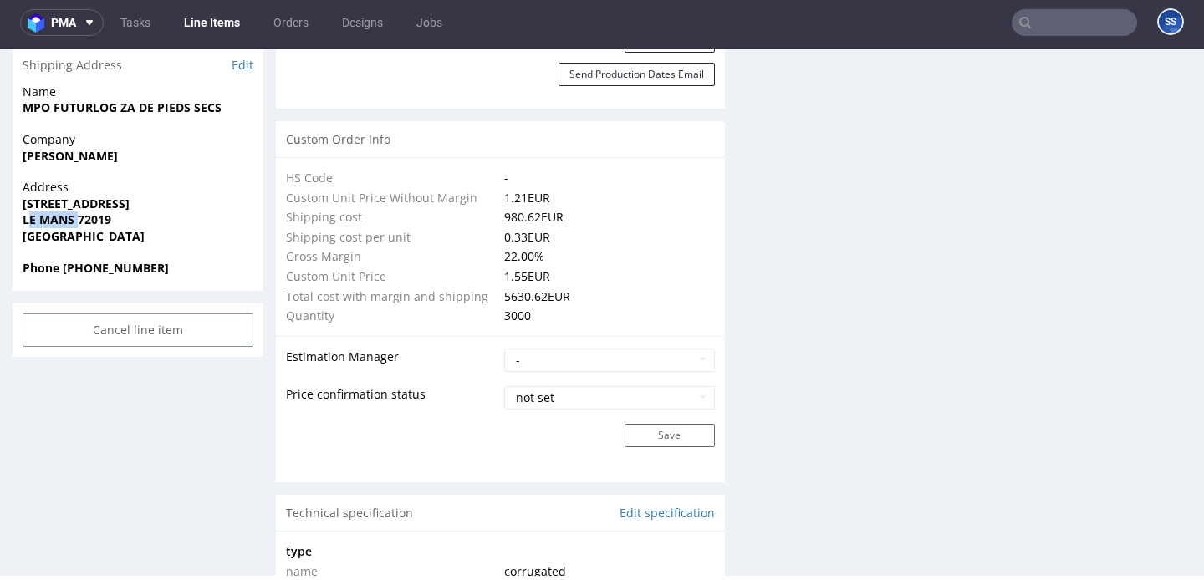
drag, startPoint x: 20, startPoint y: 221, endPoint x: 73, endPoint y: 219, distance: 52.7
click at [73, 219] on div "Address 1 RUE DE LA FOUCAUDIERE LE MANS 72019 France" at bounding box center [138, 219] width 251 height 80
copy strong "LE MANS"
drag, startPoint x: 121, startPoint y: 222, endPoint x: 17, endPoint y: 222, distance: 104.5
click at [17, 222] on div "Address 1 RUE DE LA FOUCAUDIERE LE MANS 72019 France" at bounding box center [138, 219] width 251 height 80
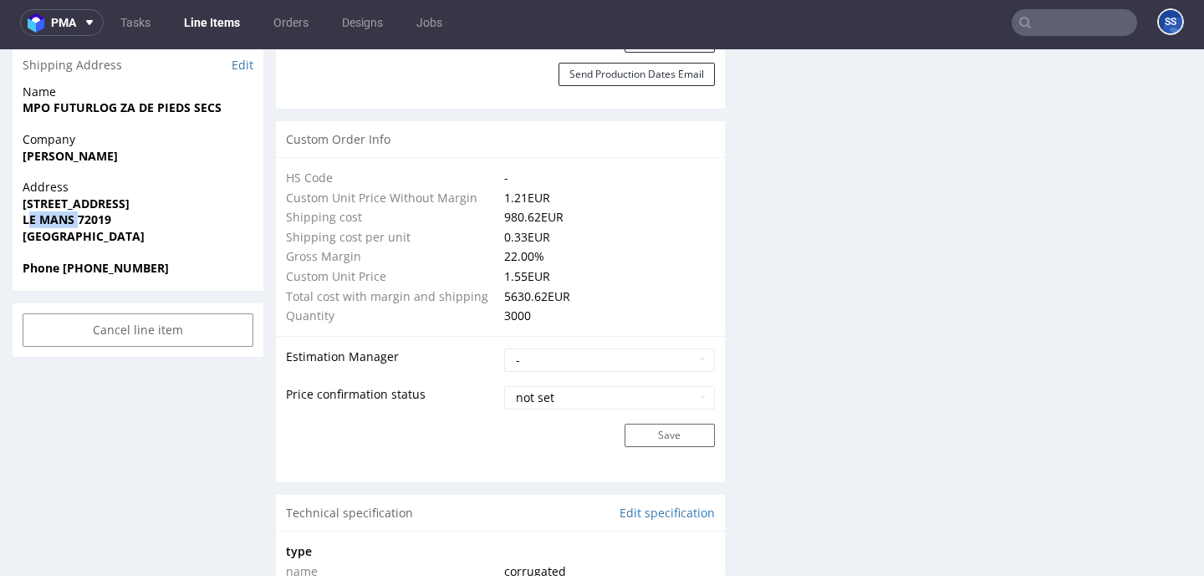
copy strong "LE MANS 72019"
click at [78, 194] on span "Address" at bounding box center [138, 187] width 231 height 17
click at [81, 204] on strong "1 RUE DE LA FOUCAUDIERE" at bounding box center [76, 204] width 107 height 16
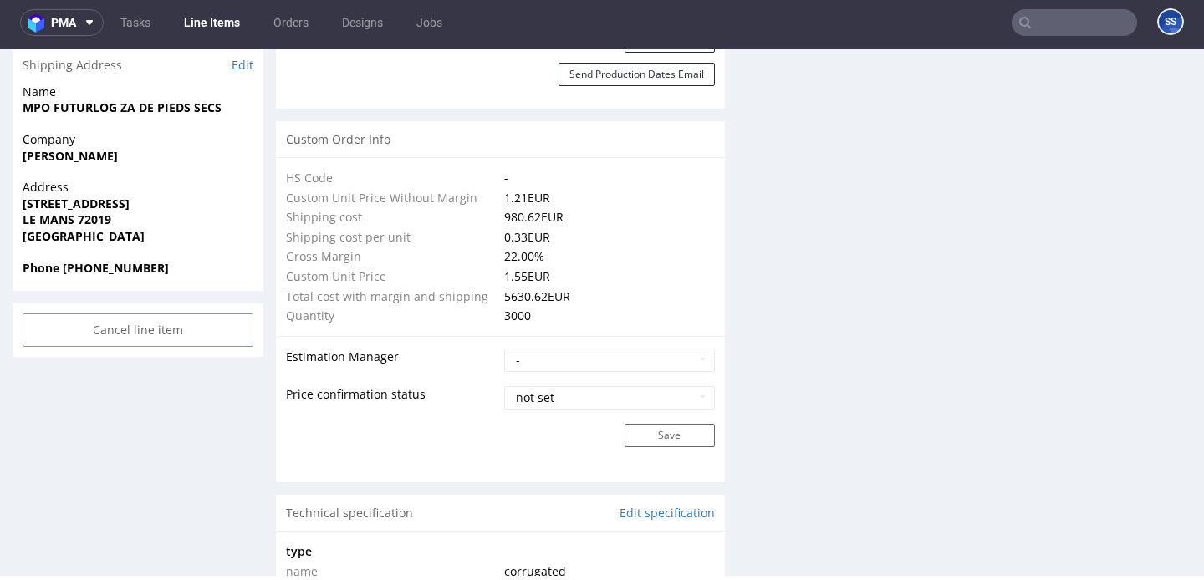
click at [81, 204] on strong "1 RUE DE LA FOUCAUDIERE" at bounding box center [76, 204] width 107 height 16
copy strong "1 RUE DE LA FOUCAUDIERE"
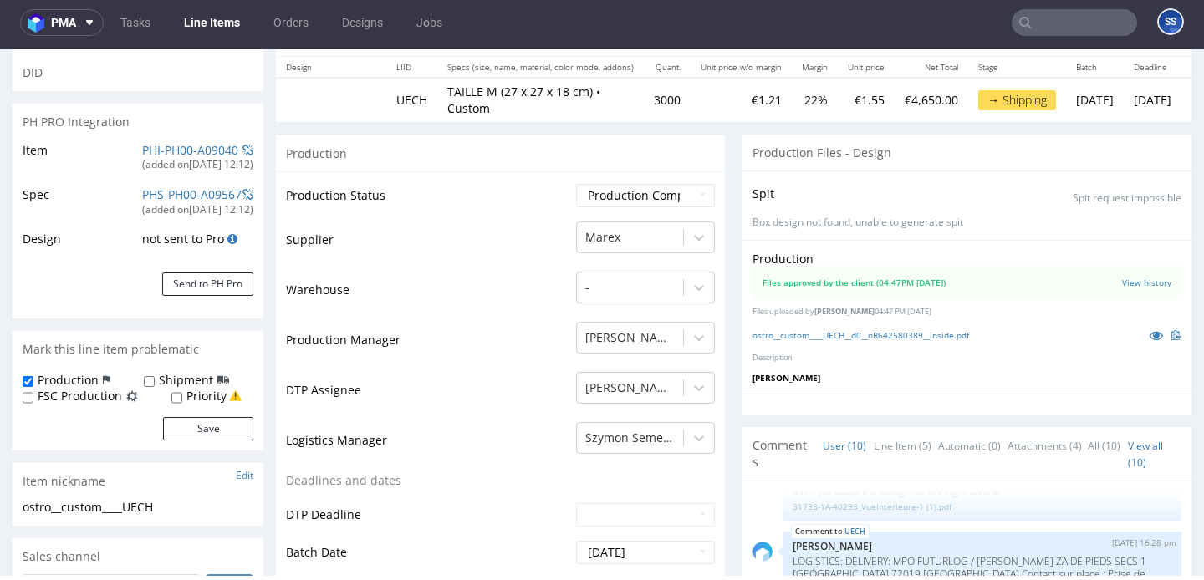
scroll to position [0, 0]
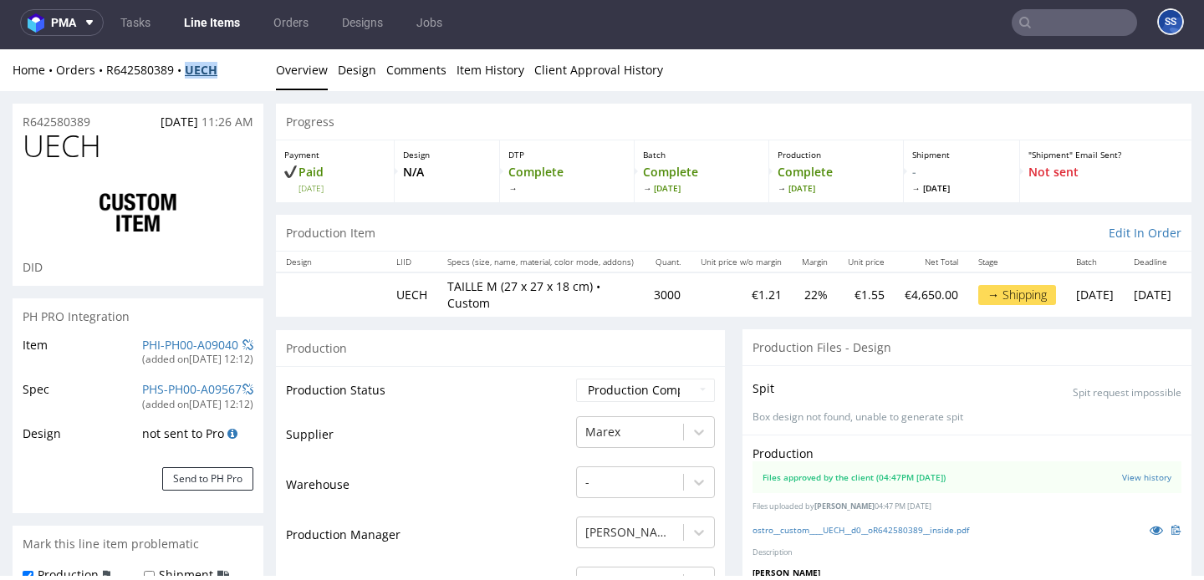
drag, startPoint x: 235, startPoint y: 72, endPoint x: 191, endPoint y: 74, distance: 43.5
click at [191, 74] on div "Home Orders R642580389 UECH" at bounding box center [138, 70] width 251 height 17
copy strong "UECH"
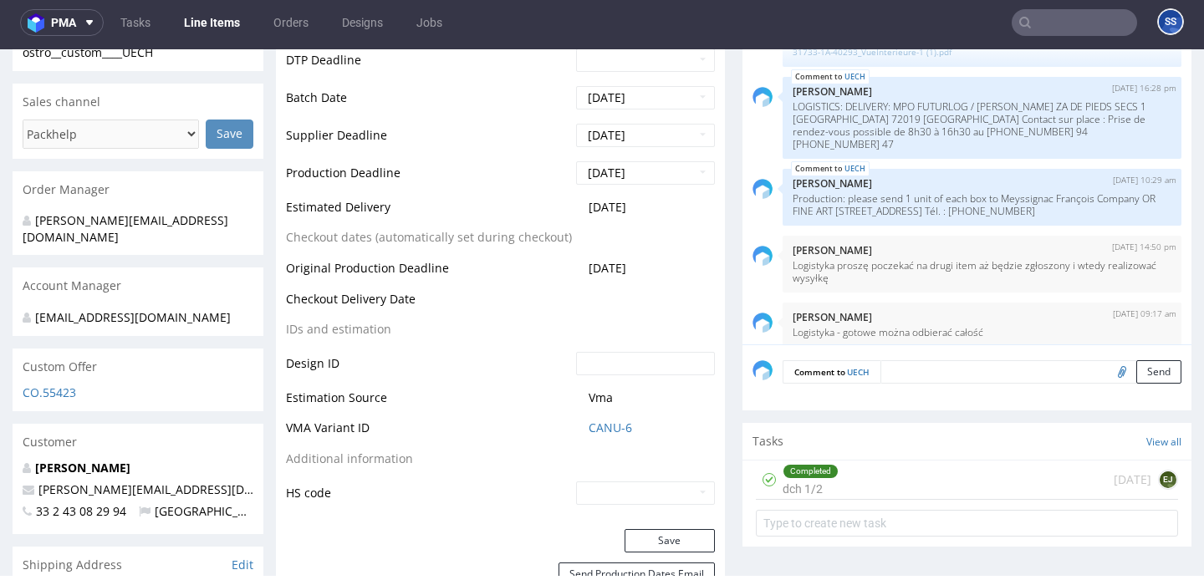
scroll to position [626, 0]
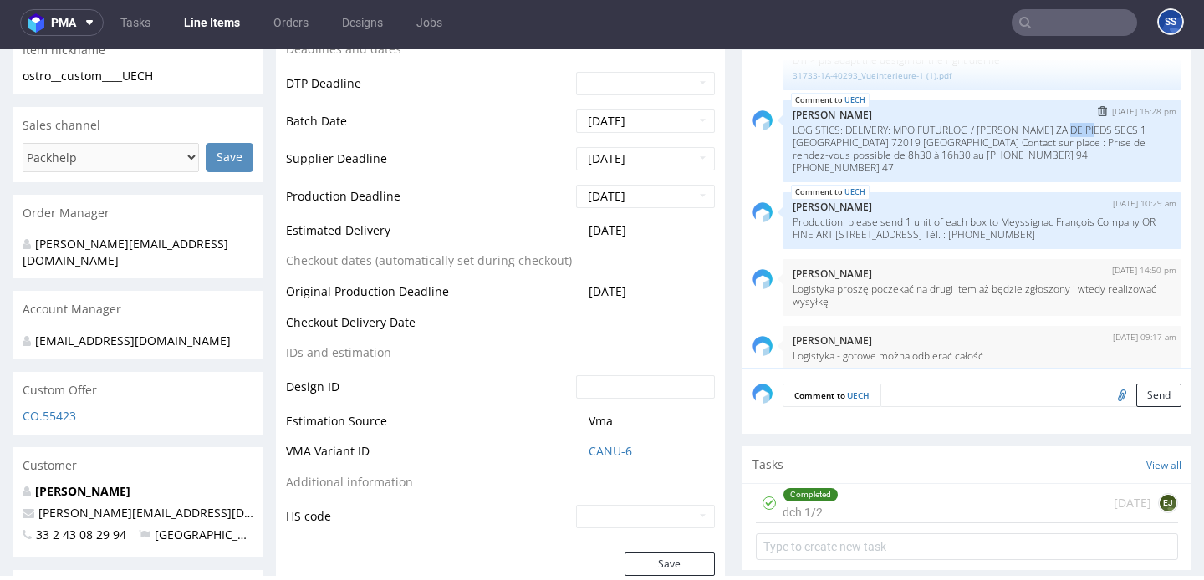
drag, startPoint x: 1058, startPoint y: 129, endPoint x: 1084, endPoint y: 129, distance: 26.8
click at [1085, 129] on p "LOGISTICS: DELIVERY: MPO FUTURLOG / Richard Orlinski ZA DE PIEDS SECS 1 RUE DE …" at bounding box center [982, 149] width 379 height 50
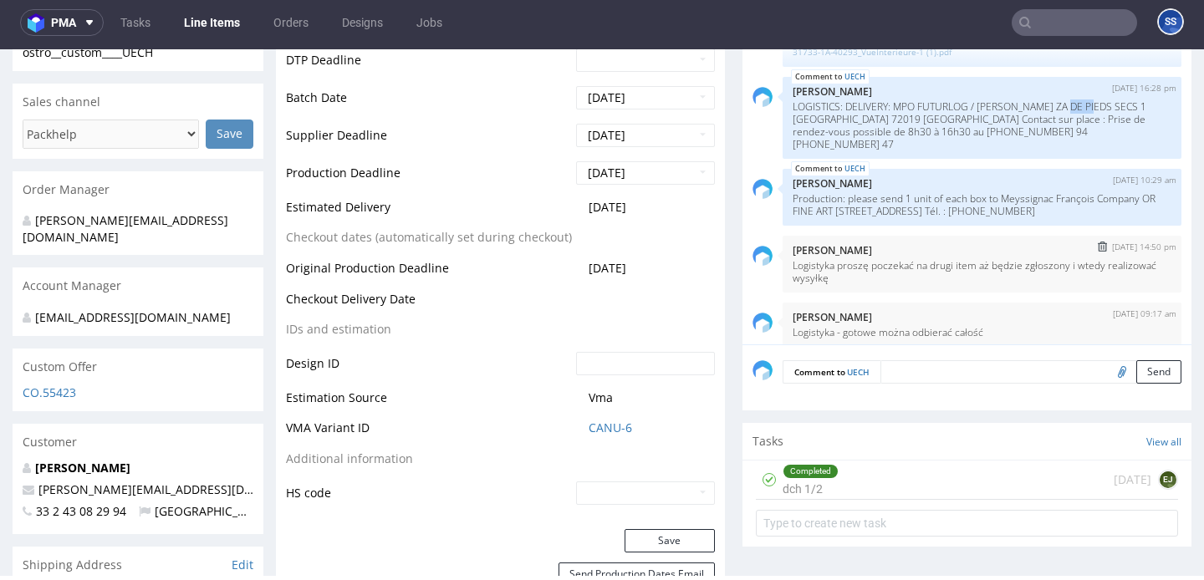
scroll to position [654, 0]
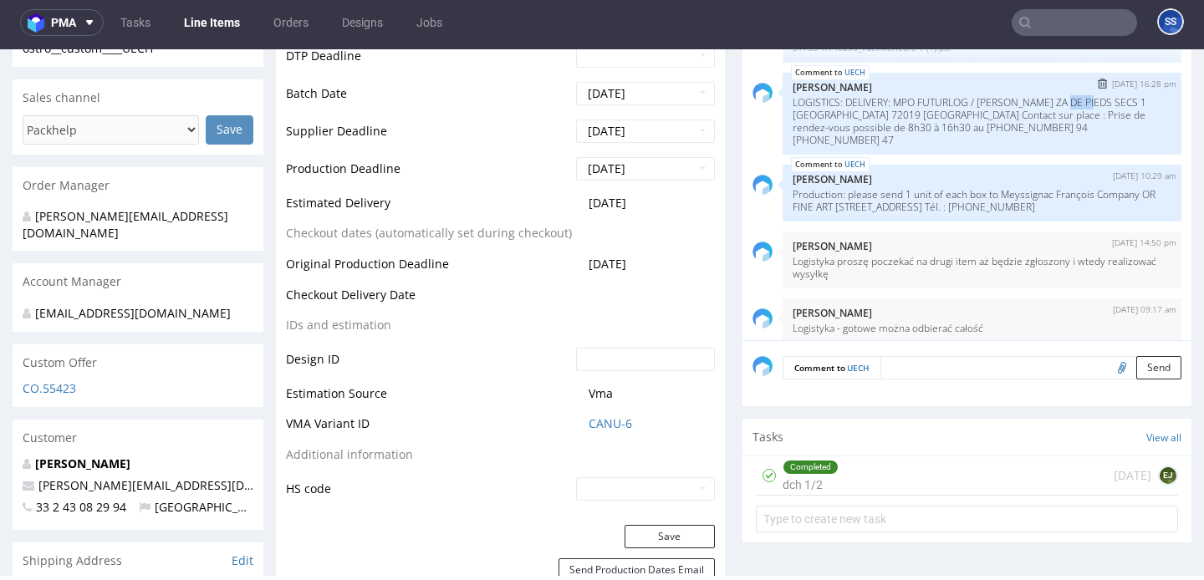
click at [1057, 105] on p "LOGISTICS: DELIVERY: MPO FUTURLOG / Richard Orlinski ZA DE PIEDS SECS 1 RUE DE …" at bounding box center [982, 121] width 379 height 50
drag, startPoint x: 1057, startPoint y: 105, endPoint x: 906, endPoint y: 120, distance: 151.2
click at [906, 120] on p "LOGISTICS: DELIVERY: MPO FUTURLOG / Richard Orlinski ZA DE PIEDS SECS 1 RUE DE …" at bounding box center [982, 121] width 379 height 50
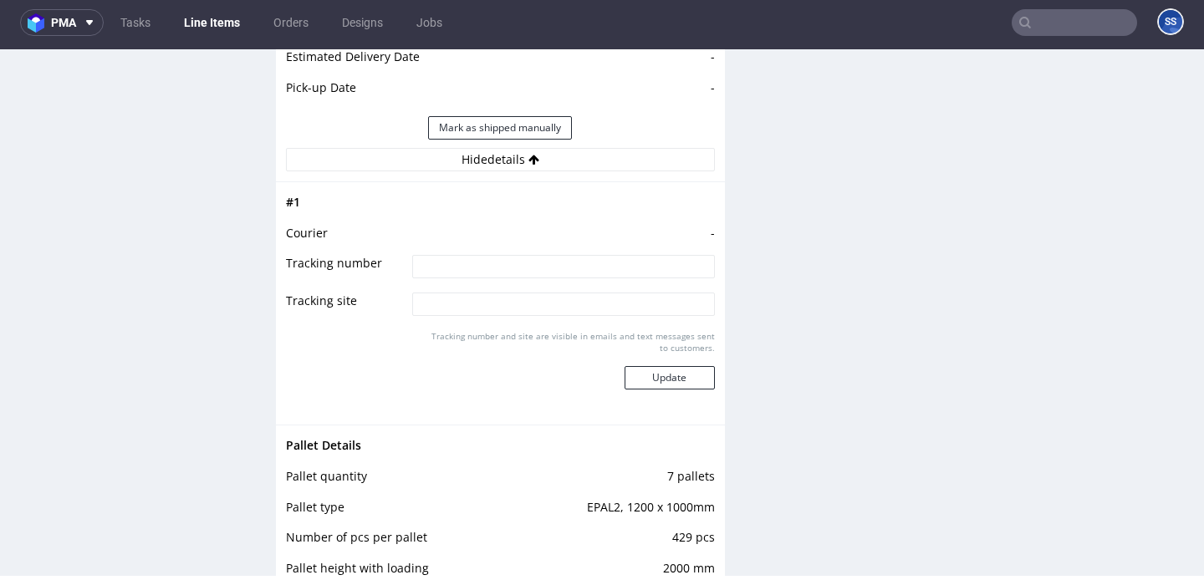
scroll to position [2453, 0]
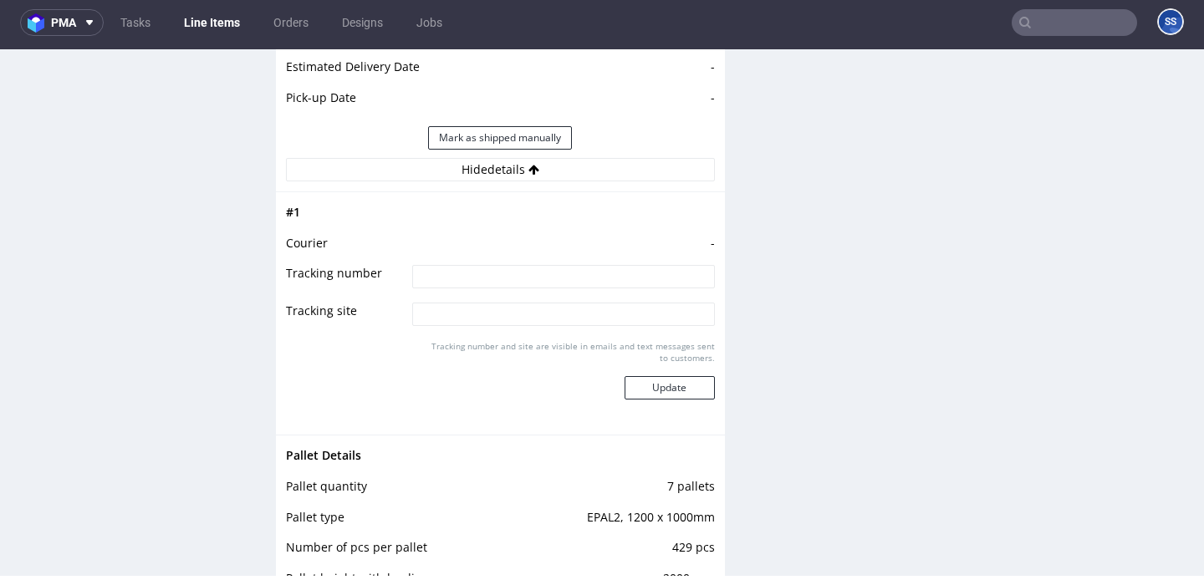
click at [464, 267] on input at bounding box center [563, 276] width 302 height 23
paste input "PLWAW510013095"
paste input "PLWAW510013091"
type input "PLWAW510013095 + PLWAW510013091"
click at [653, 376] on button "Update" at bounding box center [670, 387] width 90 height 23
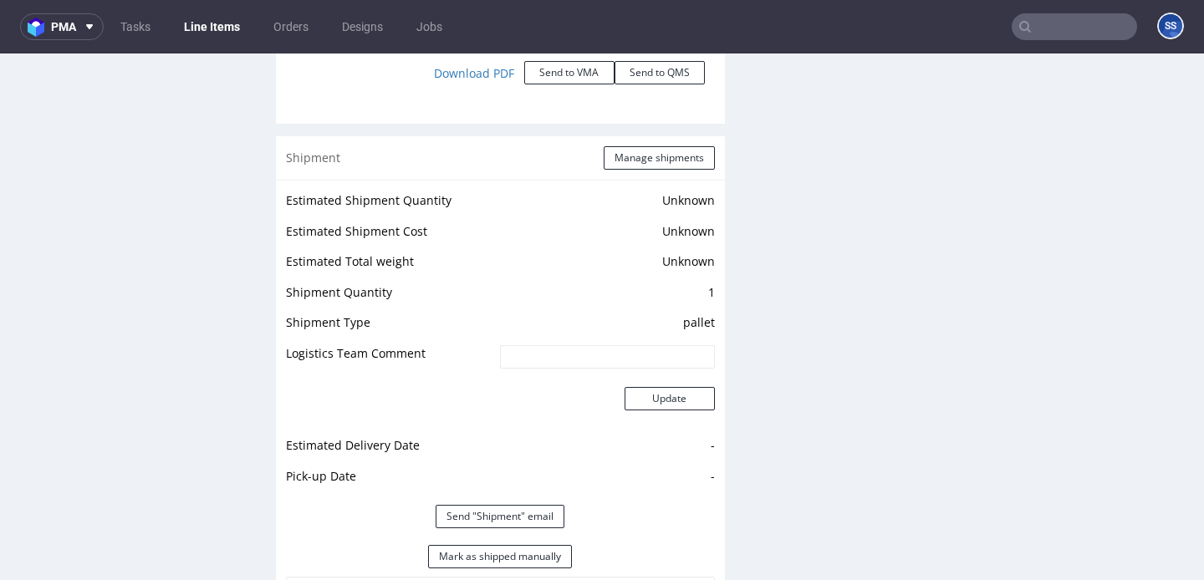
scroll to position [1929, 0]
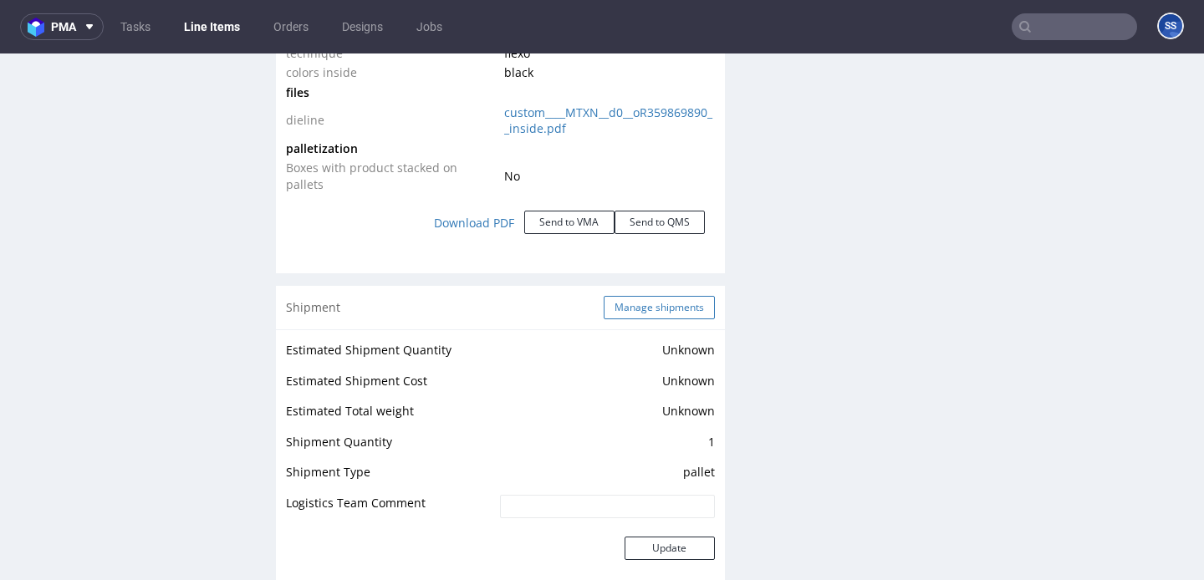
click at [639, 296] on button "Manage shipments" at bounding box center [659, 307] width 111 height 23
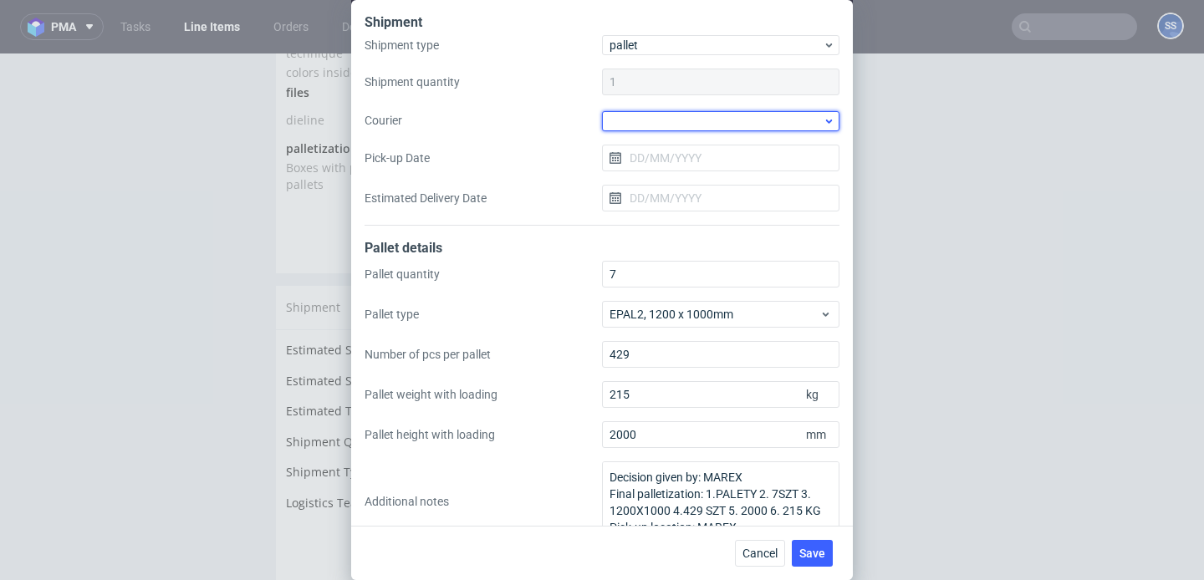
click at [647, 120] on div at bounding box center [720, 121] width 237 height 20
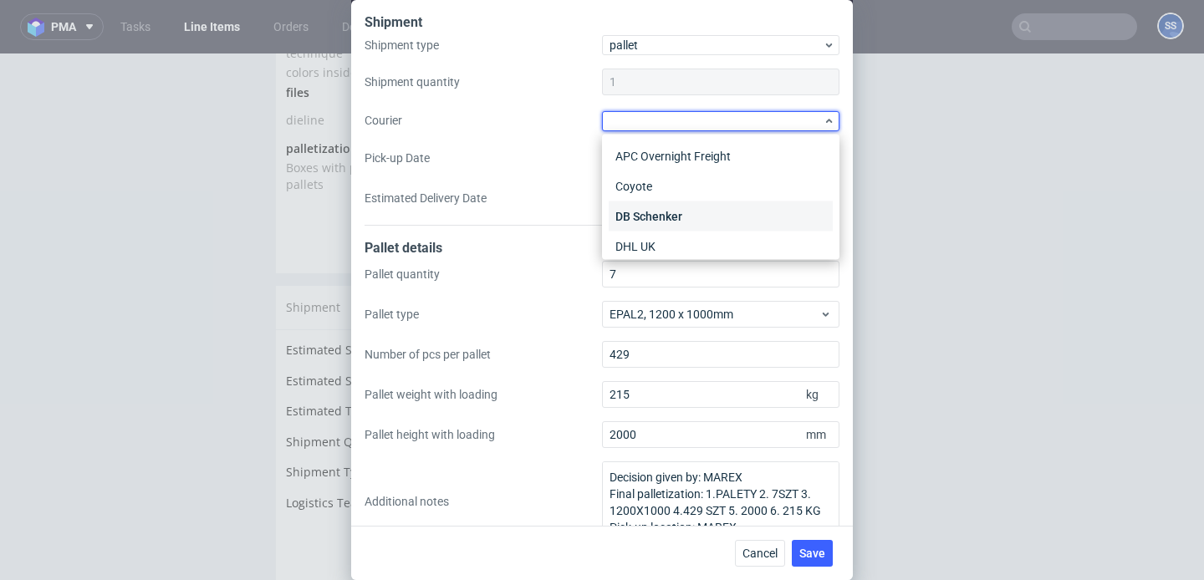
click at [662, 209] on div "DB Schenker" at bounding box center [721, 216] width 224 height 30
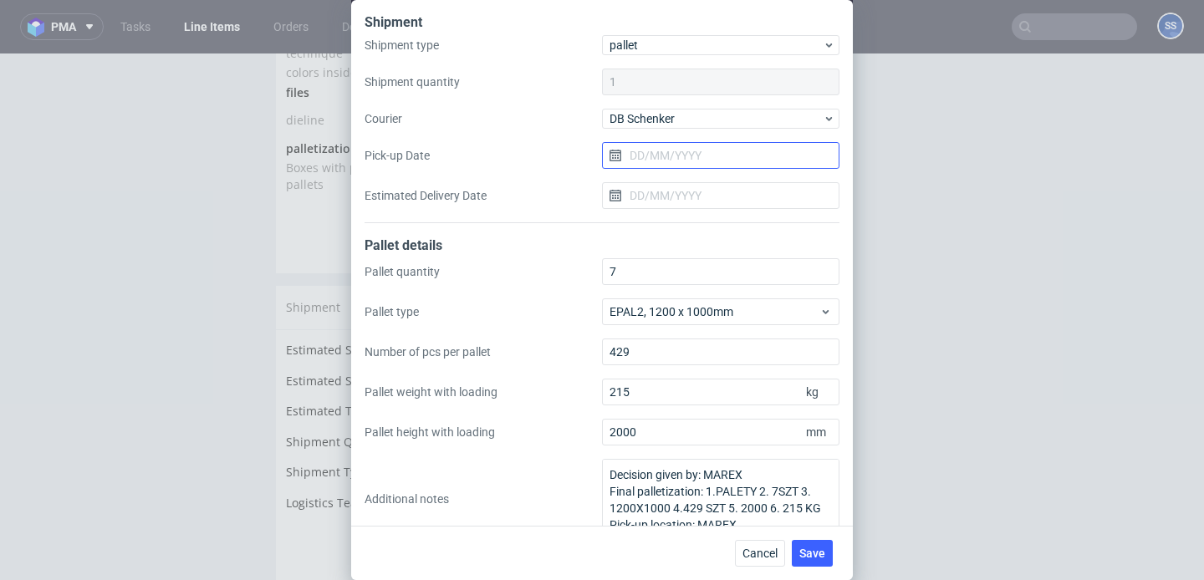
click at [665, 161] on input "Pick-up Date" at bounding box center [720, 155] width 237 height 27
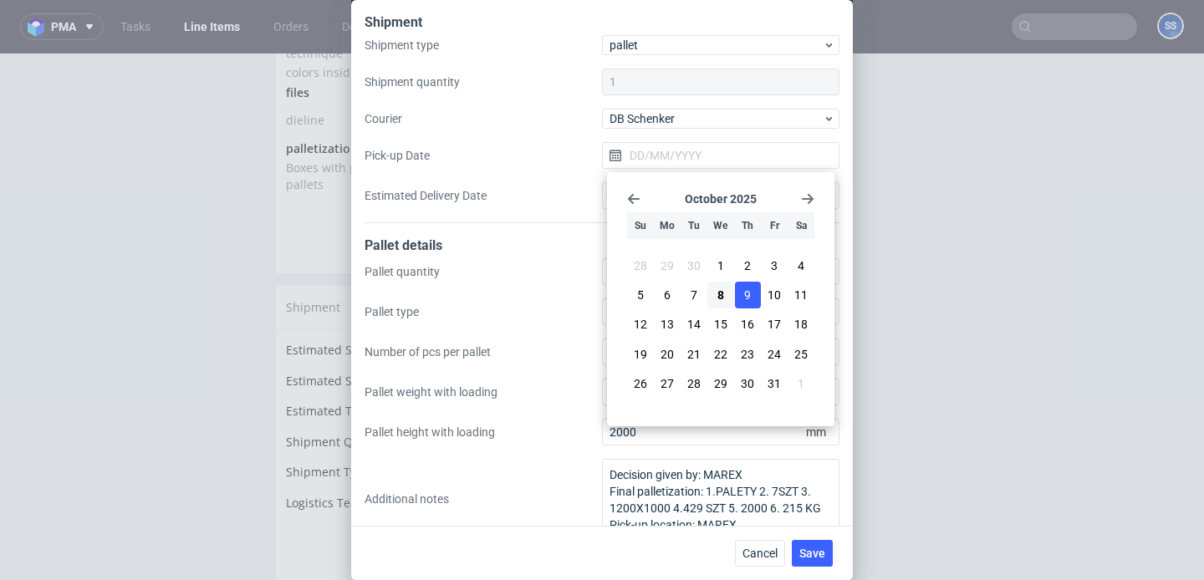
click at [752, 293] on button "9" at bounding box center [748, 295] width 26 height 27
type input "[DATE]"
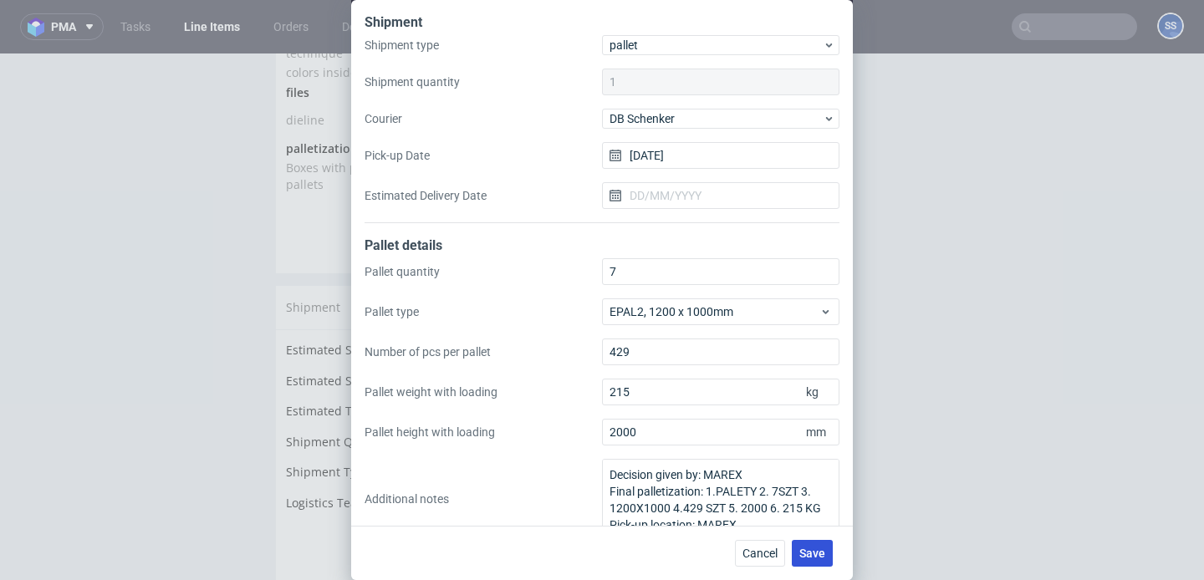
click at [814, 545] on button "Save" at bounding box center [812, 553] width 41 height 27
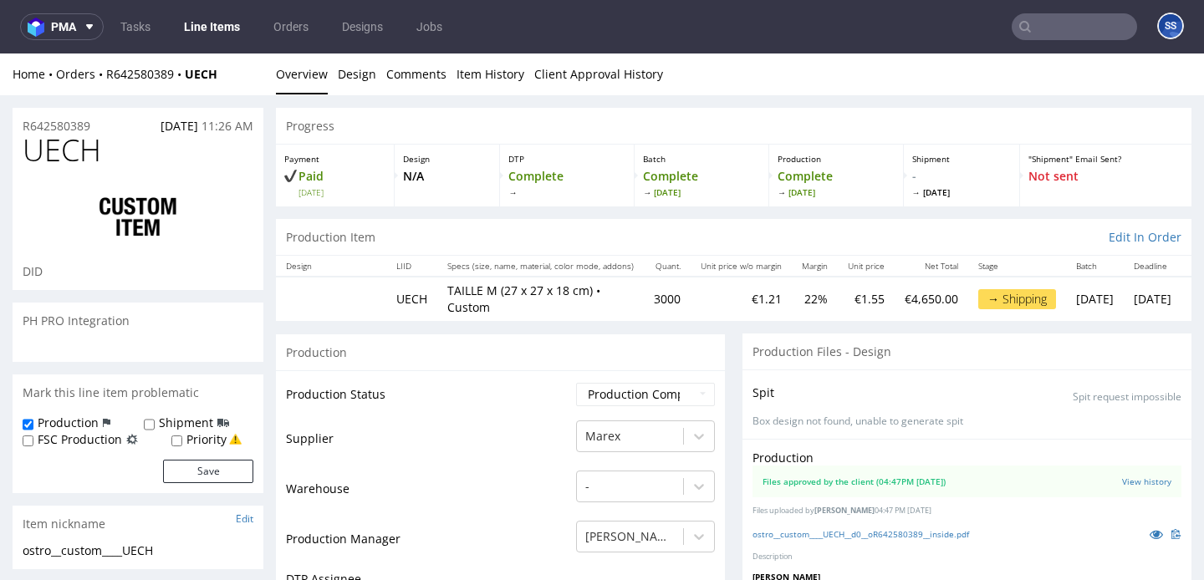
scroll to position [360, 0]
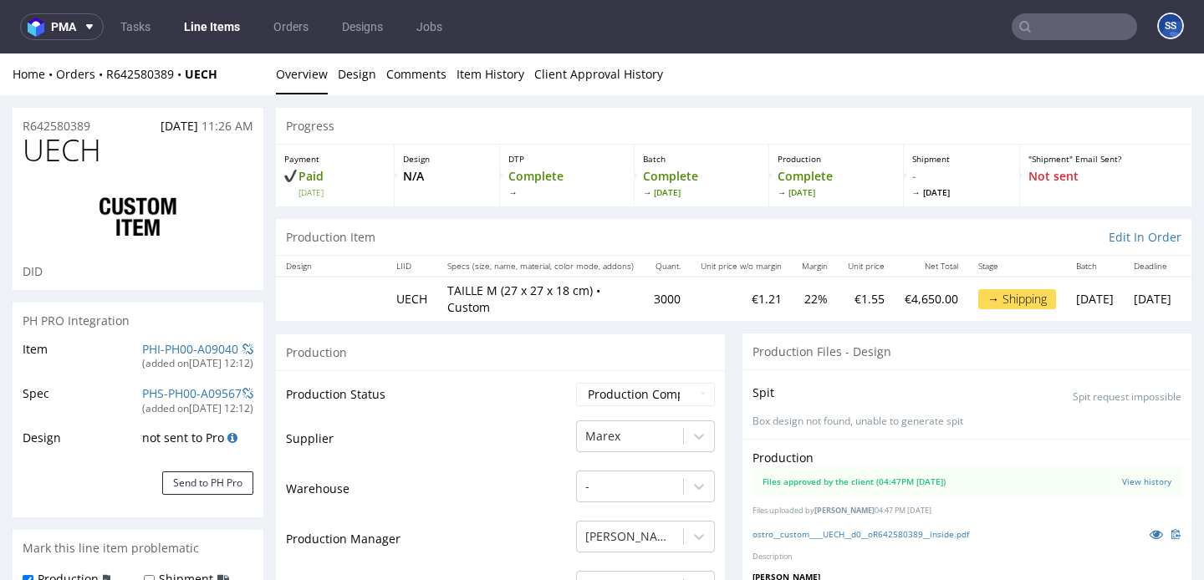
click at [226, 27] on link "Line Items" at bounding box center [212, 26] width 76 height 27
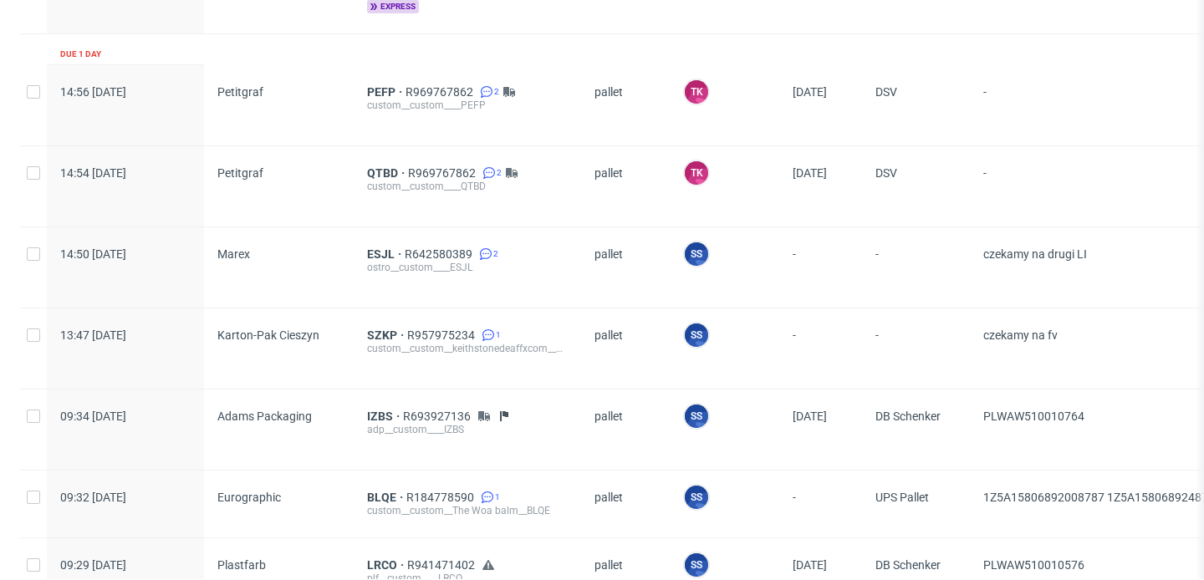
scroll to position [294, 0]
click at [374, 252] on span "ESJL" at bounding box center [386, 252] width 38 height 13
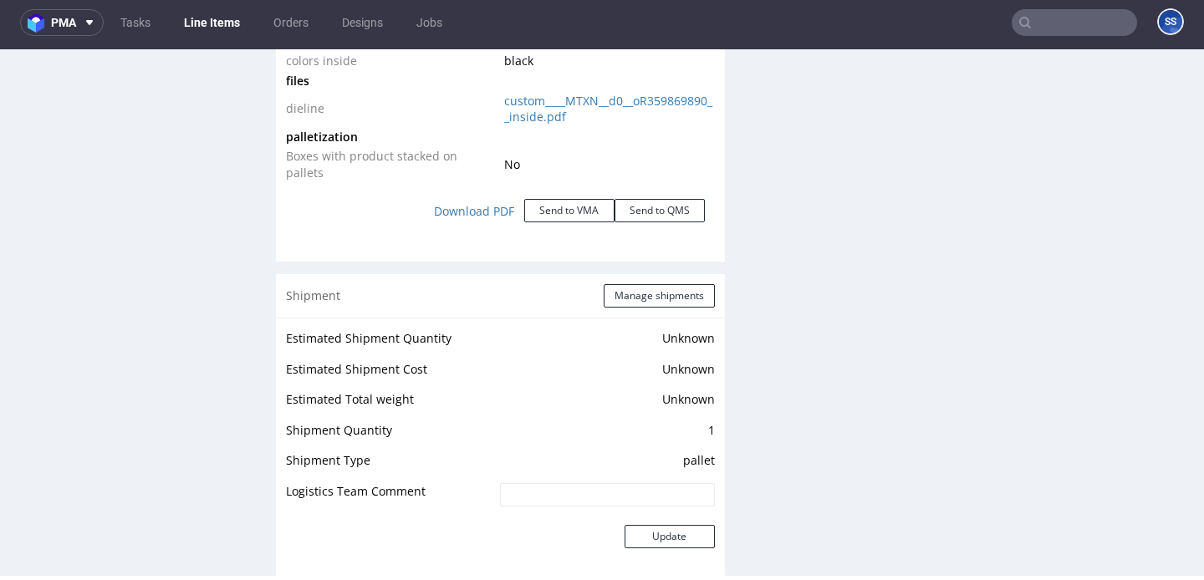
scroll to position [1975, 0]
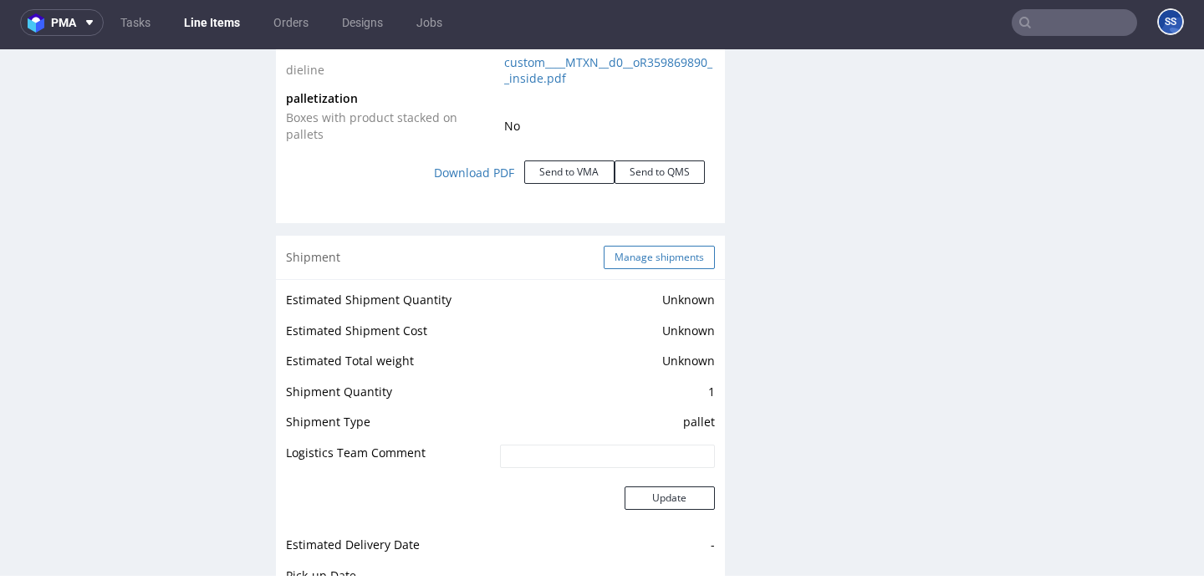
click at [631, 252] on button "Manage shipments" at bounding box center [659, 257] width 111 height 23
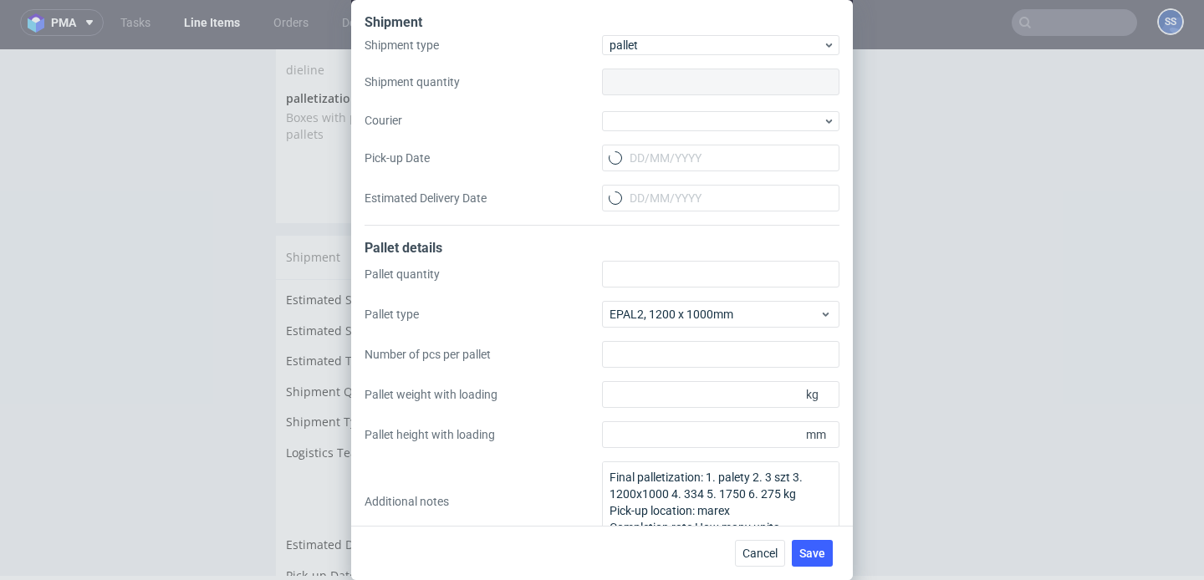
type input "1"
type input "3"
type input "334"
type input "275"
type input "1750"
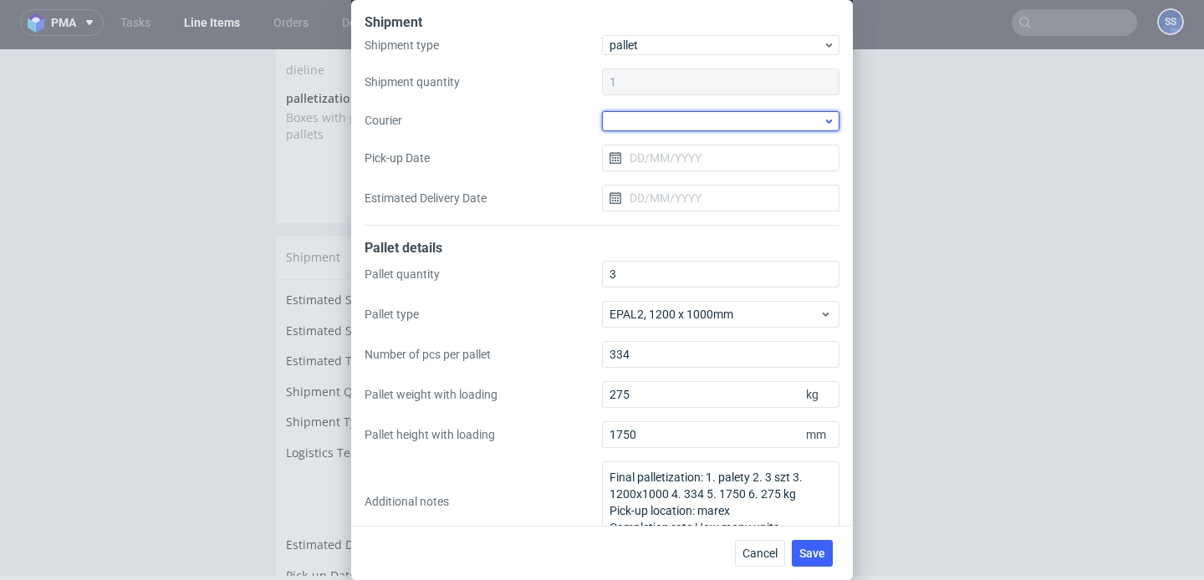
click at [641, 116] on div at bounding box center [720, 121] width 237 height 20
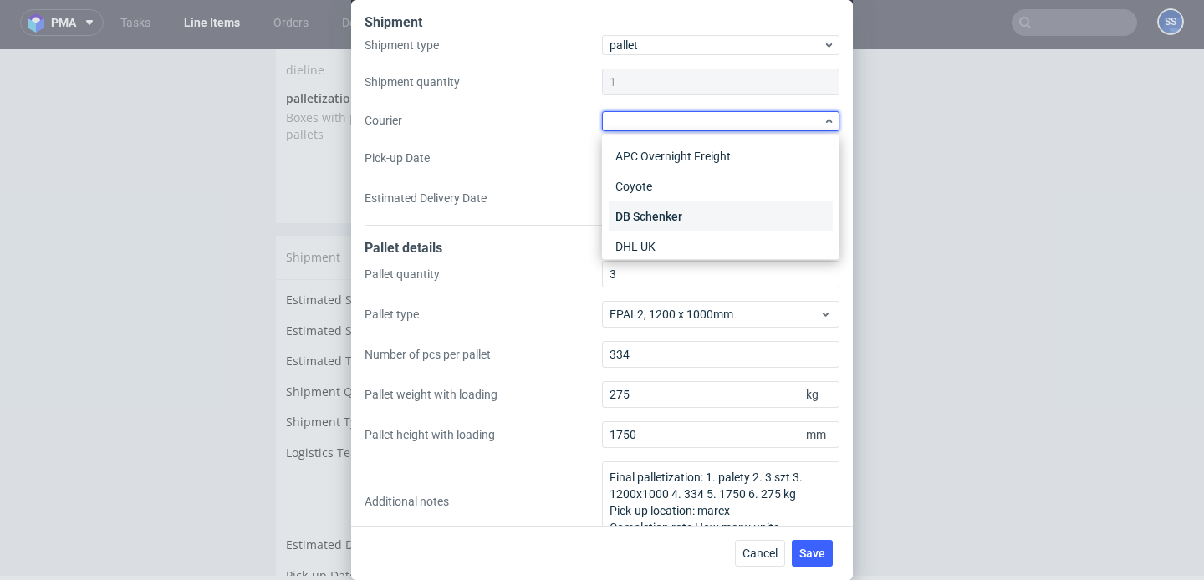
click at [680, 207] on div "[PERSON_NAME]" at bounding box center [721, 216] width 224 height 30
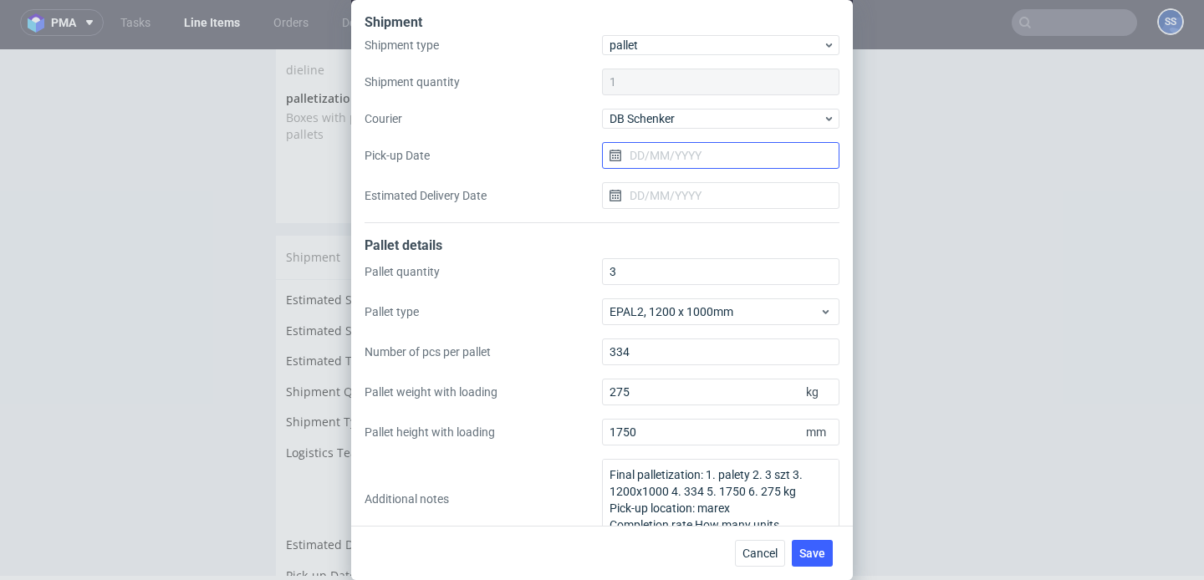
click at [659, 167] on input "Pick-up Date" at bounding box center [720, 155] width 237 height 27
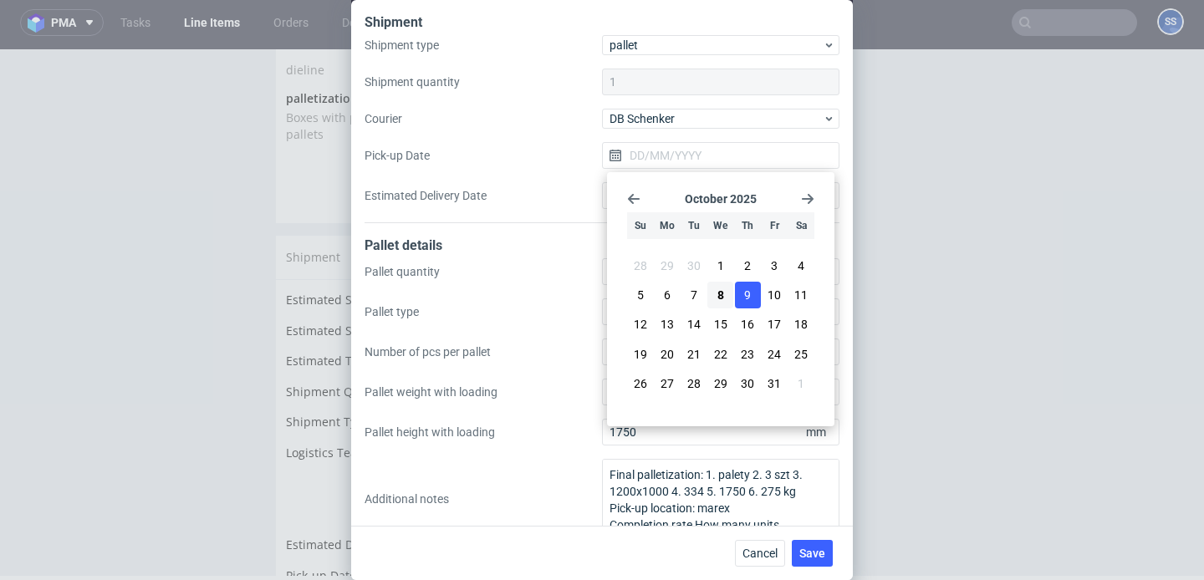
click at [745, 294] on span "9" at bounding box center [747, 295] width 7 height 17
type input "[DATE]"
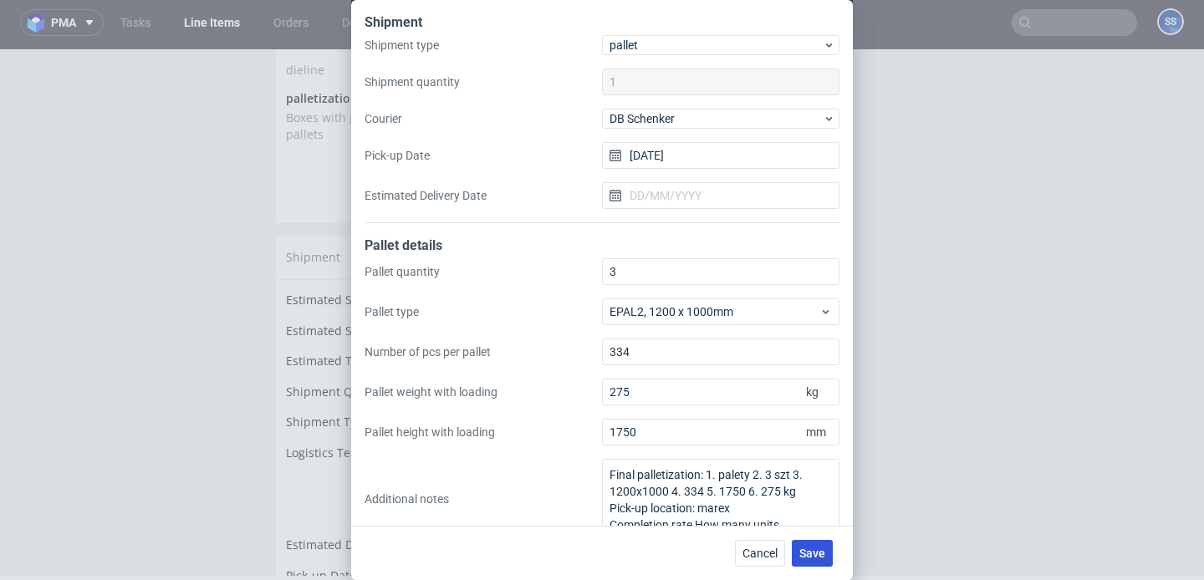
click at [819, 543] on button "Save" at bounding box center [812, 553] width 41 height 27
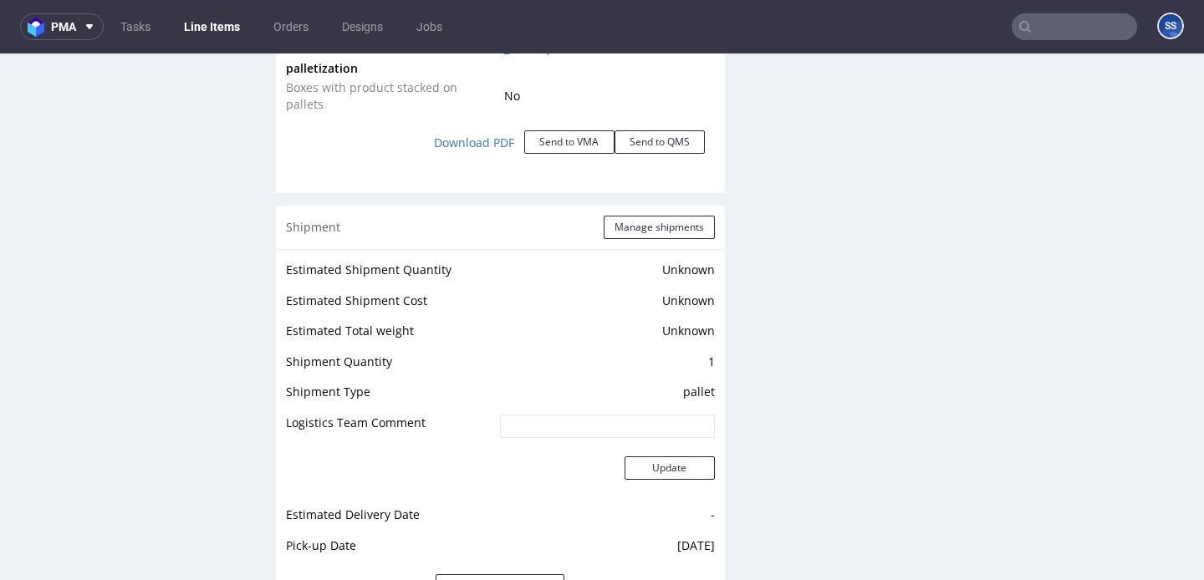
scroll to position [2165, 0]
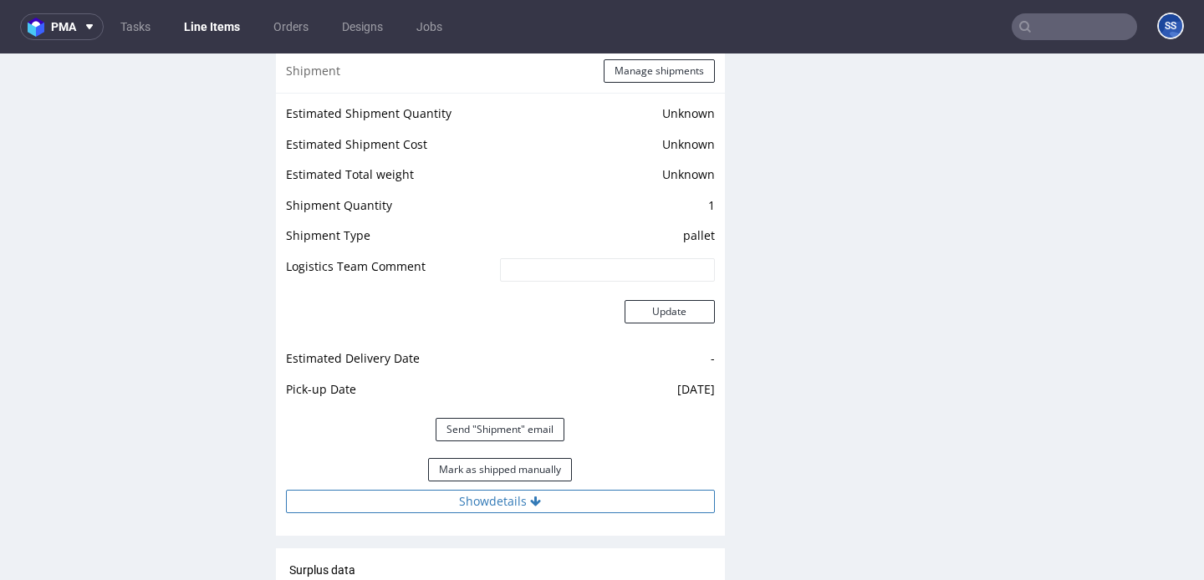
click at [532, 490] on button "Show details" at bounding box center [500, 501] width 429 height 23
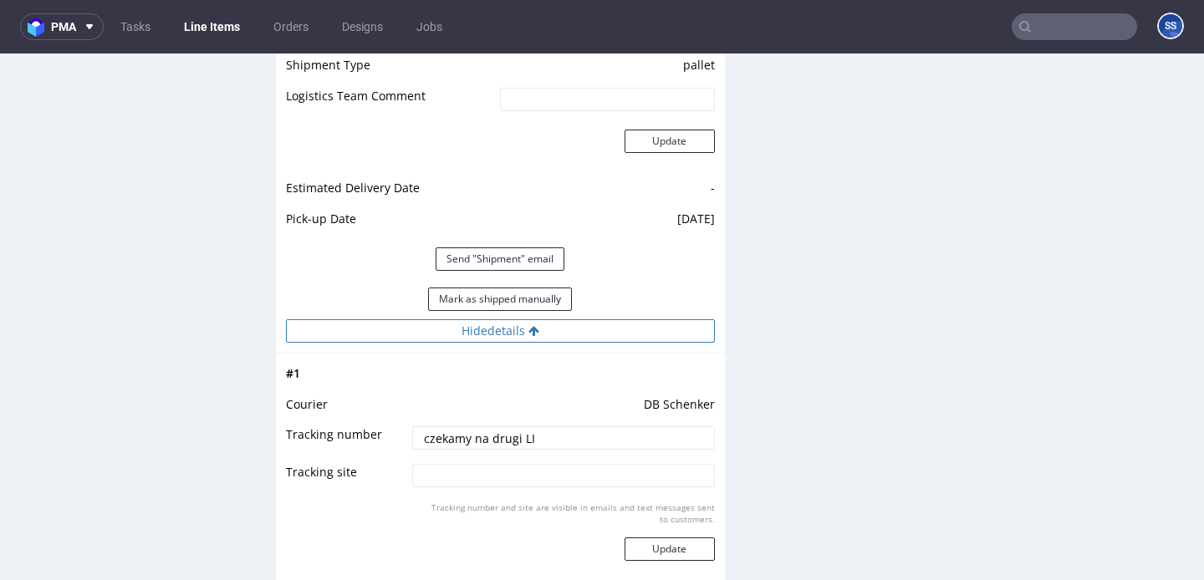
scroll to position [2365, 0]
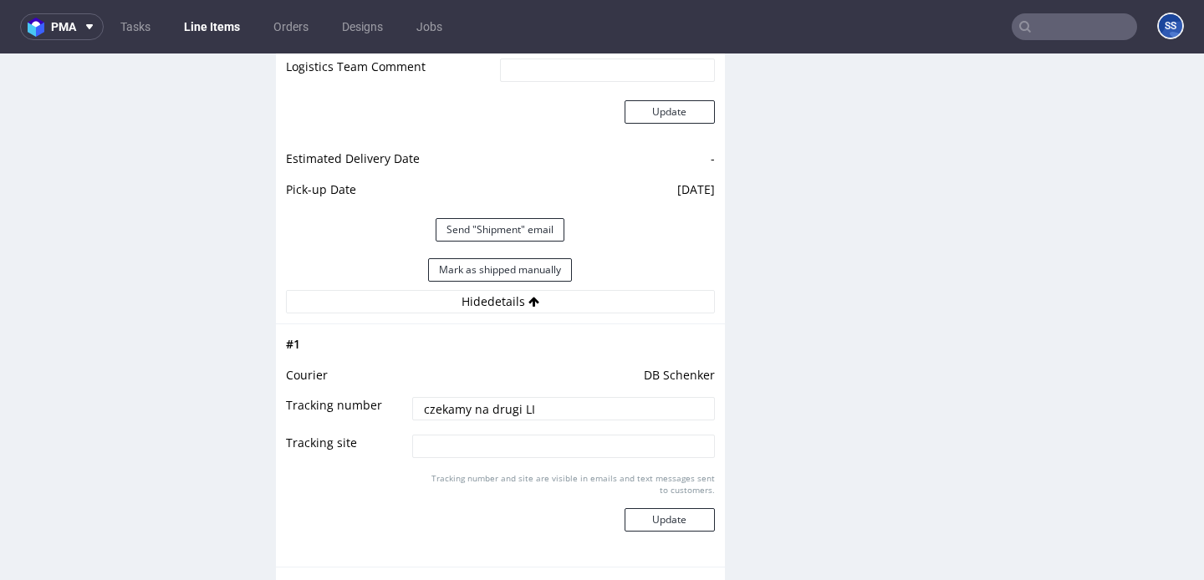
click at [490, 397] on input "czekamy na drugi LI" at bounding box center [563, 408] width 302 height 23
paste input "PLWAW510013095 + PLWAW510013091"
type input "PLWAW510013095 + PLWAW510013091"
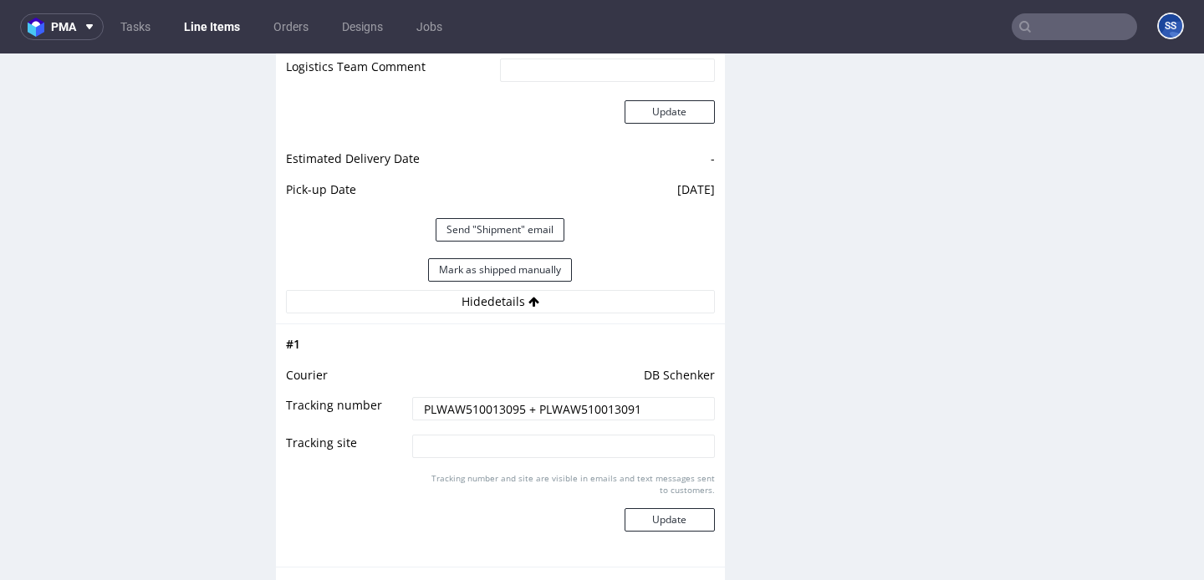
click at [690, 516] on div "Tracking number and site are visible in emails and text messages sent to custom…" at bounding box center [563, 508] width 302 height 72
click at [685, 511] on button "Update" at bounding box center [670, 519] width 90 height 23
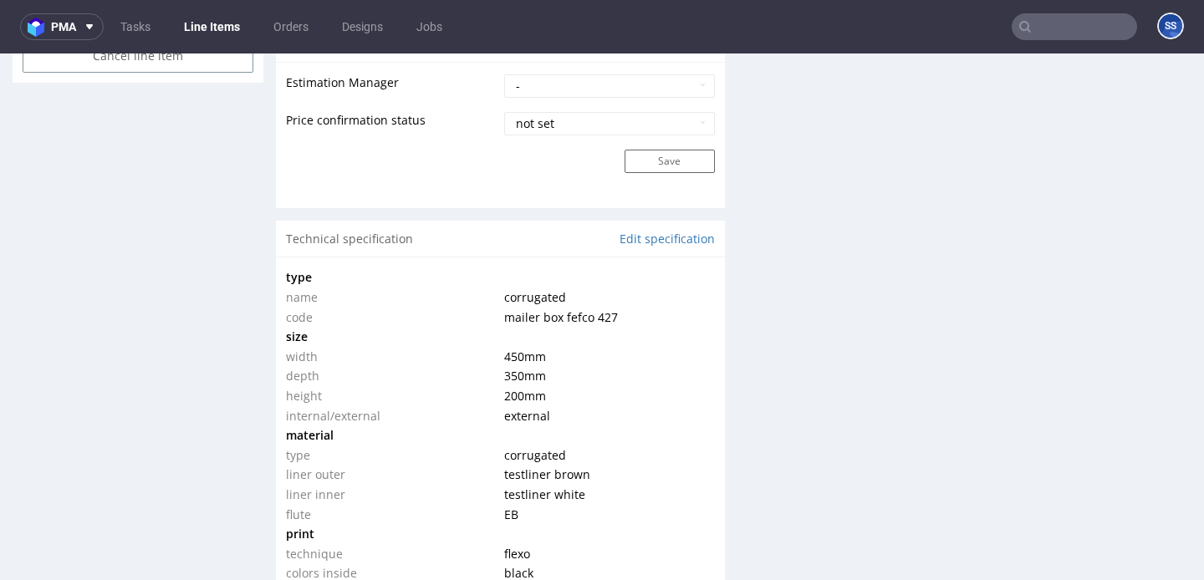
scroll to position [360, 0]
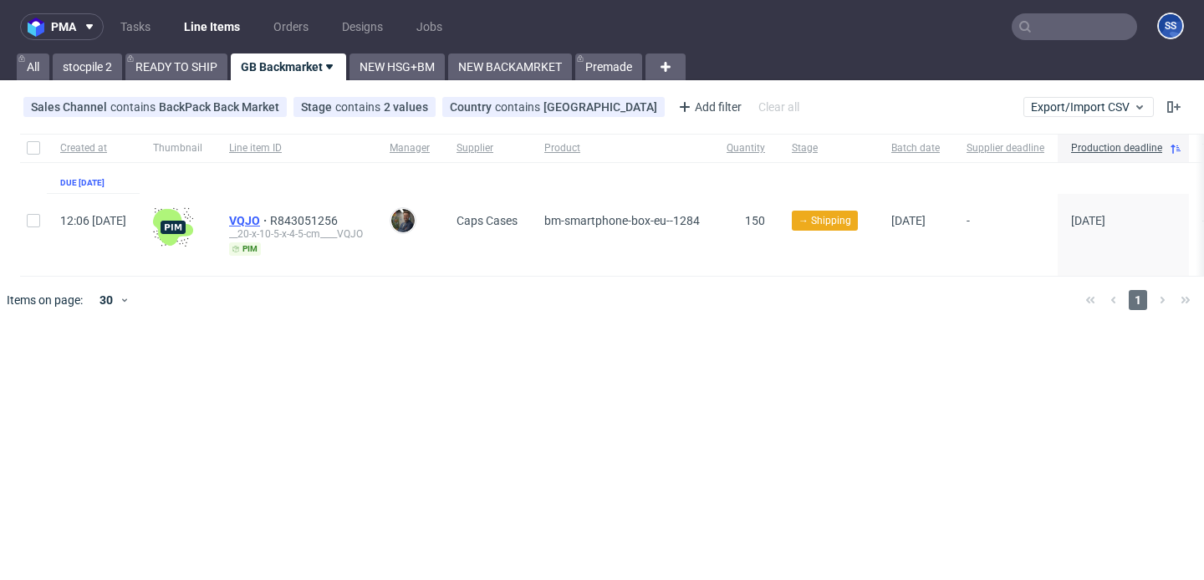
click at [270, 217] on span "VQJO" at bounding box center [249, 220] width 41 height 13
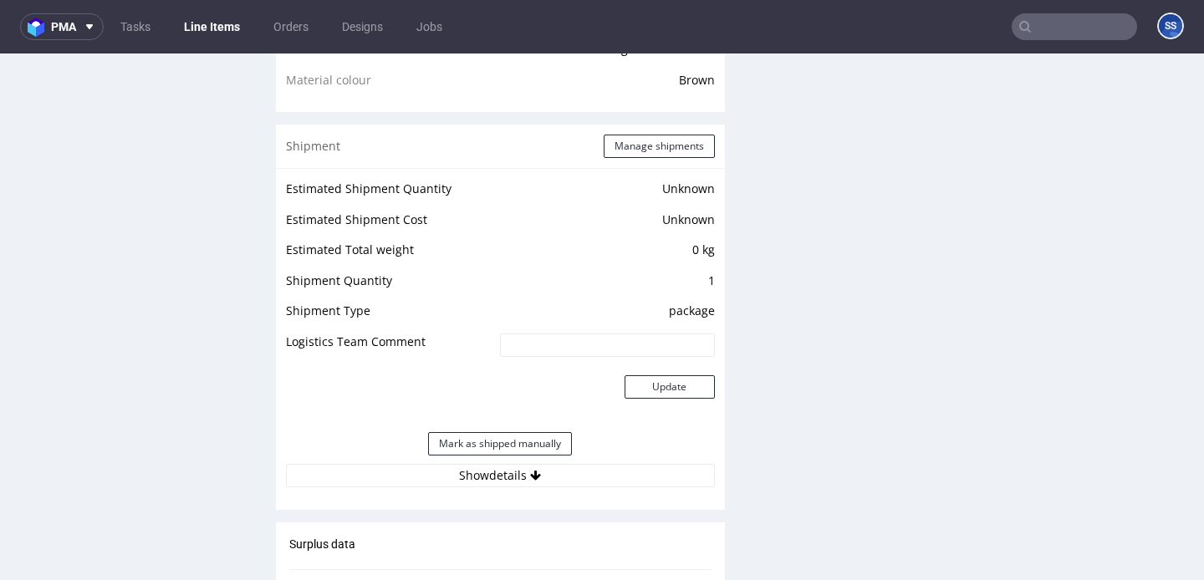
scroll to position [1283, 0]
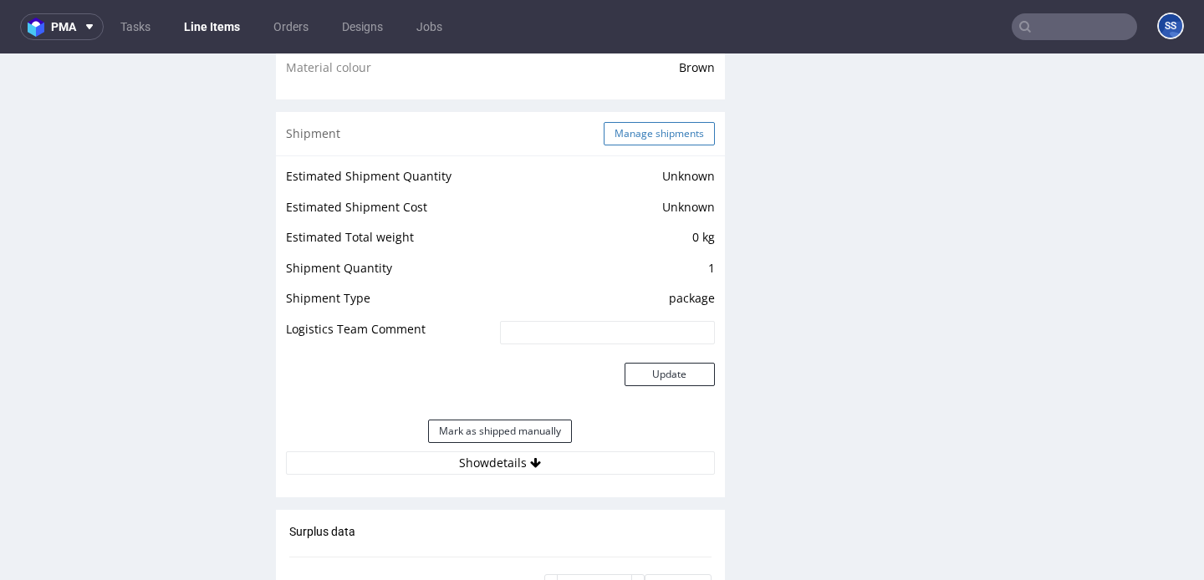
click at [618, 145] on button "Manage shipments" at bounding box center [659, 133] width 111 height 23
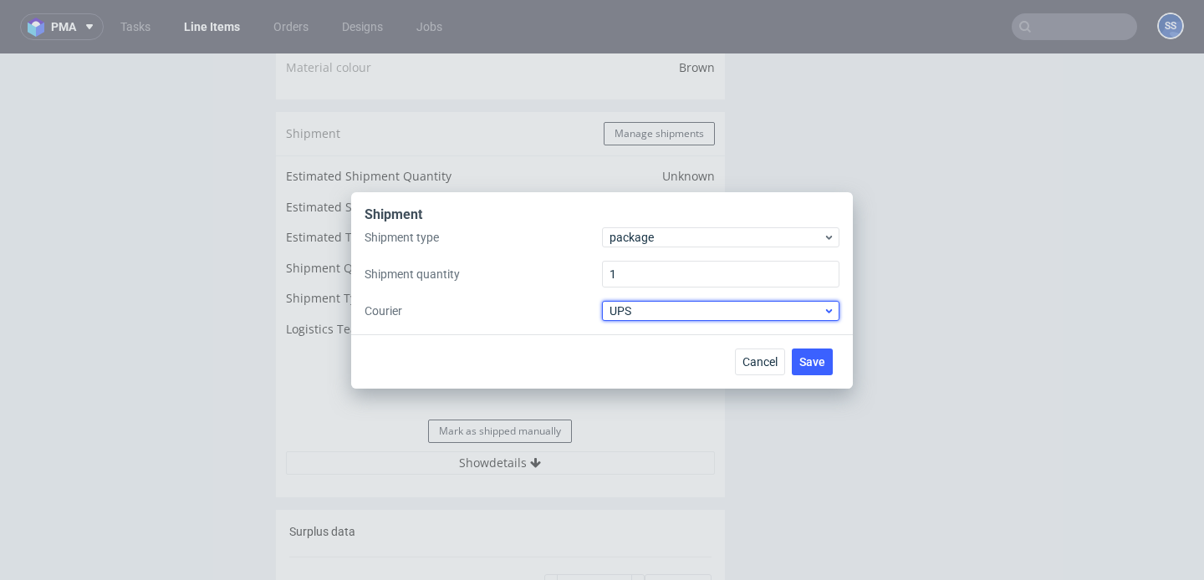
click at [665, 308] on span "UPS" at bounding box center [715, 311] width 213 height 17
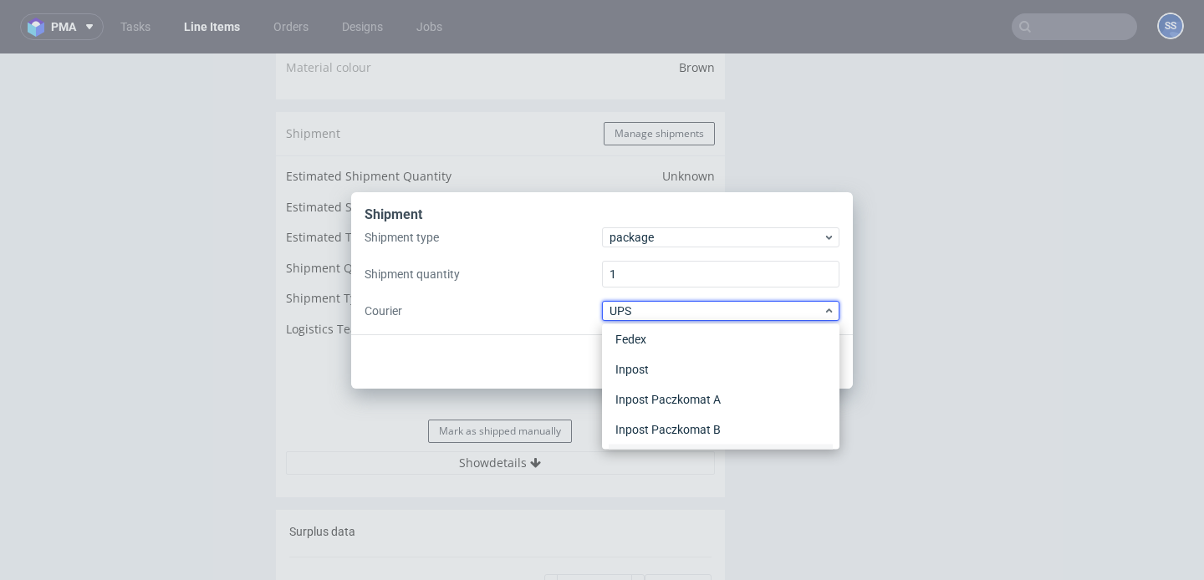
scroll to position [0, 0]
click at [693, 333] on div "APC Overnight" at bounding box center [721, 346] width 224 height 30
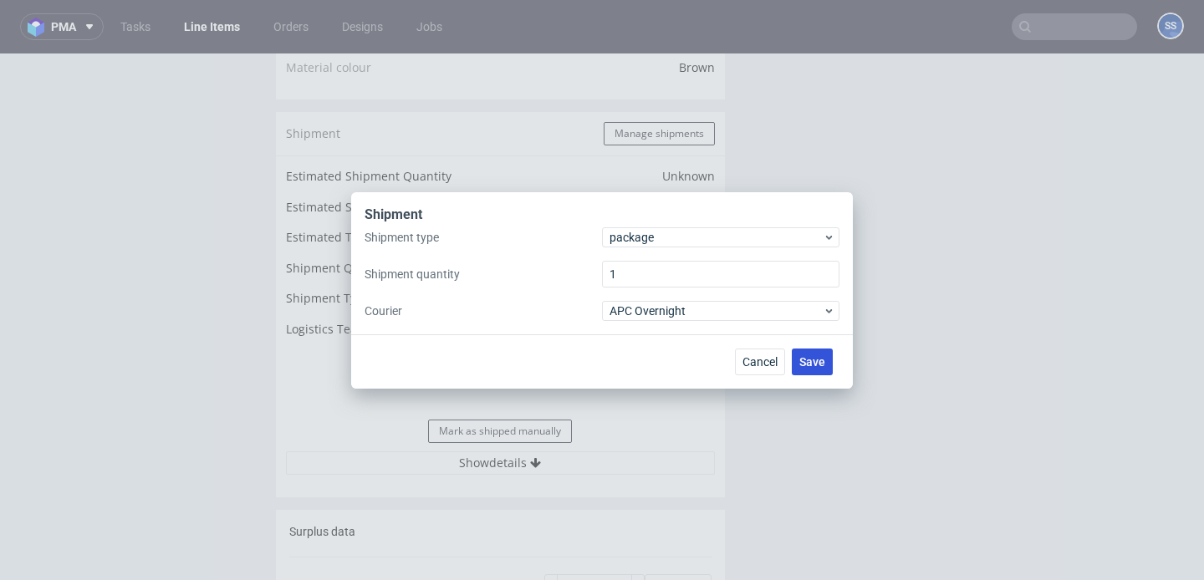
click at [811, 360] on span "Save" at bounding box center [812, 362] width 26 height 12
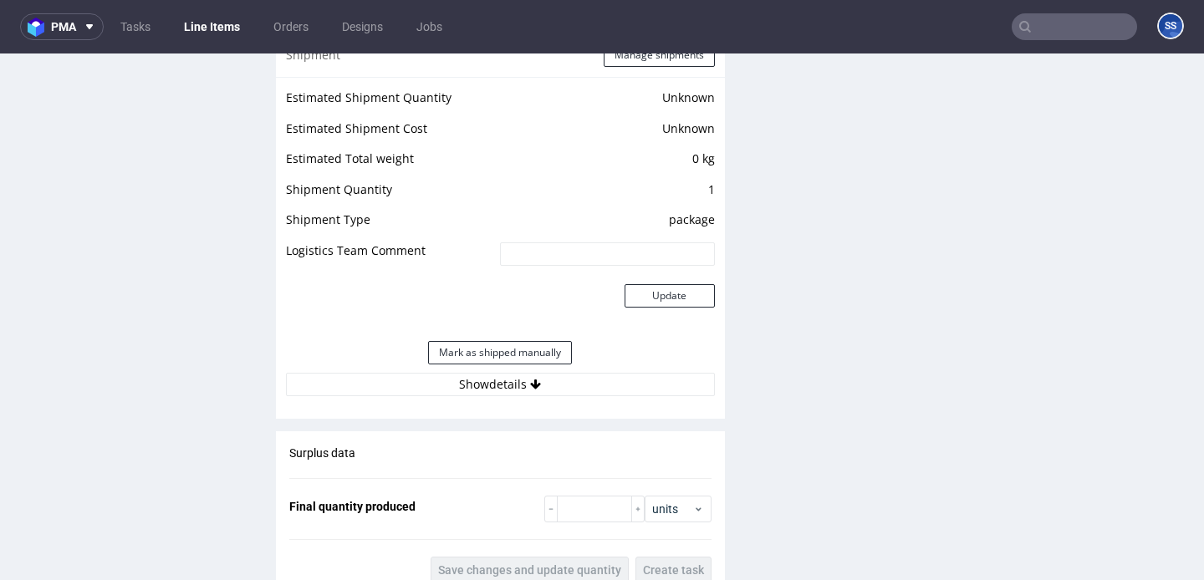
scroll to position [1383, 0]
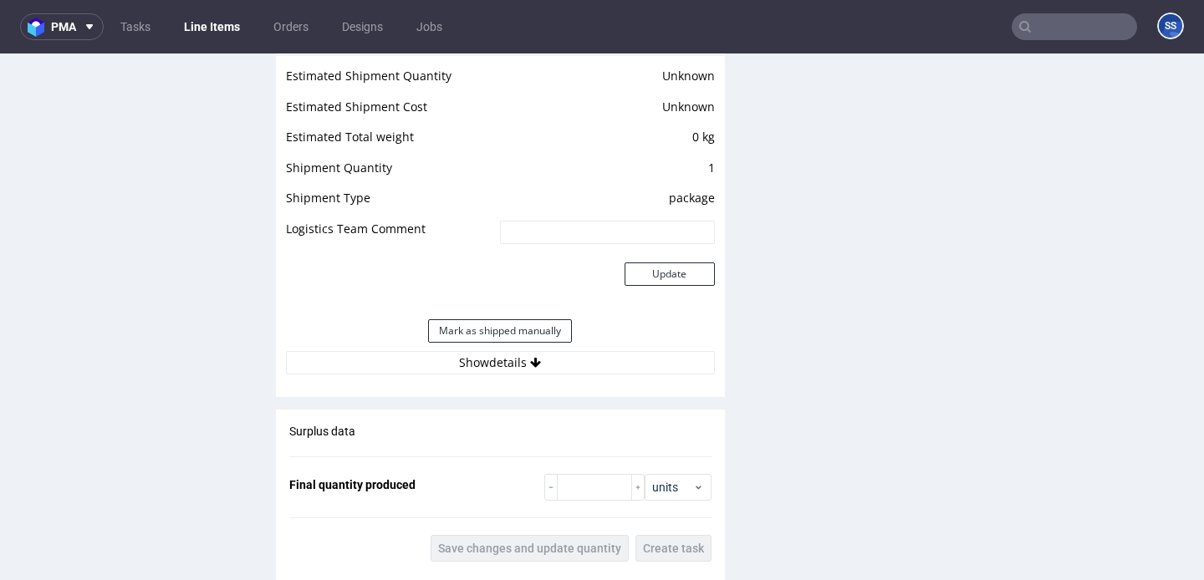
click at [497, 385] on div "Estimated Shipment Quantity Unknown Estimated Shipment Cost Unknown Estimated T…" at bounding box center [500, 219] width 449 height 329
click at [500, 375] on button "Show details" at bounding box center [500, 362] width 429 height 23
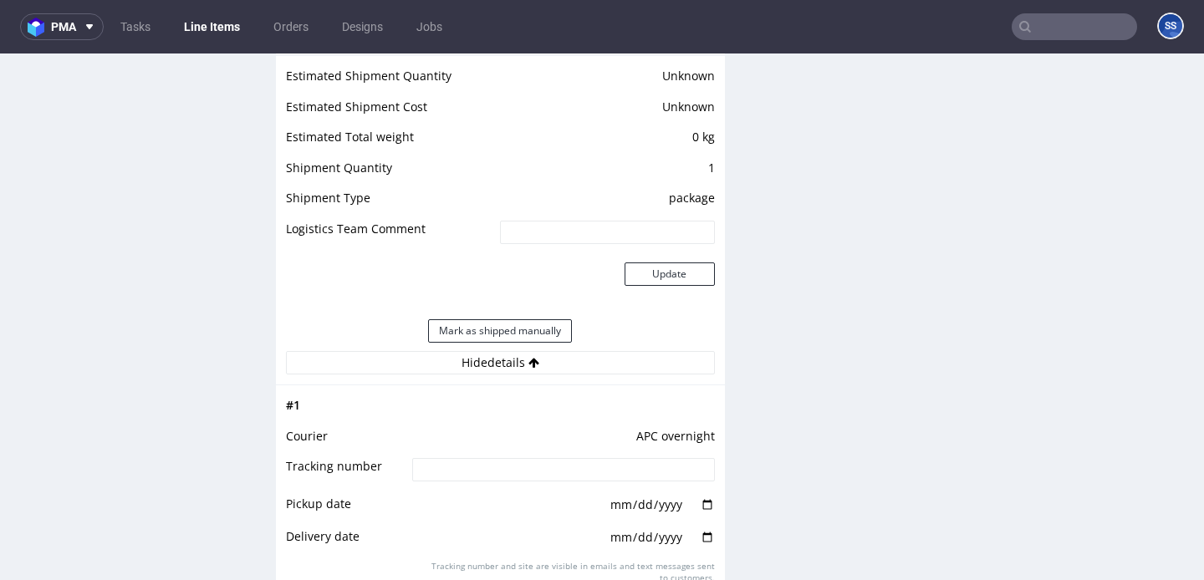
click at [507, 472] on input at bounding box center [563, 469] width 302 height 23
paste input "2025100802920420000058"
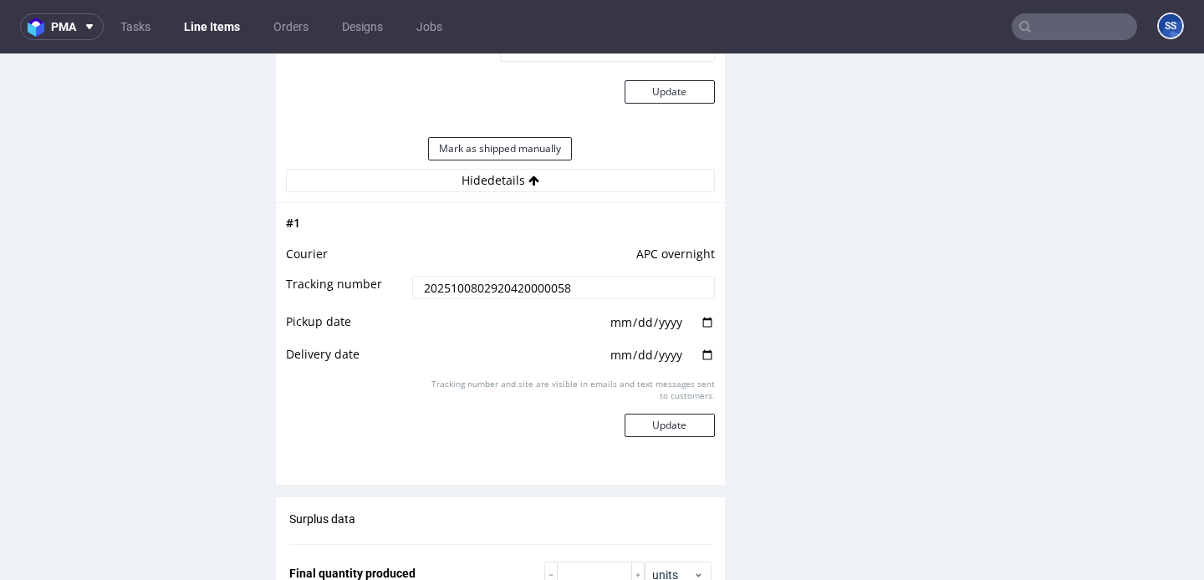
scroll to position [1598, 0]
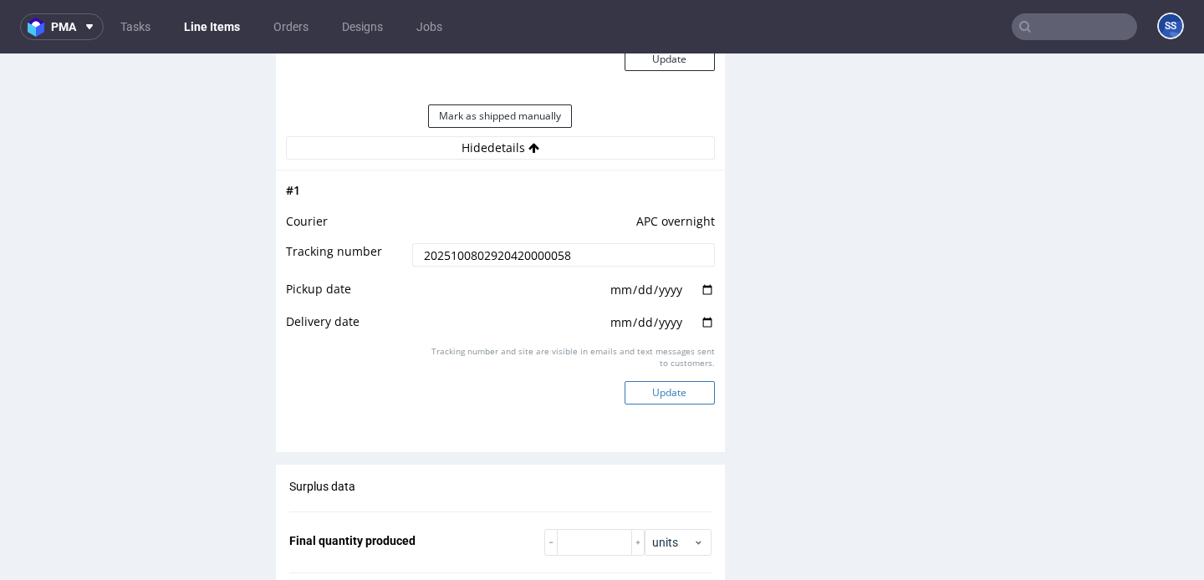
type input "2025100802920420000058"
click at [657, 405] on button "Update" at bounding box center [670, 392] width 90 height 23
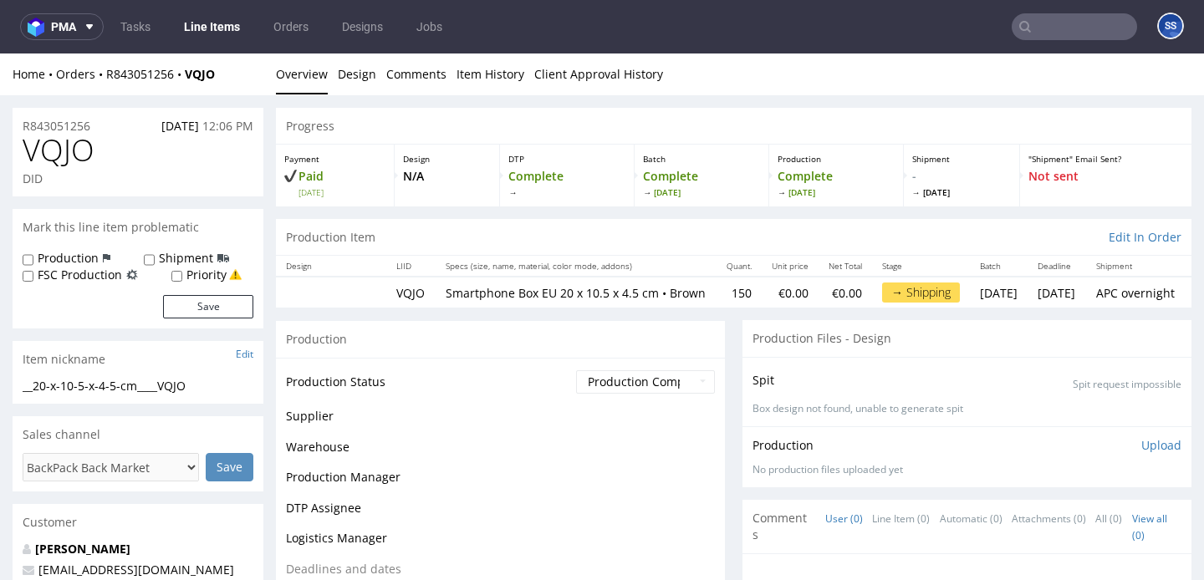
scroll to position [1277, 0]
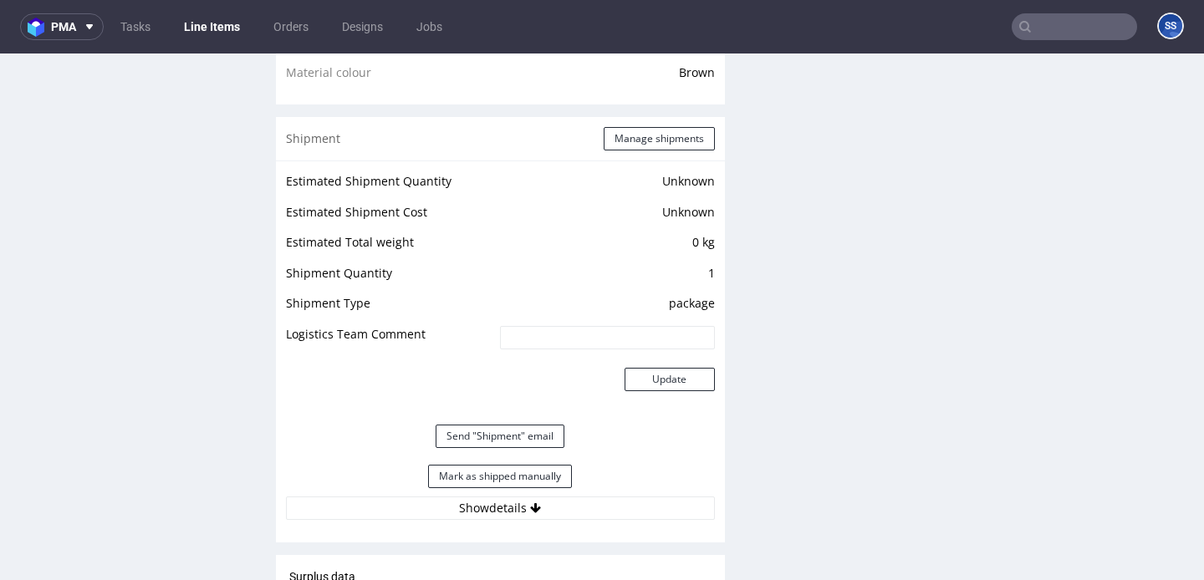
click at [225, 25] on link "Line Items" at bounding box center [212, 26] width 76 height 27
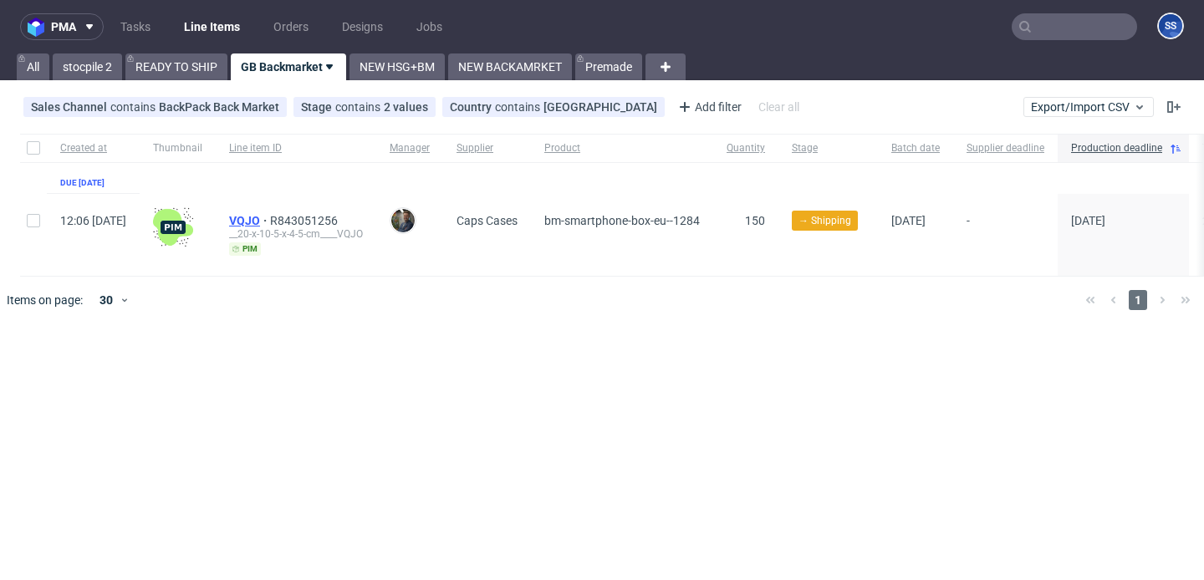
click at [270, 217] on span "VQJO" at bounding box center [249, 220] width 41 height 13
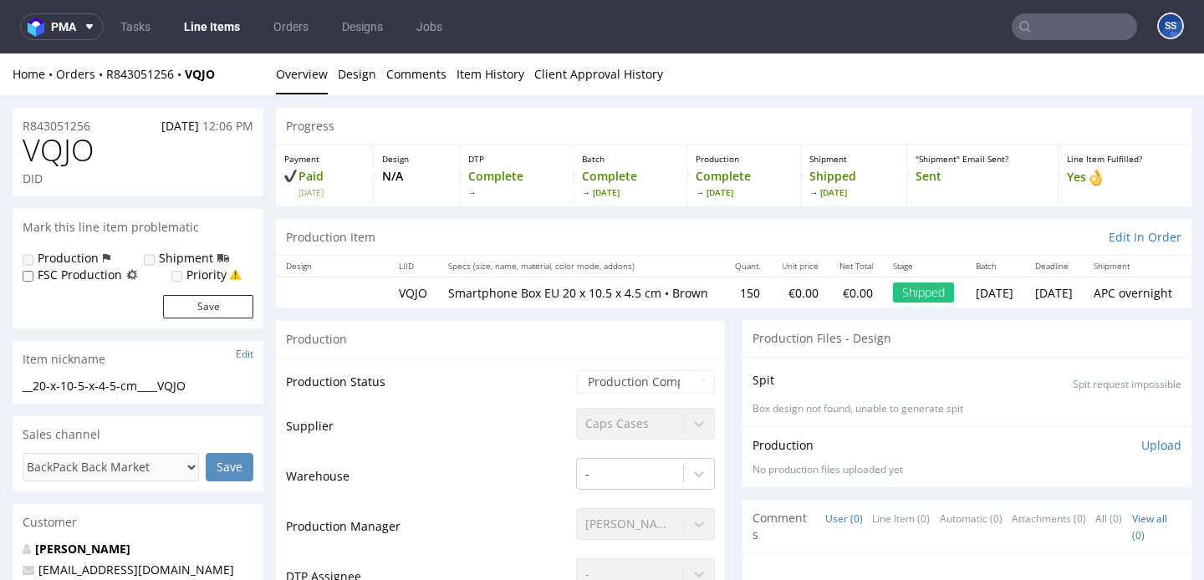
click at [228, 35] on link "Line Items" at bounding box center [212, 26] width 76 height 27
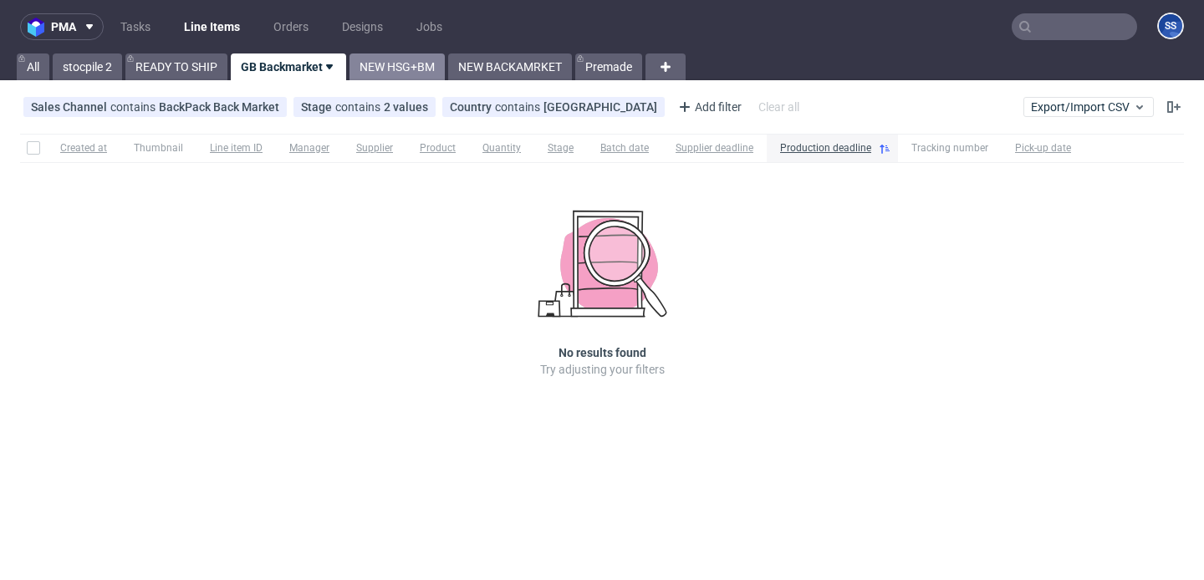
click at [416, 63] on link "NEW HSG+BM" at bounding box center [396, 67] width 95 height 27
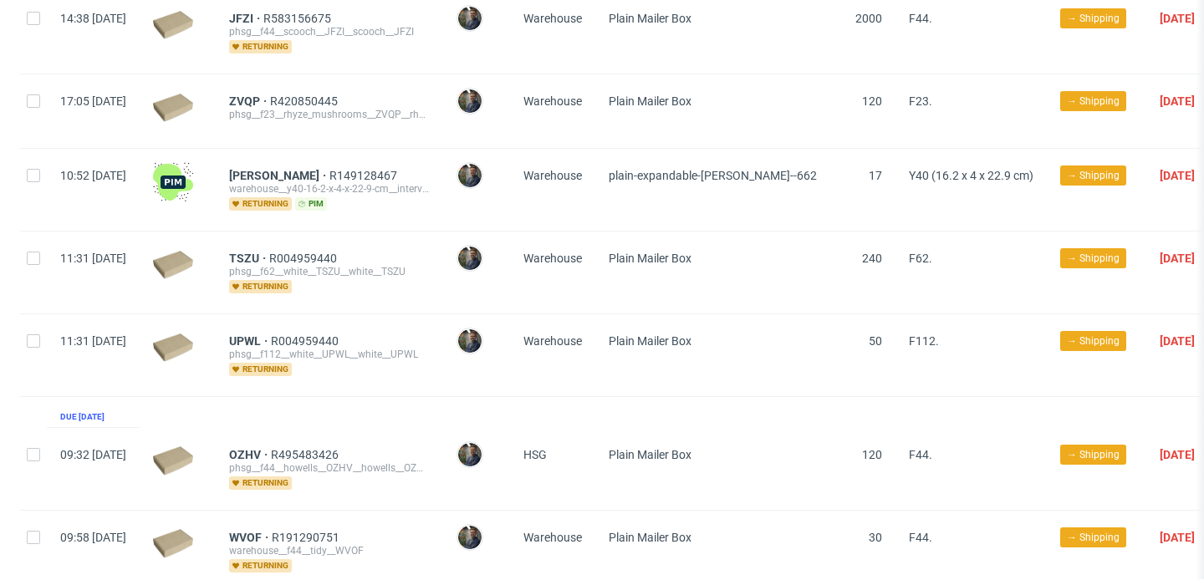
scroll to position [345, 0]
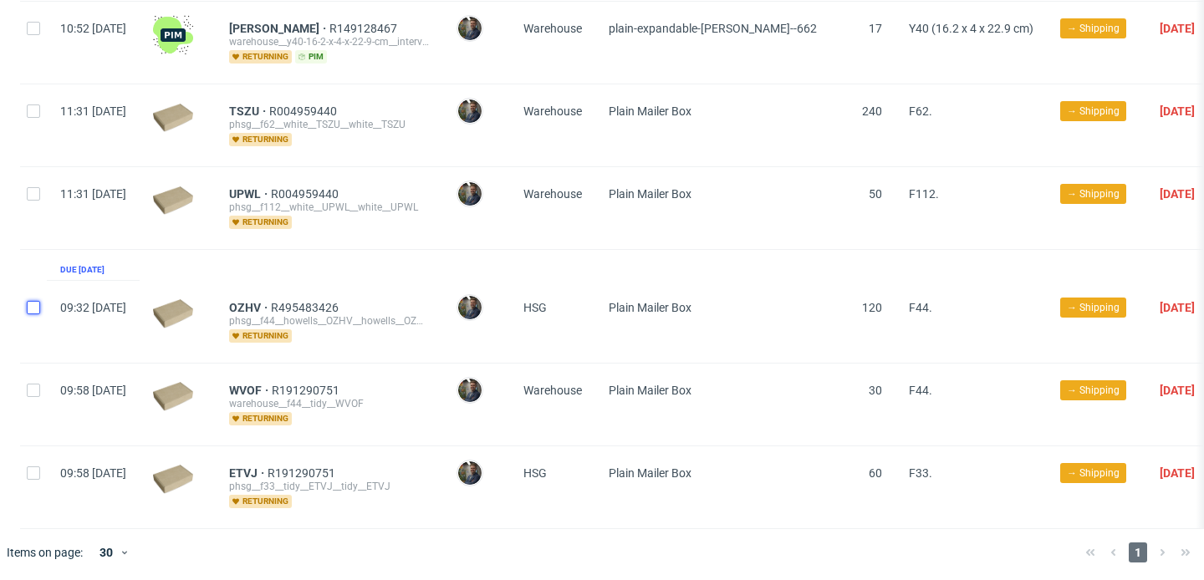
click at [36, 303] on input "checkbox" at bounding box center [33, 307] width 13 height 13
checkbox input "true"
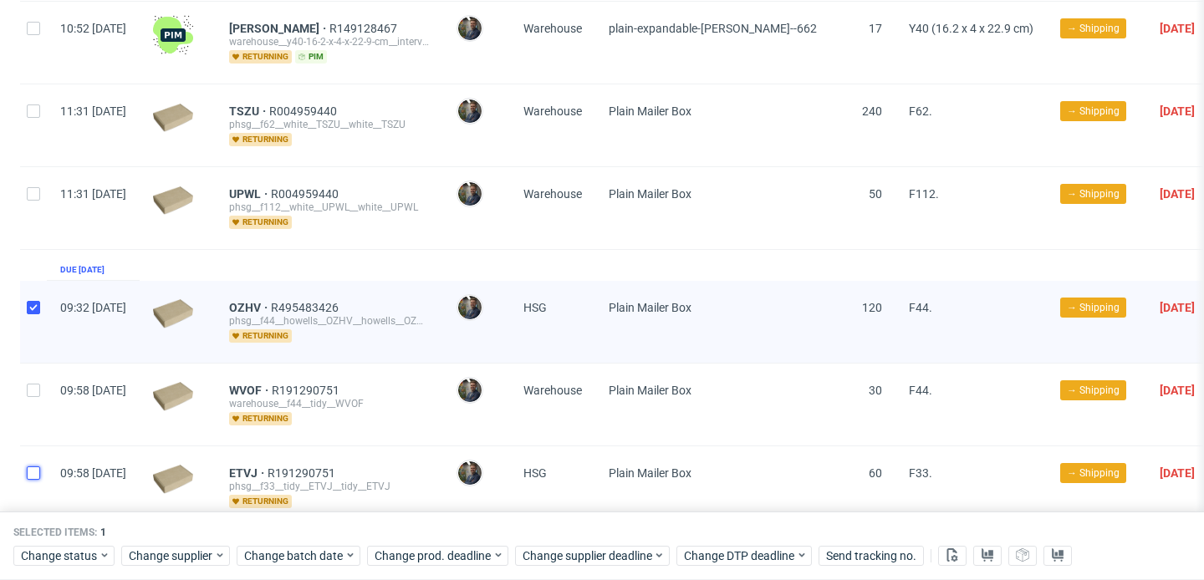
click at [27, 469] on input "checkbox" at bounding box center [33, 473] width 13 height 13
checkbox input "true"
click at [150, 550] on span "Change supplier" at bounding box center [171, 556] width 85 height 17
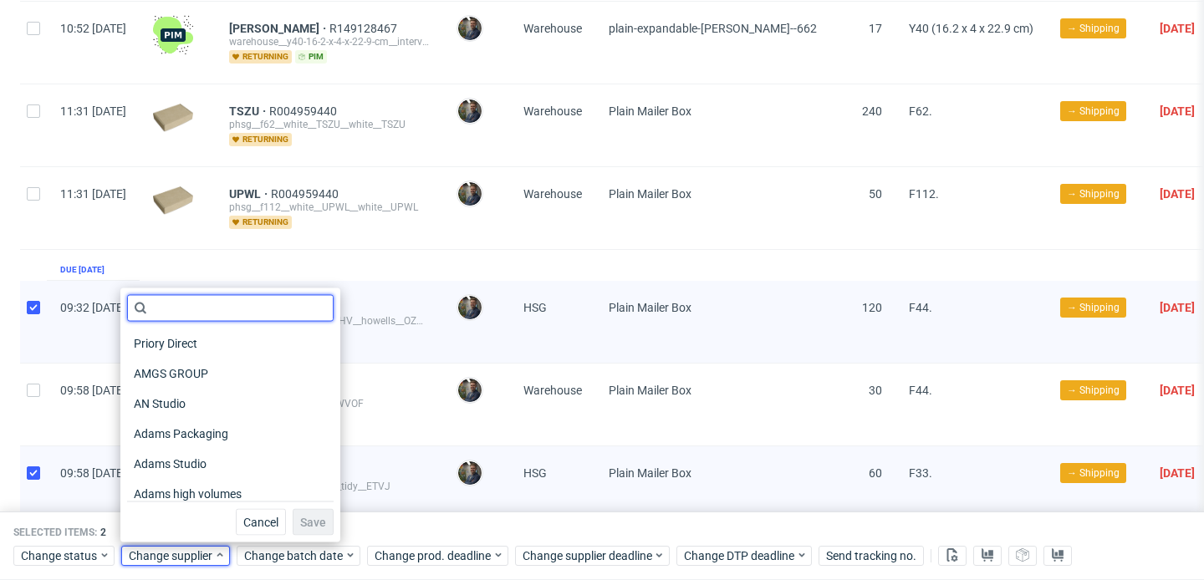
click at [181, 318] on input "text" at bounding box center [230, 308] width 207 height 27
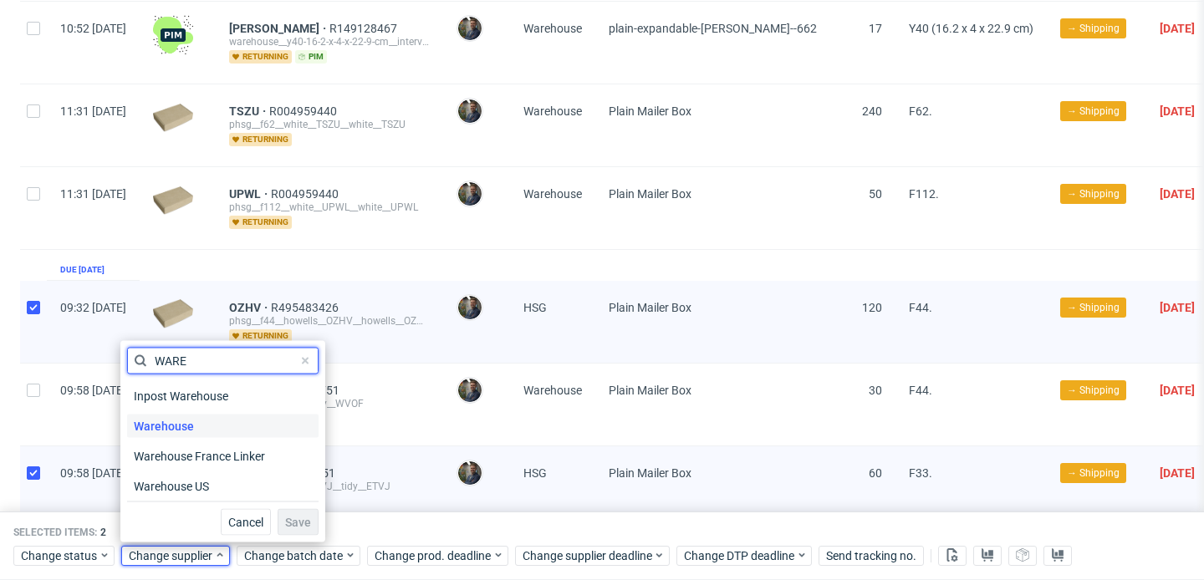
type input "WARE"
click at [190, 420] on span "Warehouse" at bounding box center [164, 426] width 74 height 23
click at [288, 529] on button "Save" at bounding box center [298, 522] width 41 height 27
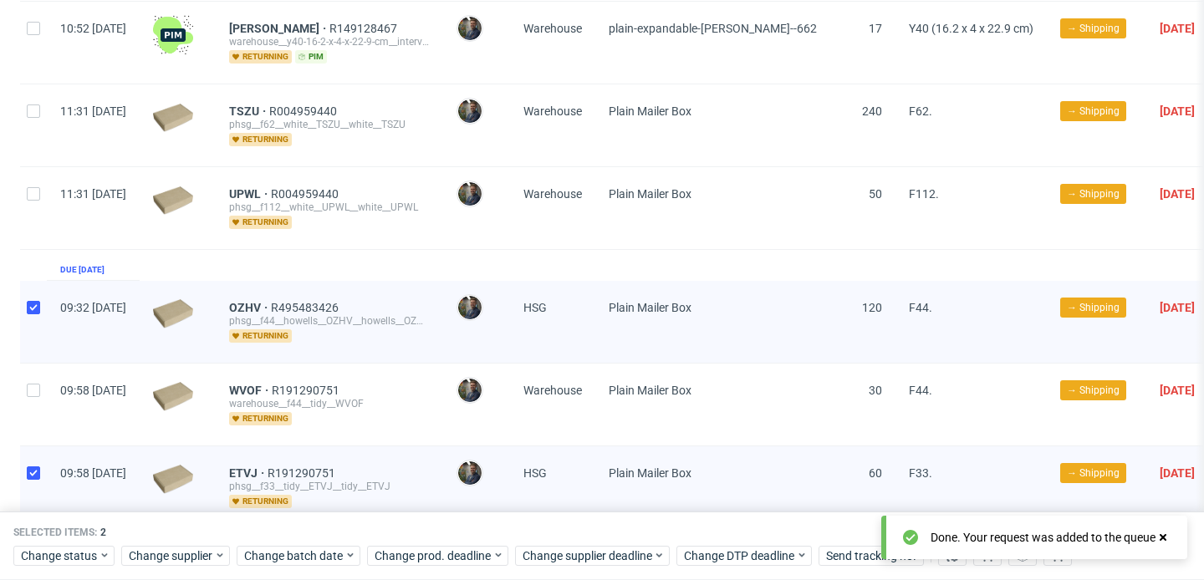
click at [454, 522] on div "Selected items: 2 Change status Change supplier Change batch date Change prod. …" at bounding box center [602, 546] width 1204 height 69
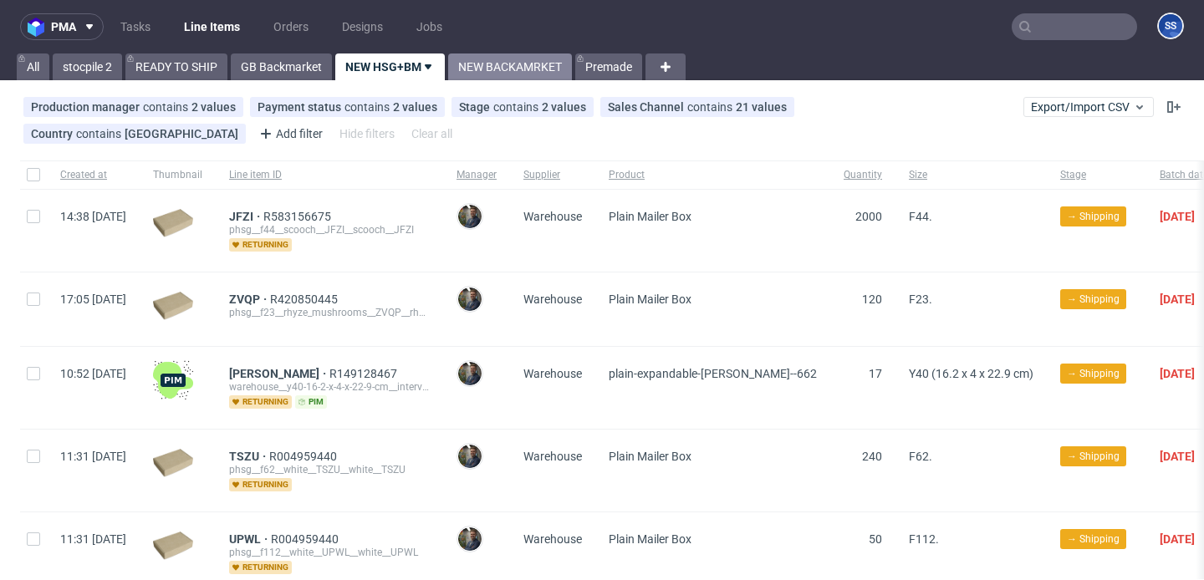
click at [515, 59] on link "NEW BACKAMRKET" at bounding box center [510, 67] width 124 height 27
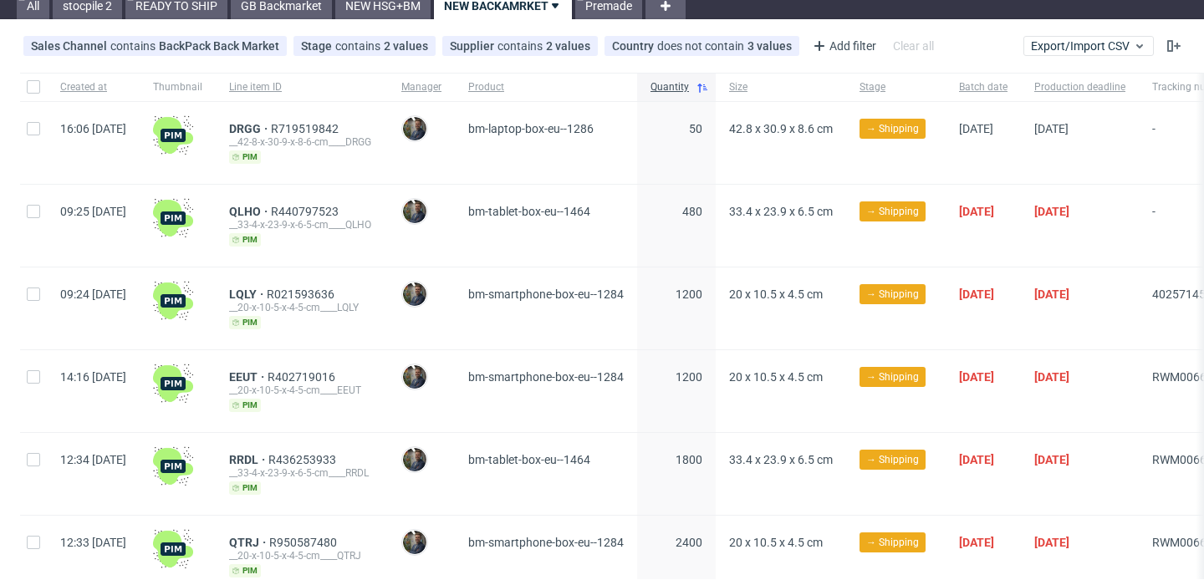
scroll to position [50, 0]
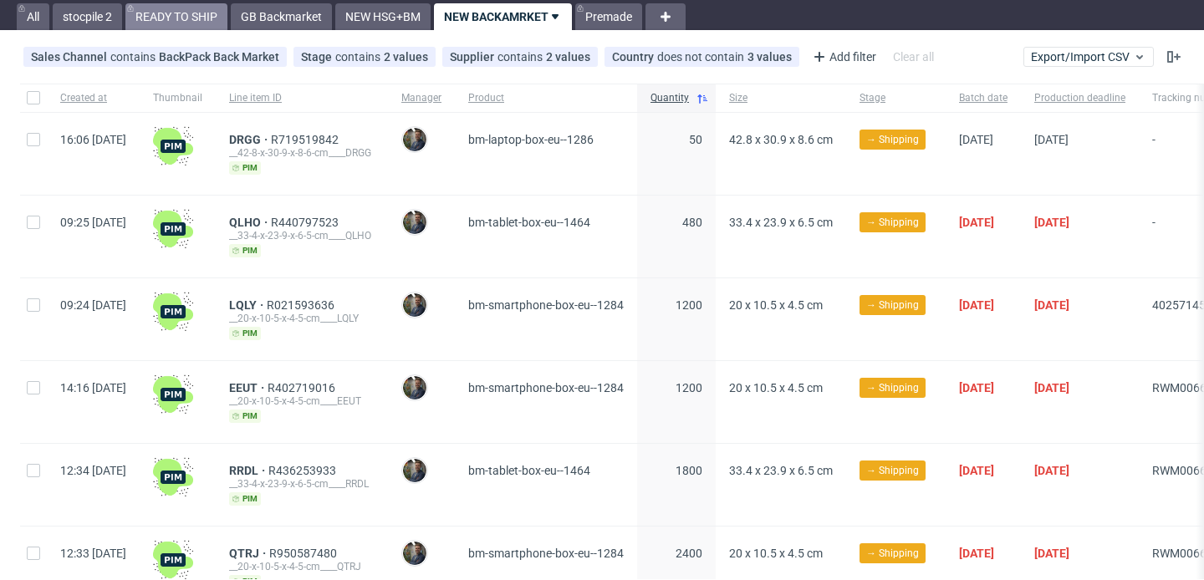
click at [171, 13] on link "READY TO SHIP" at bounding box center [176, 16] width 102 height 27
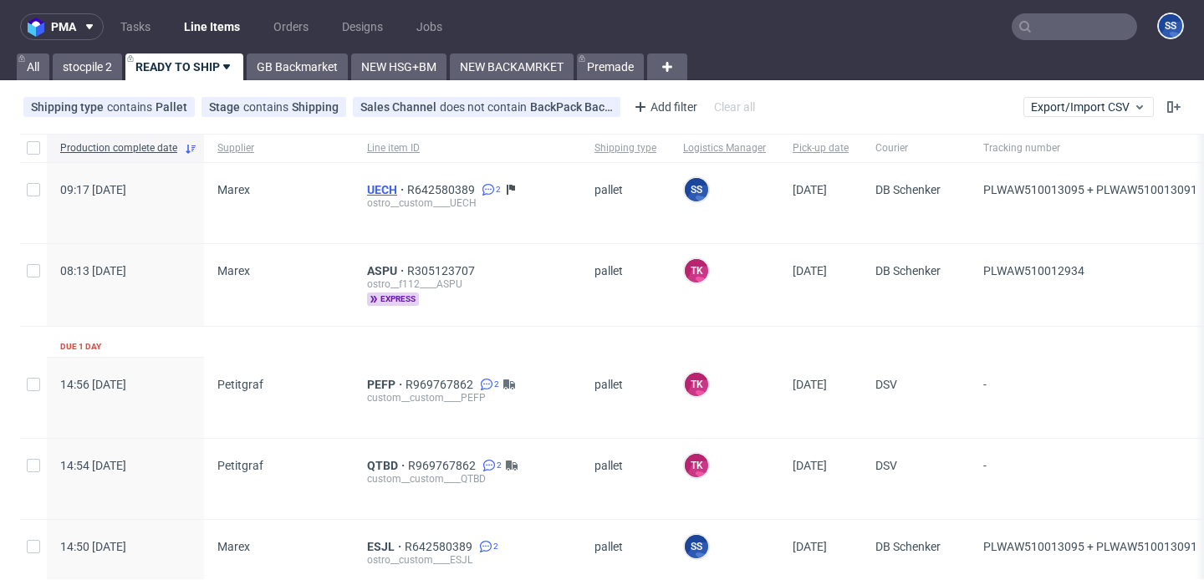
click at [378, 193] on span "UECH" at bounding box center [387, 189] width 40 height 13
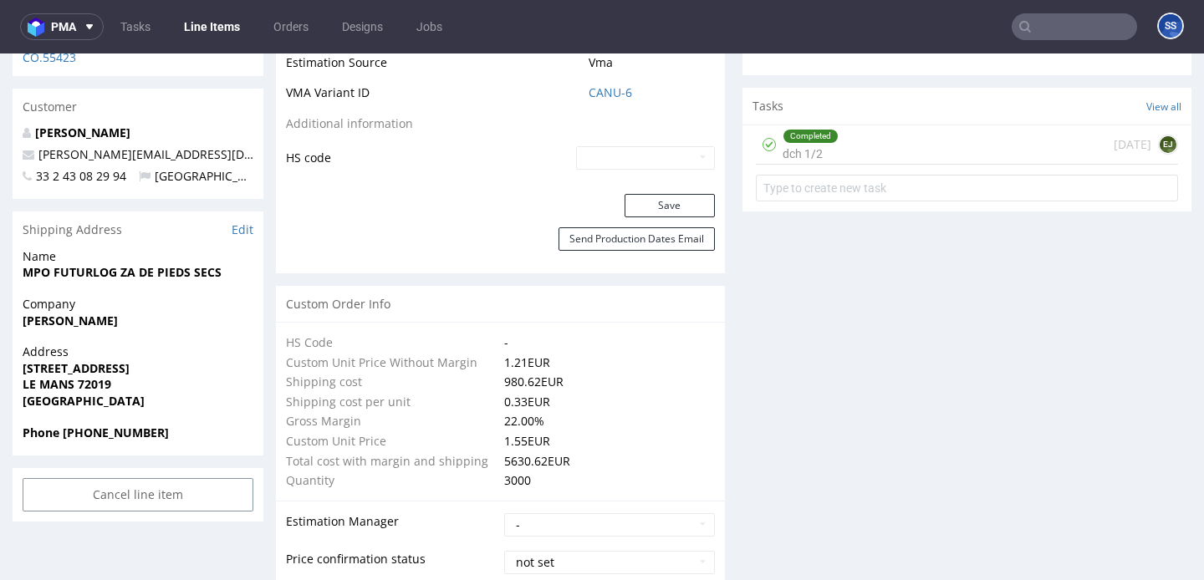
scroll to position [980, 0]
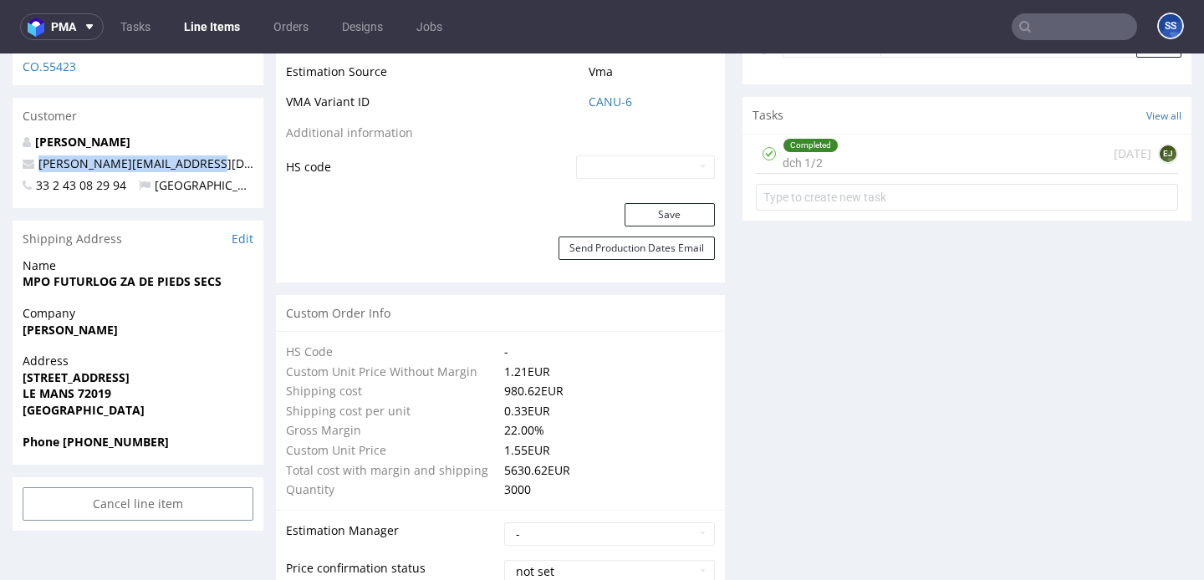
drag, startPoint x: 196, startPoint y: 160, endPoint x: 38, endPoint y: 169, distance: 158.3
click at [38, 169] on p "[PERSON_NAME][EMAIL_ADDRESS][DOMAIN_NAME]" at bounding box center [138, 164] width 231 height 17
copy link "[PERSON_NAME][EMAIL_ADDRESS][DOMAIN_NAME]"
click at [210, 27] on link "Line Items" at bounding box center [212, 26] width 76 height 27
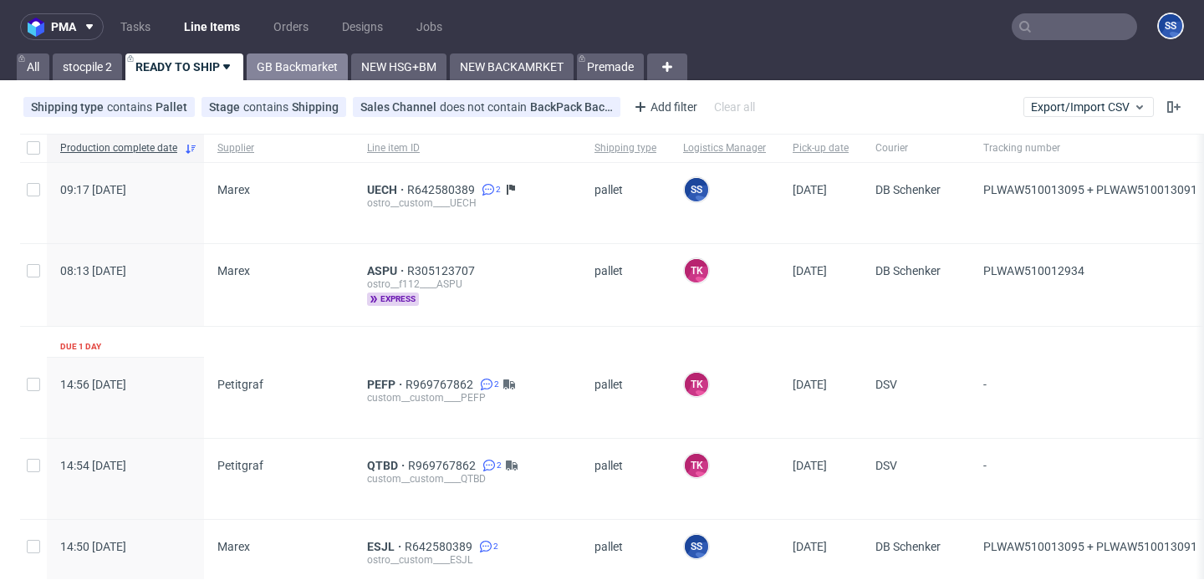
click at [273, 73] on link "GB Backmarket" at bounding box center [297, 67] width 101 height 27
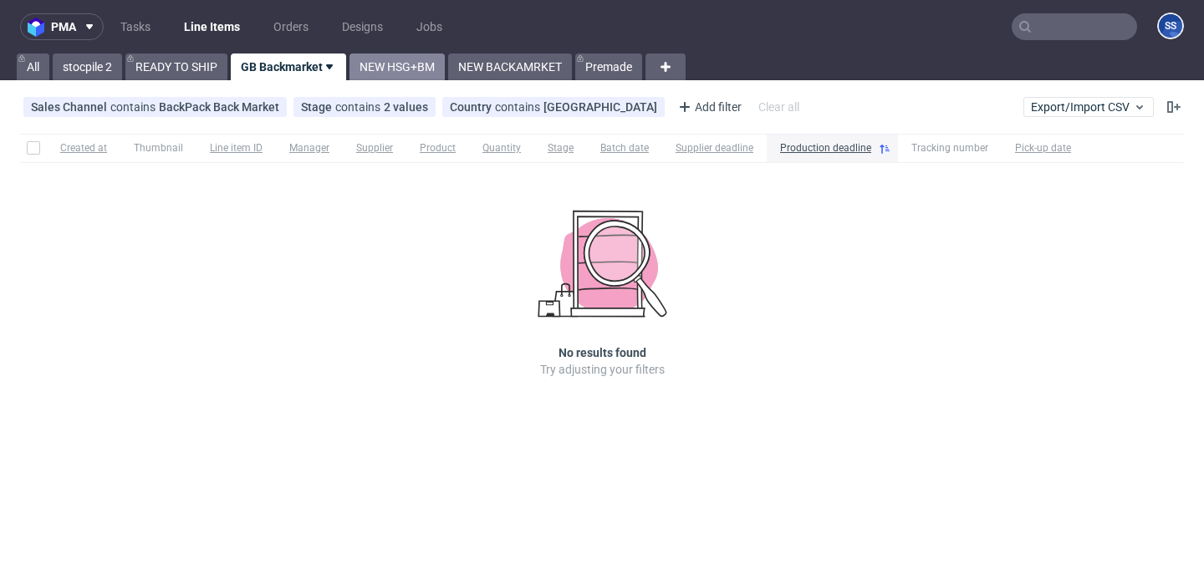
click at [390, 60] on link "NEW HSG+BM" at bounding box center [396, 67] width 95 height 27
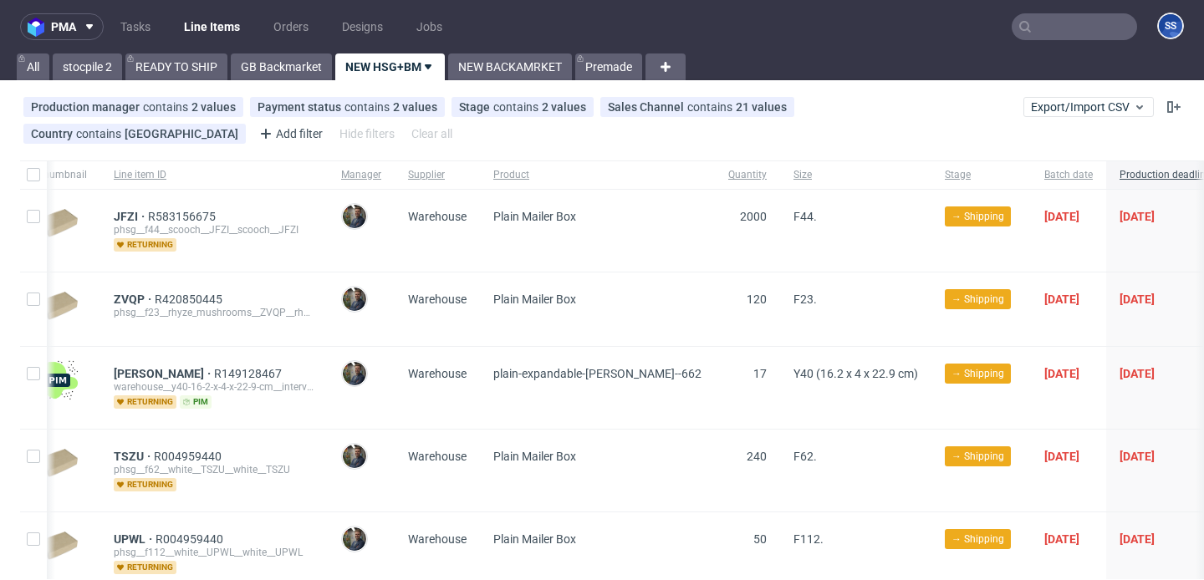
scroll to position [0, 112]
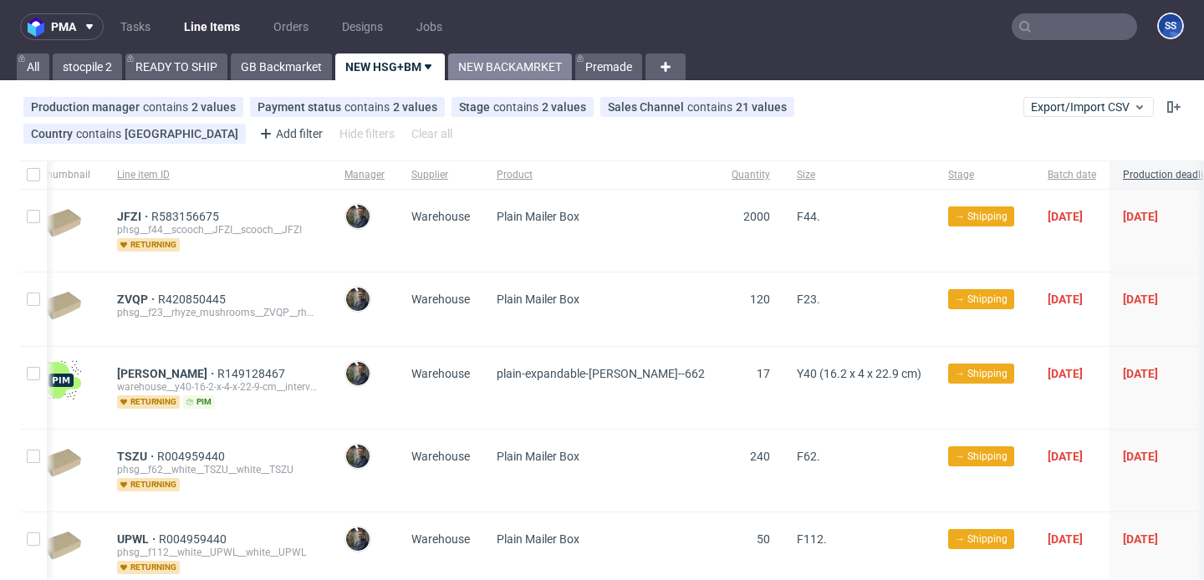
click at [515, 69] on link "NEW BACKAMRKET" at bounding box center [510, 67] width 124 height 27
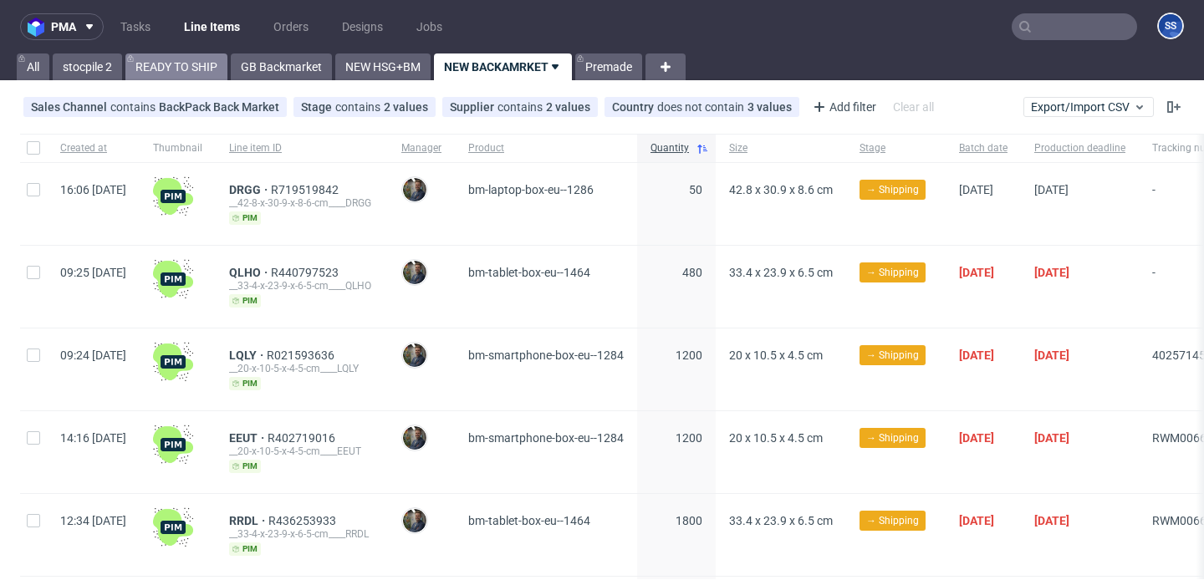
click at [217, 67] on link "READY TO SHIP" at bounding box center [176, 67] width 102 height 27
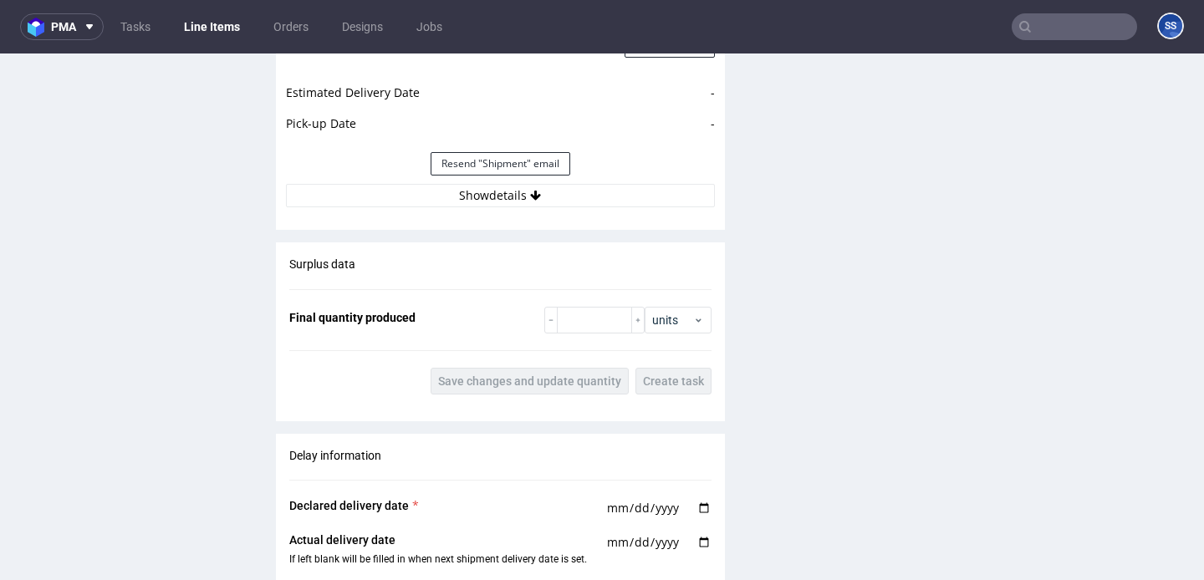
scroll to position [2639, 0]
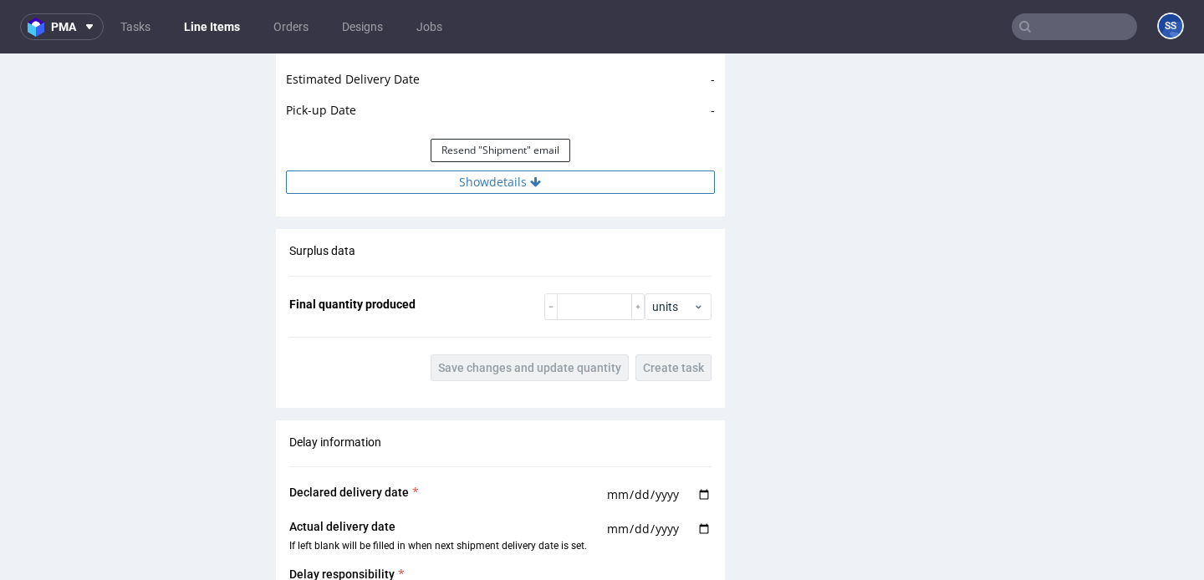
click at [335, 191] on button "Show details" at bounding box center [500, 182] width 429 height 23
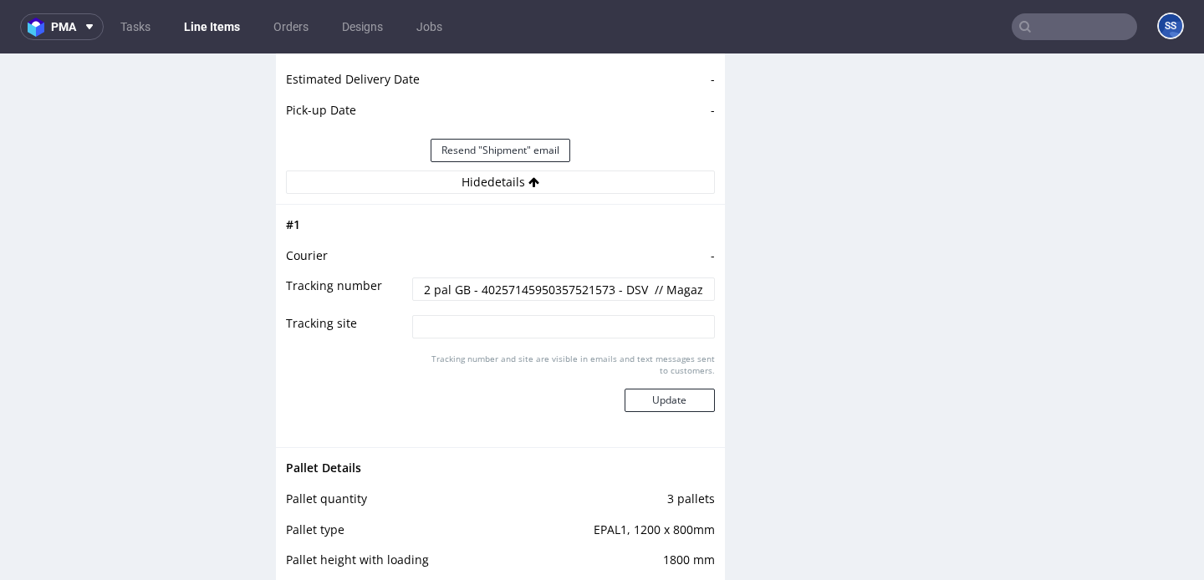
click at [563, 287] on input "2 pal GB - 40257145950357521573 - DSV // Magazyn Pęcice 1 pal - RWM005410041 - …" at bounding box center [563, 289] width 302 height 23
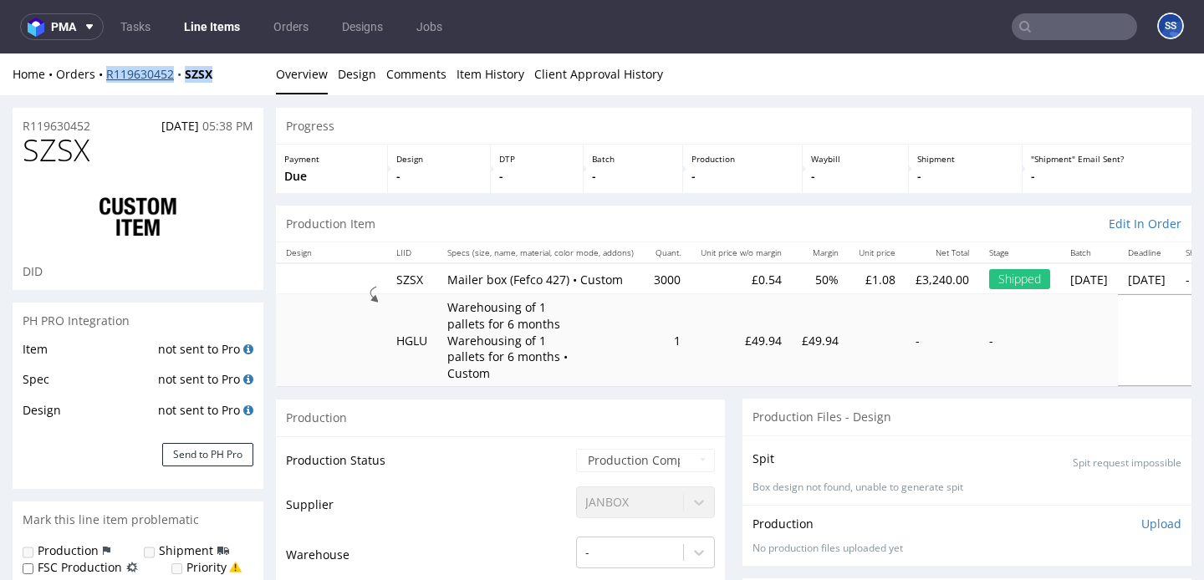
drag, startPoint x: 222, startPoint y: 76, endPoint x: 107, endPoint y: 80, distance: 114.6
click at [107, 80] on div "Home Orders R119630452 SZSX" at bounding box center [138, 74] width 251 height 17
copy div "R119630452 SZSX"
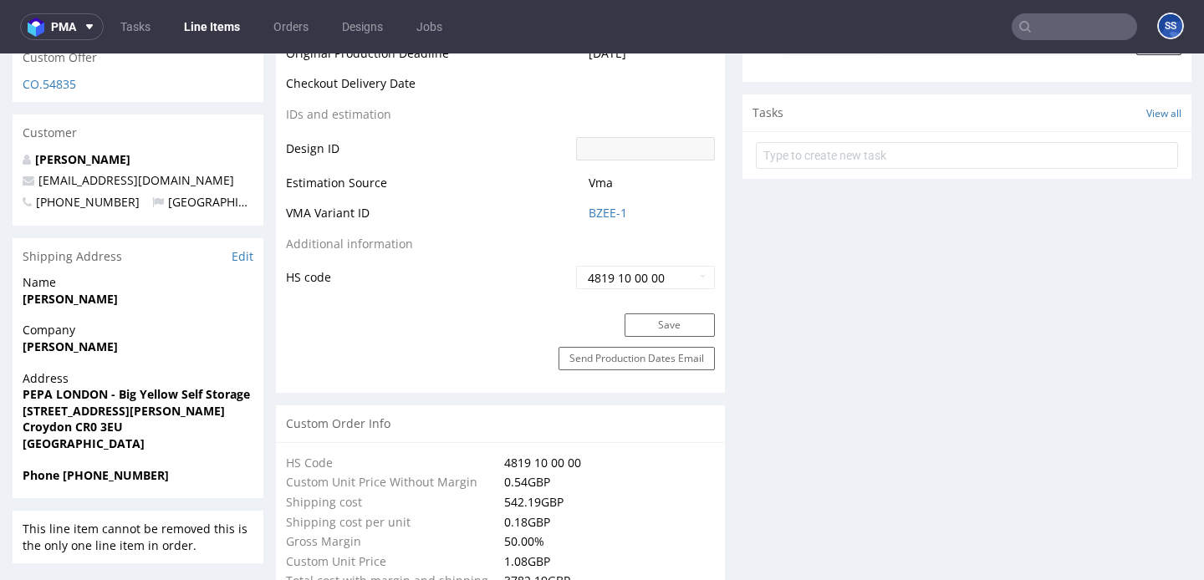
scroll to position [938, 0]
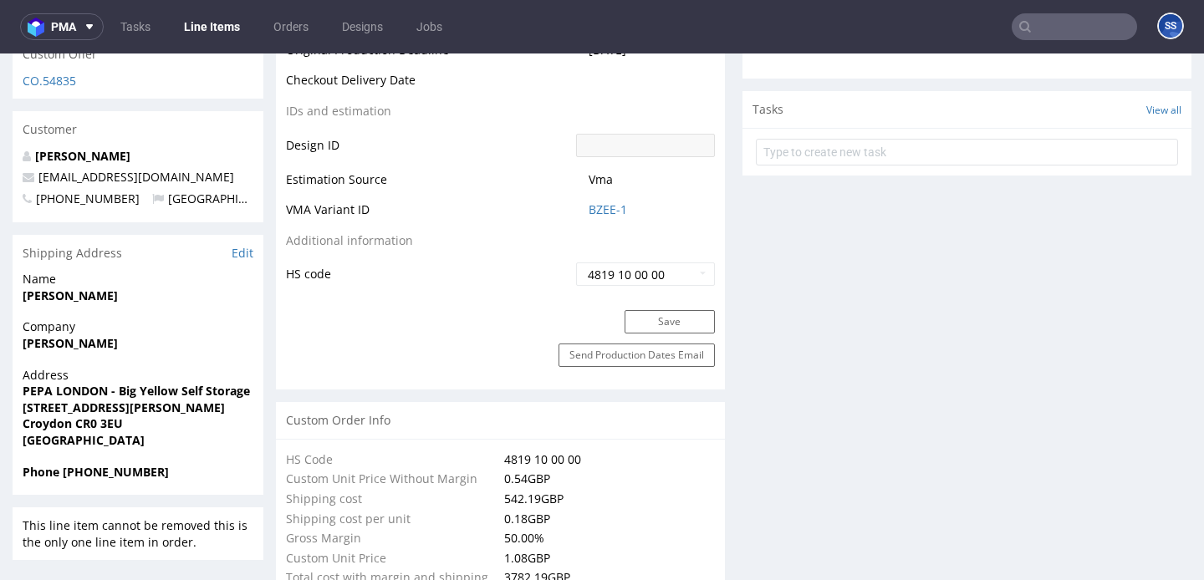
click at [222, 14] on link "Line Items" at bounding box center [212, 26] width 76 height 27
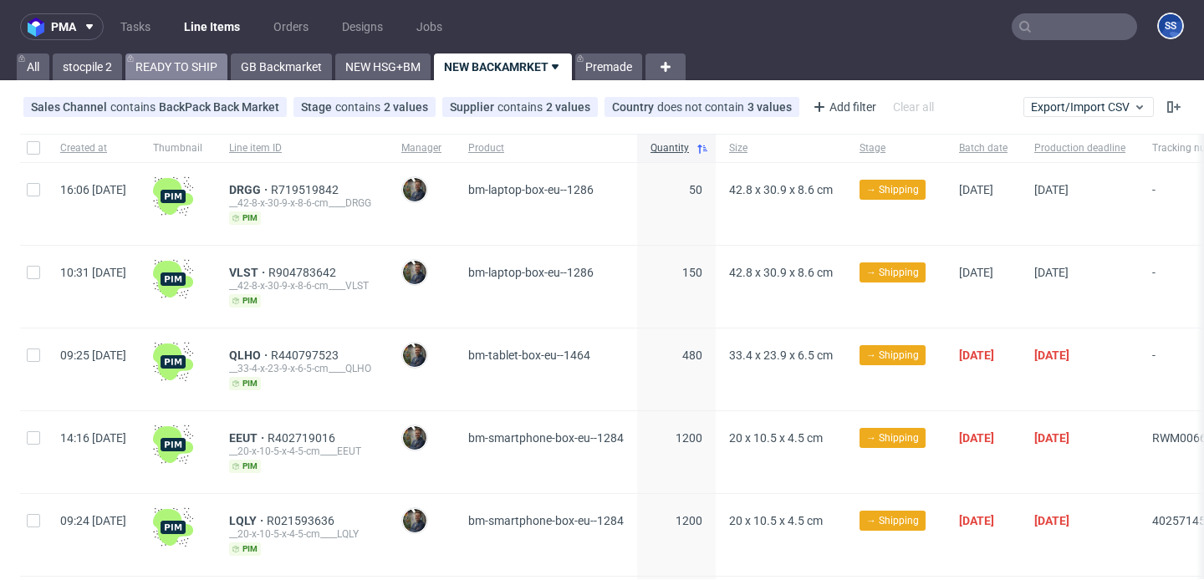
click at [163, 78] on link "READY TO SHIP" at bounding box center [176, 67] width 102 height 27
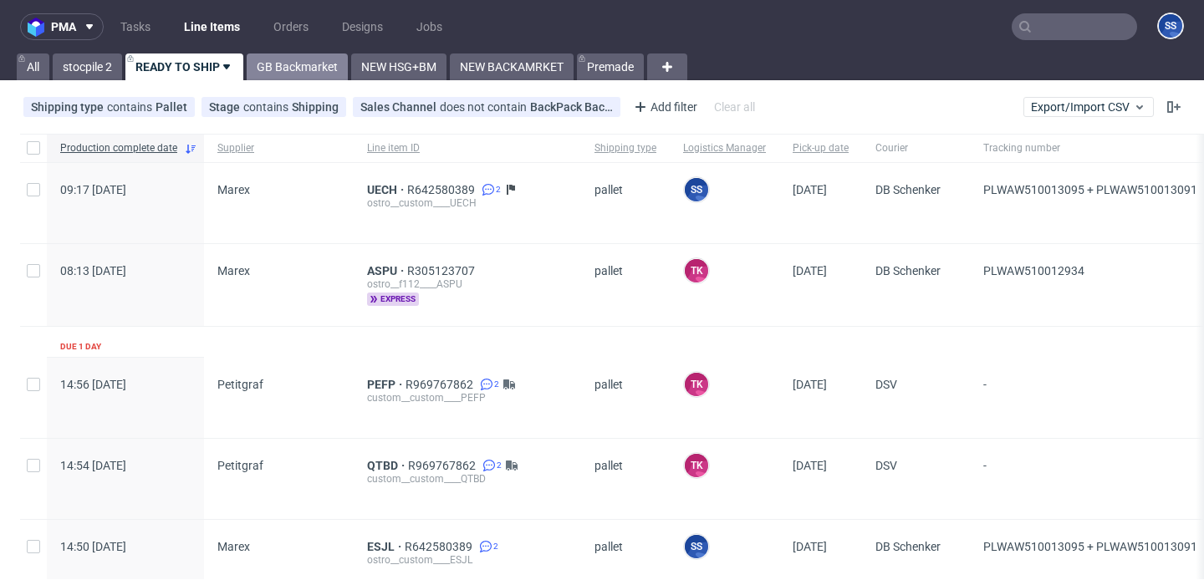
click at [331, 74] on link "GB Backmarket" at bounding box center [297, 67] width 101 height 27
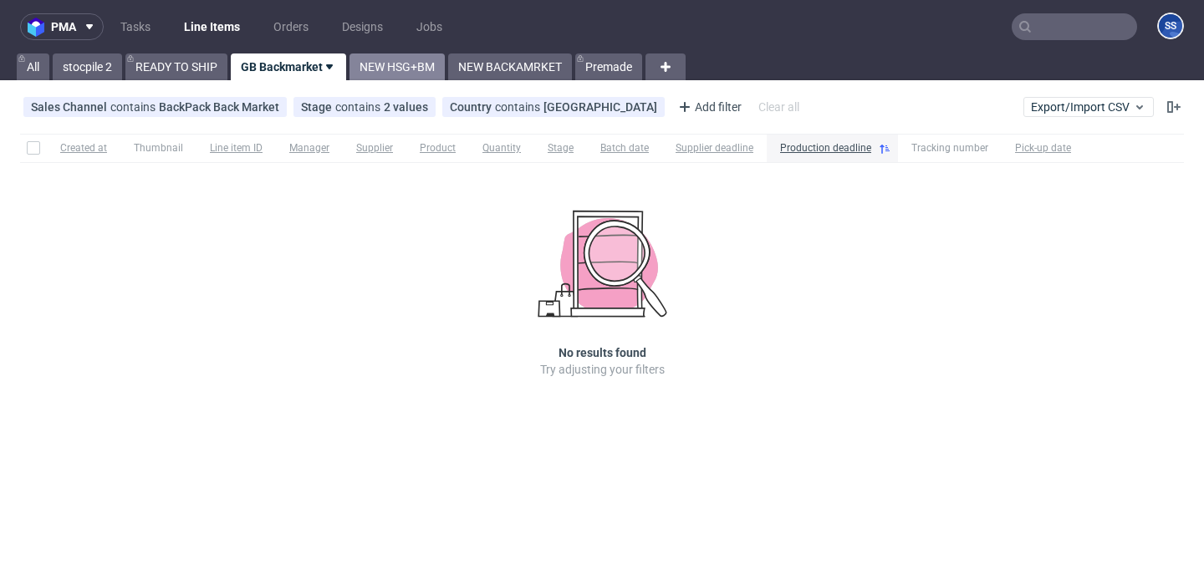
click at [398, 74] on link "NEW HSG+BM" at bounding box center [396, 67] width 95 height 27
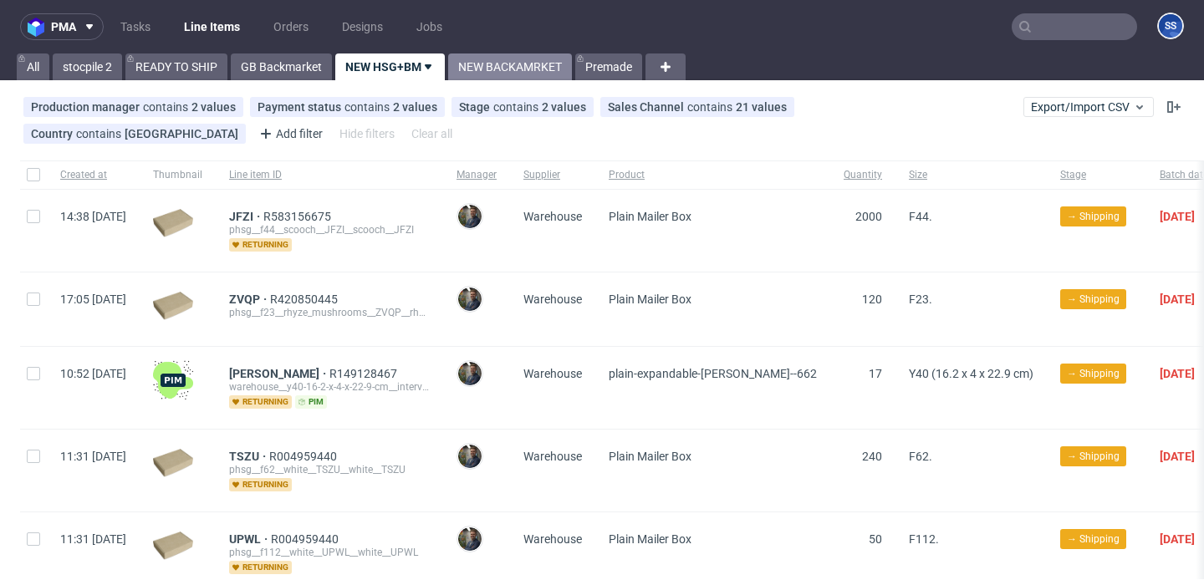
click at [482, 58] on link "NEW BACKAMRKET" at bounding box center [510, 67] width 124 height 27
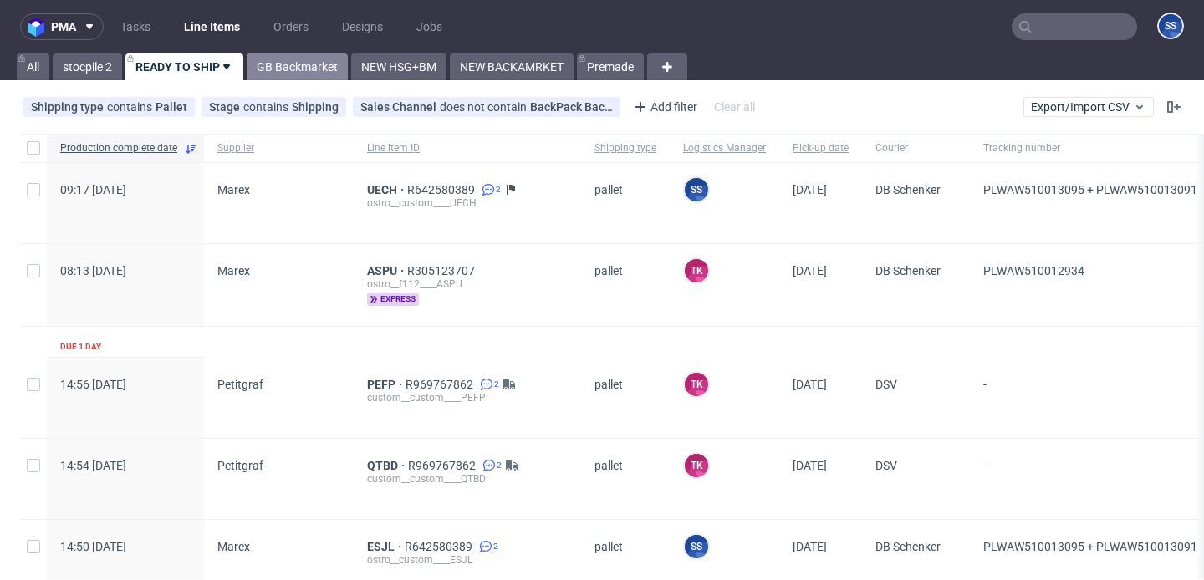
click at [297, 78] on link "GB Backmarket" at bounding box center [297, 67] width 101 height 27
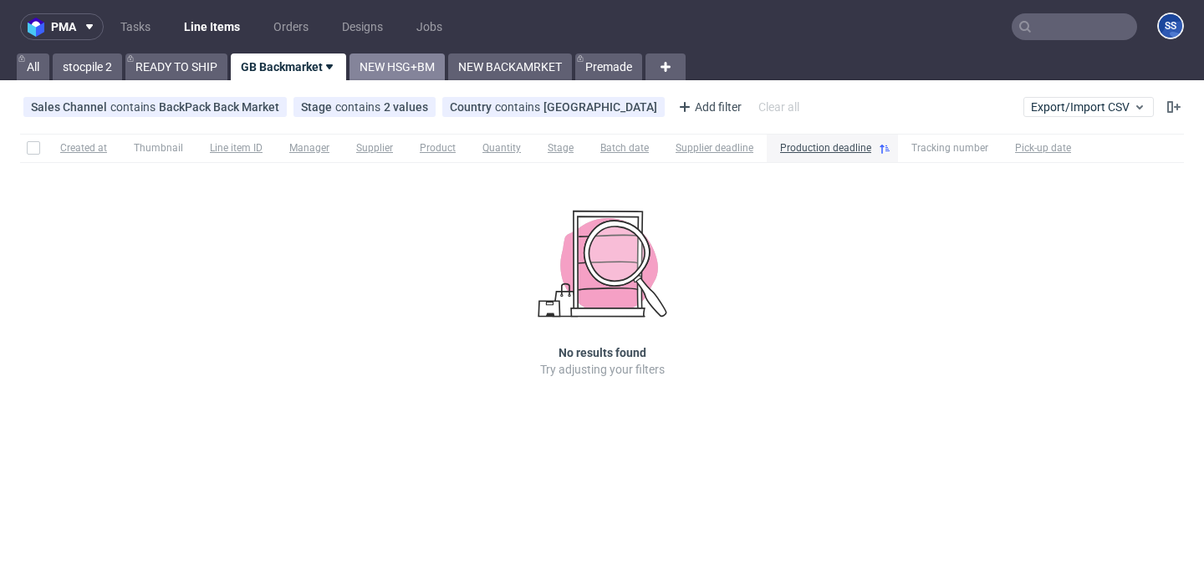
click at [416, 72] on link "NEW HSG+BM" at bounding box center [396, 67] width 95 height 27
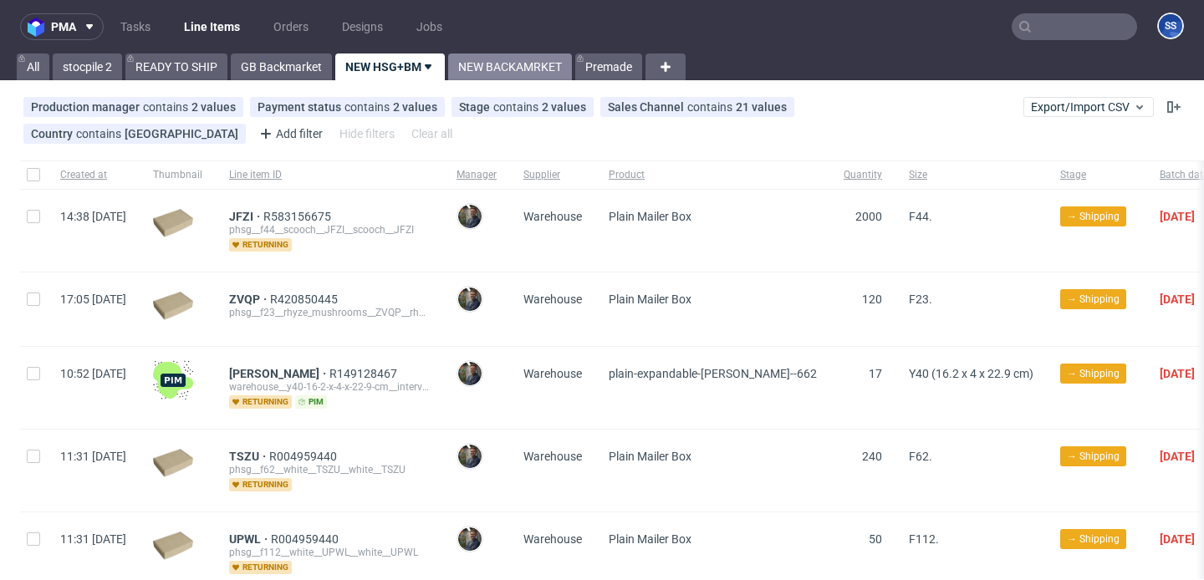
click at [522, 70] on link "NEW BACKAMRKET" at bounding box center [510, 67] width 124 height 27
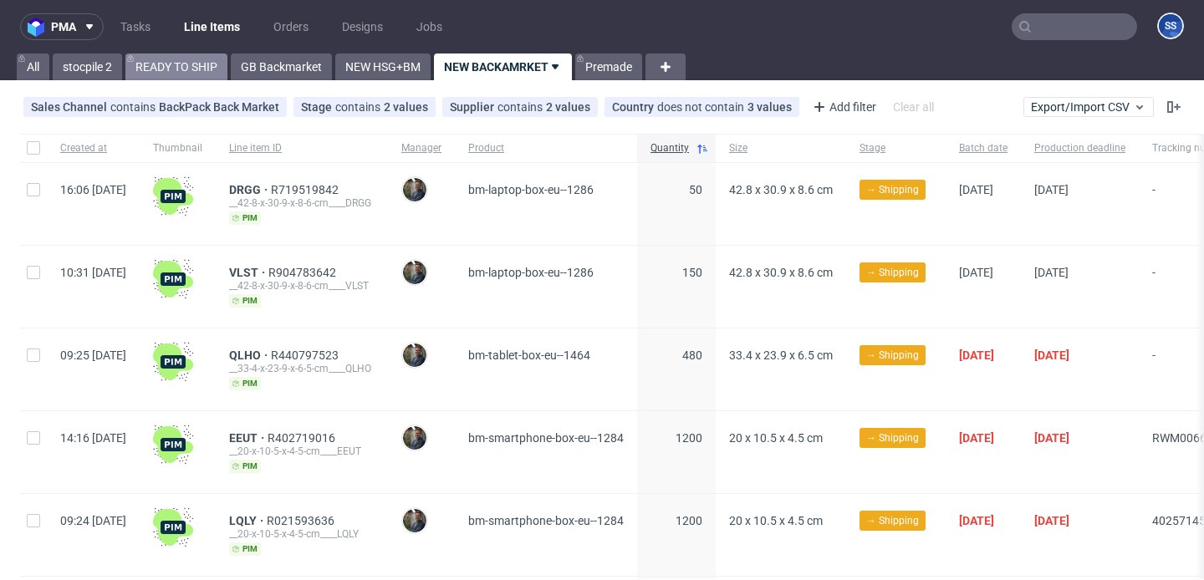
click at [186, 65] on link "READY TO SHIP" at bounding box center [176, 67] width 102 height 27
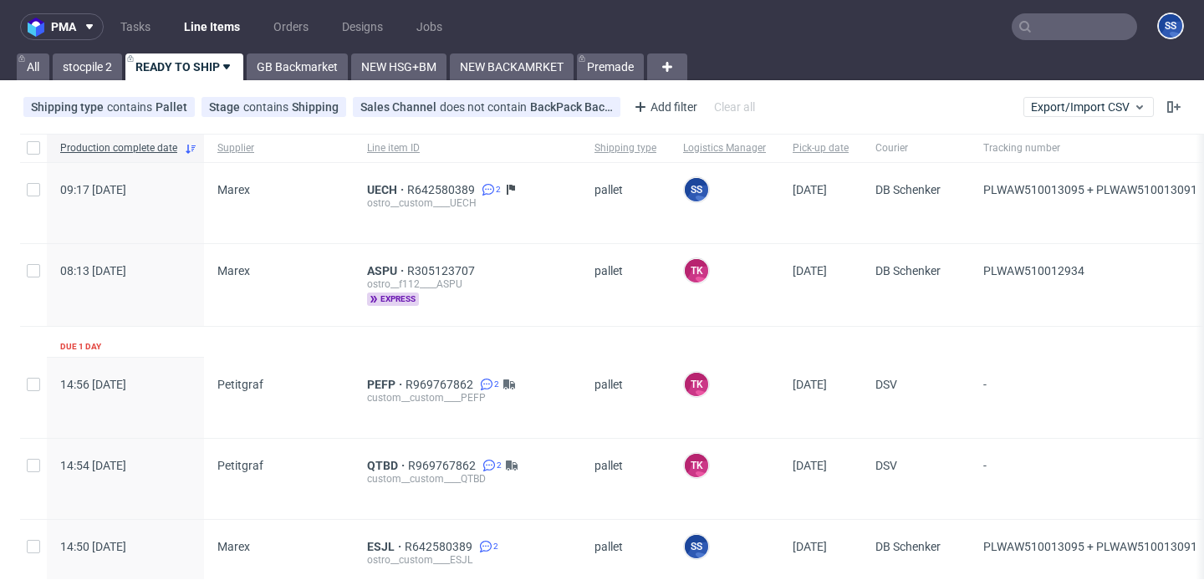
click at [201, 63] on link "READY TO SHIP" at bounding box center [184, 67] width 118 height 27
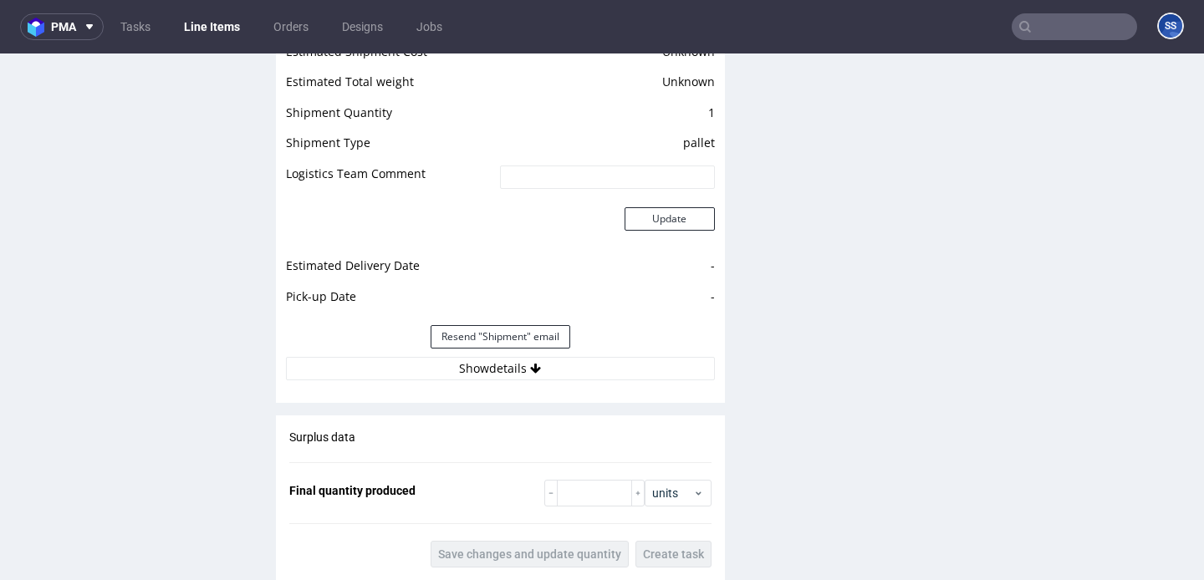
scroll to position [2462, 0]
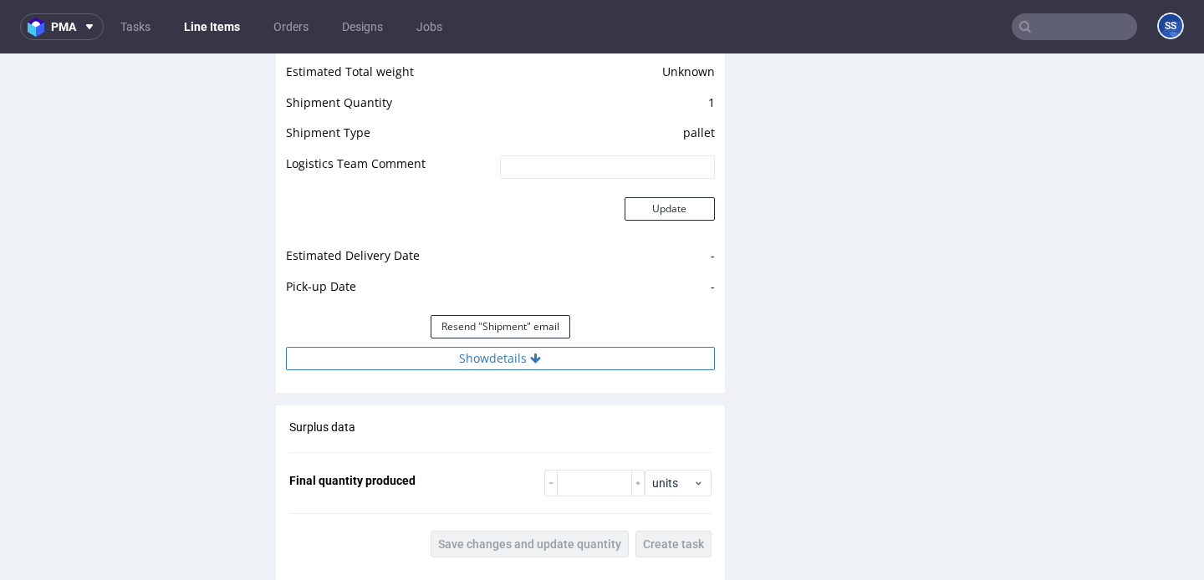
click at [448, 361] on button "Show details" at bounding box center [500, 358] width 429 height 23
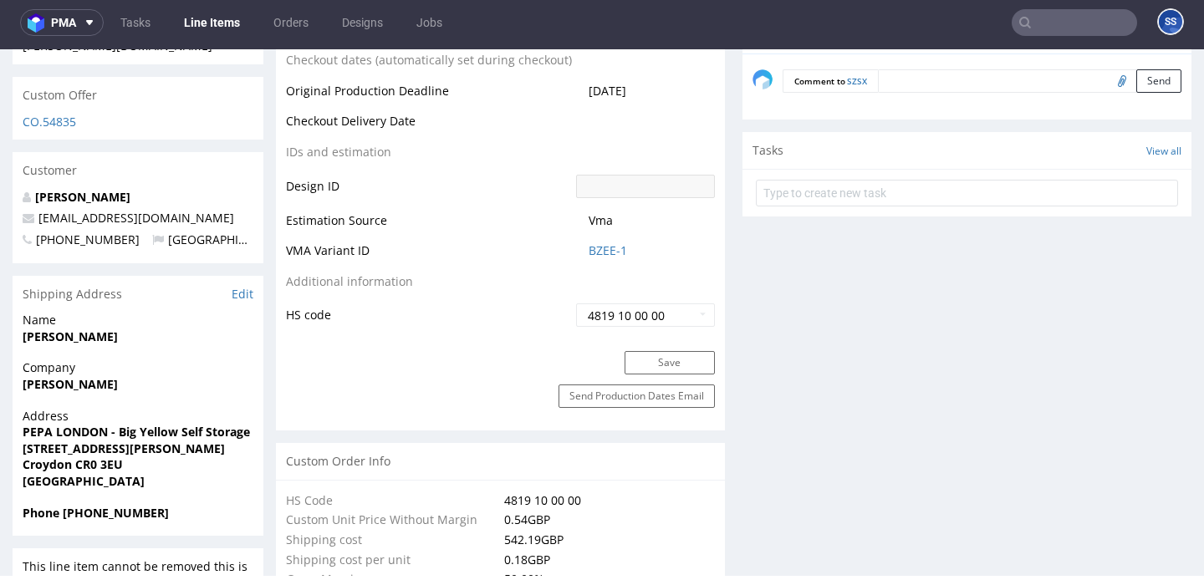
scroll to position [925, 0]
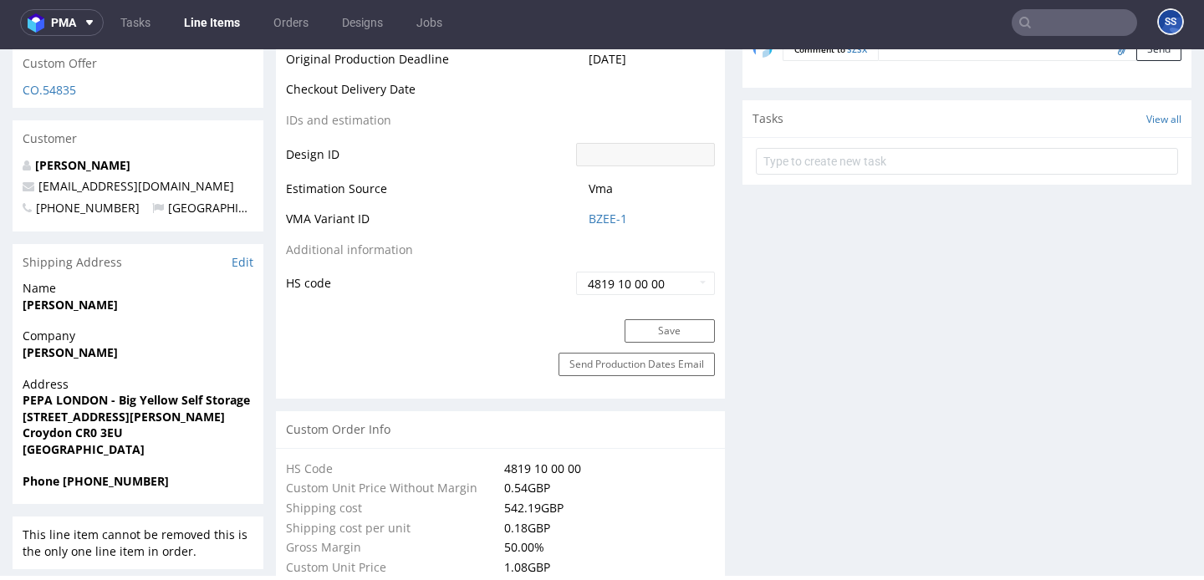
click at [73, 344] on strong "[PERSON_NAME]" at bounding box center [70, 352] width 95 height 16
copy strong "[PERSON_NAME]"
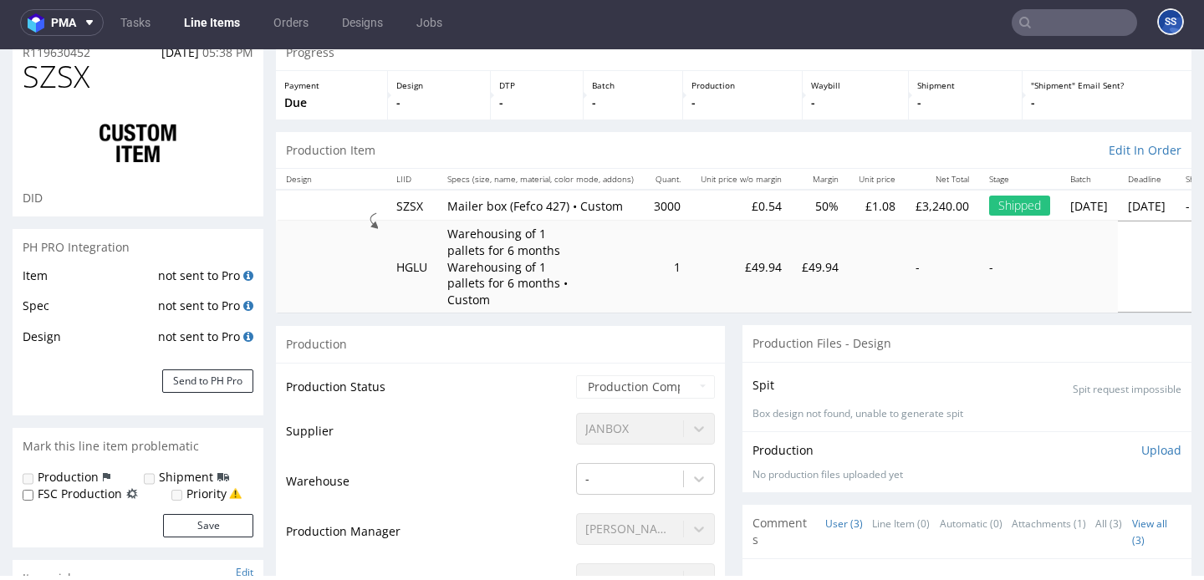
scroll to position [0, 0]
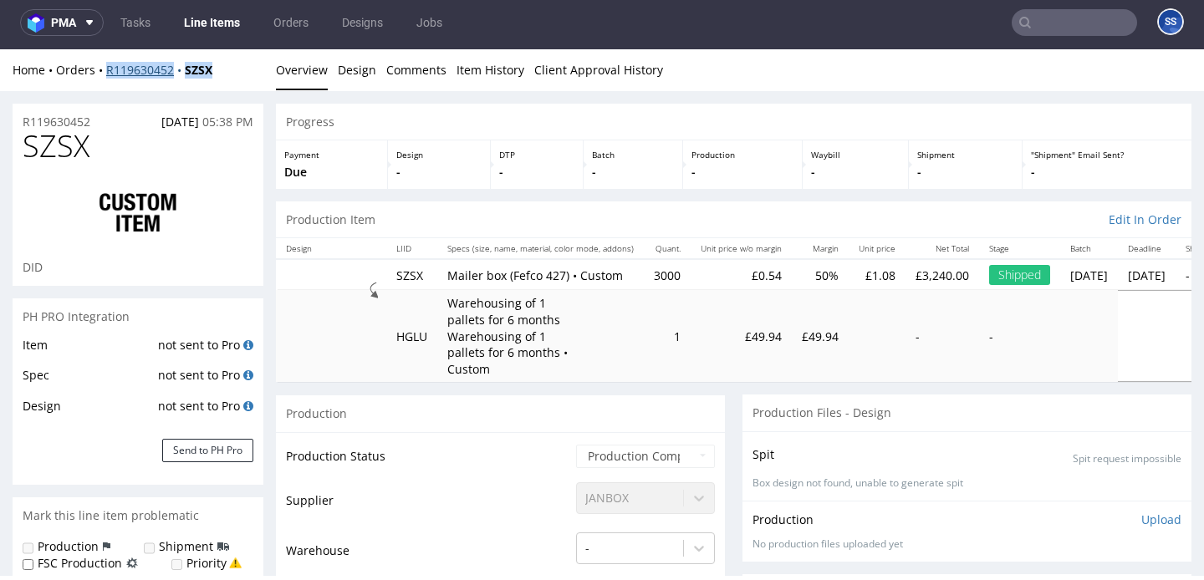
drag, startPoint x: 227, startPoint y: 71, endPoint x: 107, endPoint y: 74, distance: 119.6
click at [107, 74] on div "Home Orders R119630452 SZSX" at bounding box center [138, 70] width 251 height 17
copy div "R119630452 SZSX"
